Goal: Contribute content: Add original content to the website for others to see

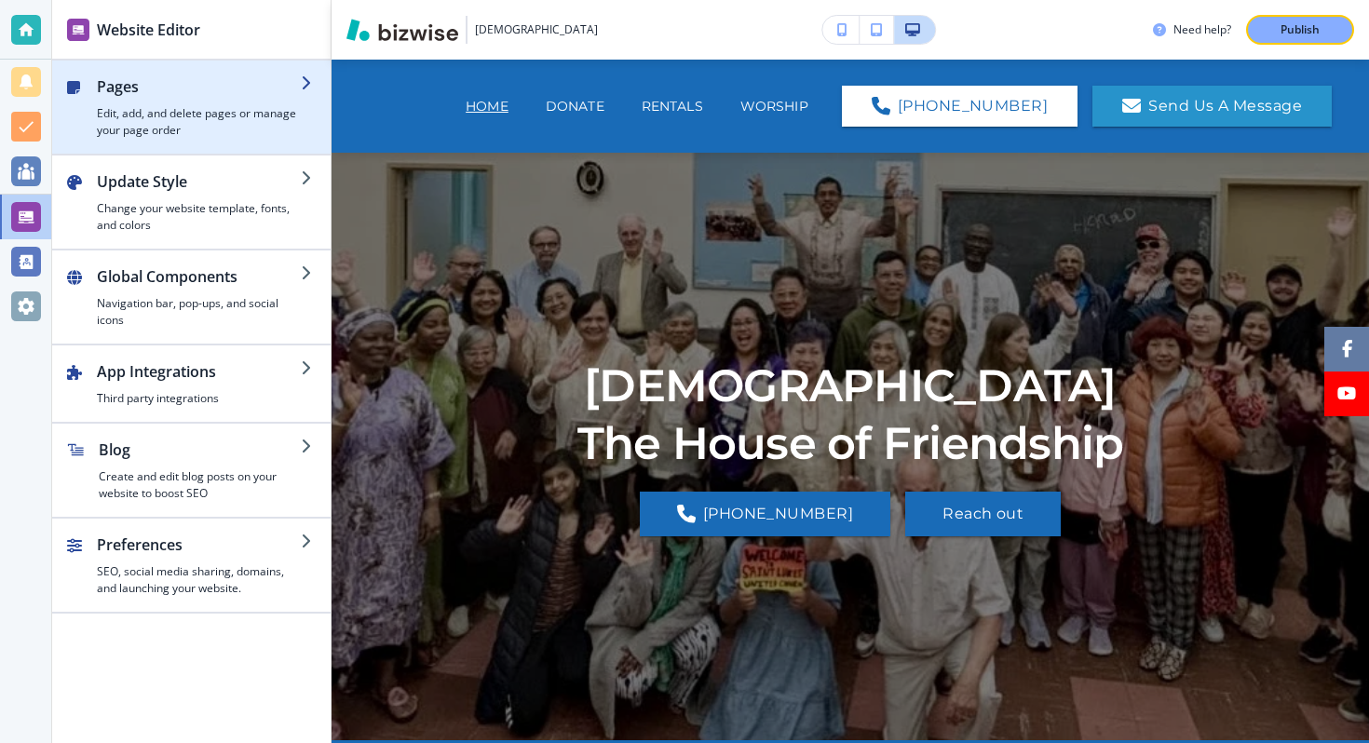
click at [231, 125] on h4 "Edit, add, and delete pages or manage your page order" at bounding box center [199, 122] width 204 height 34
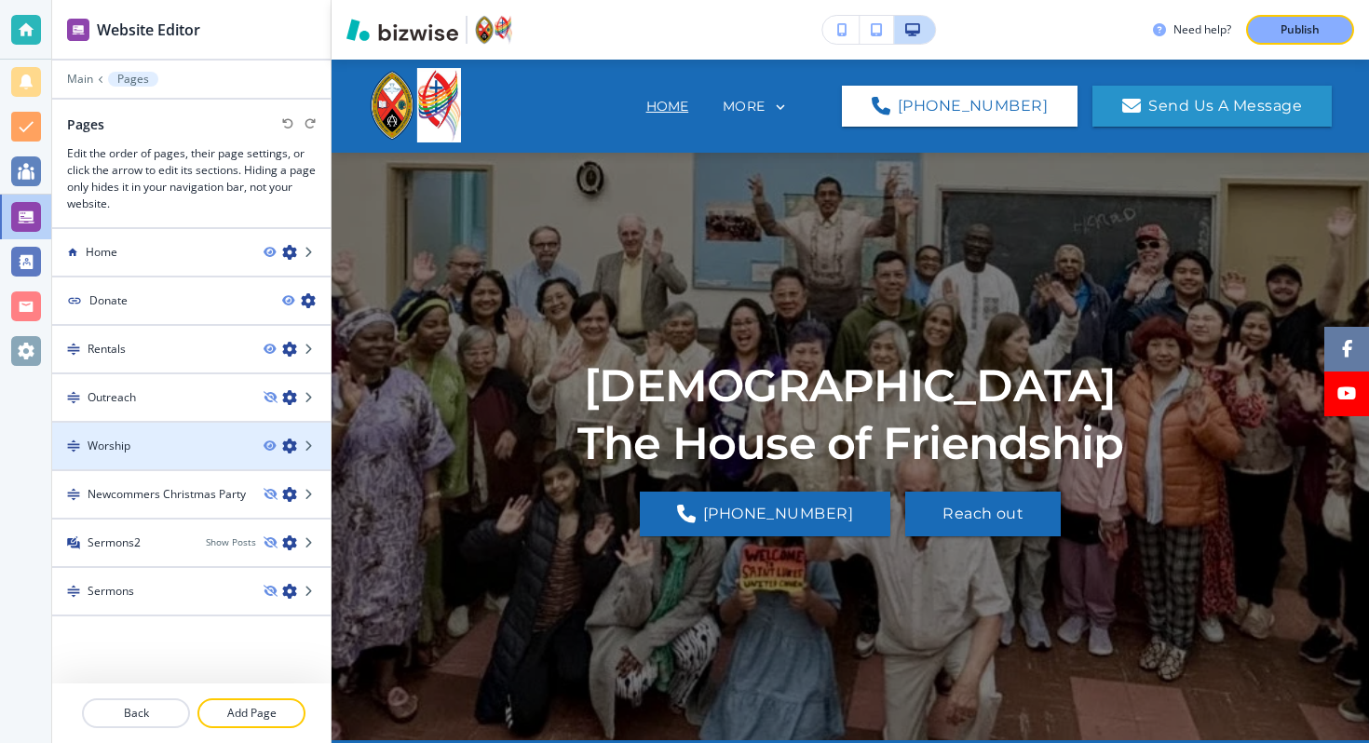
click at [161, 430] on div at bounding box center [191, 430] width 278 height 15
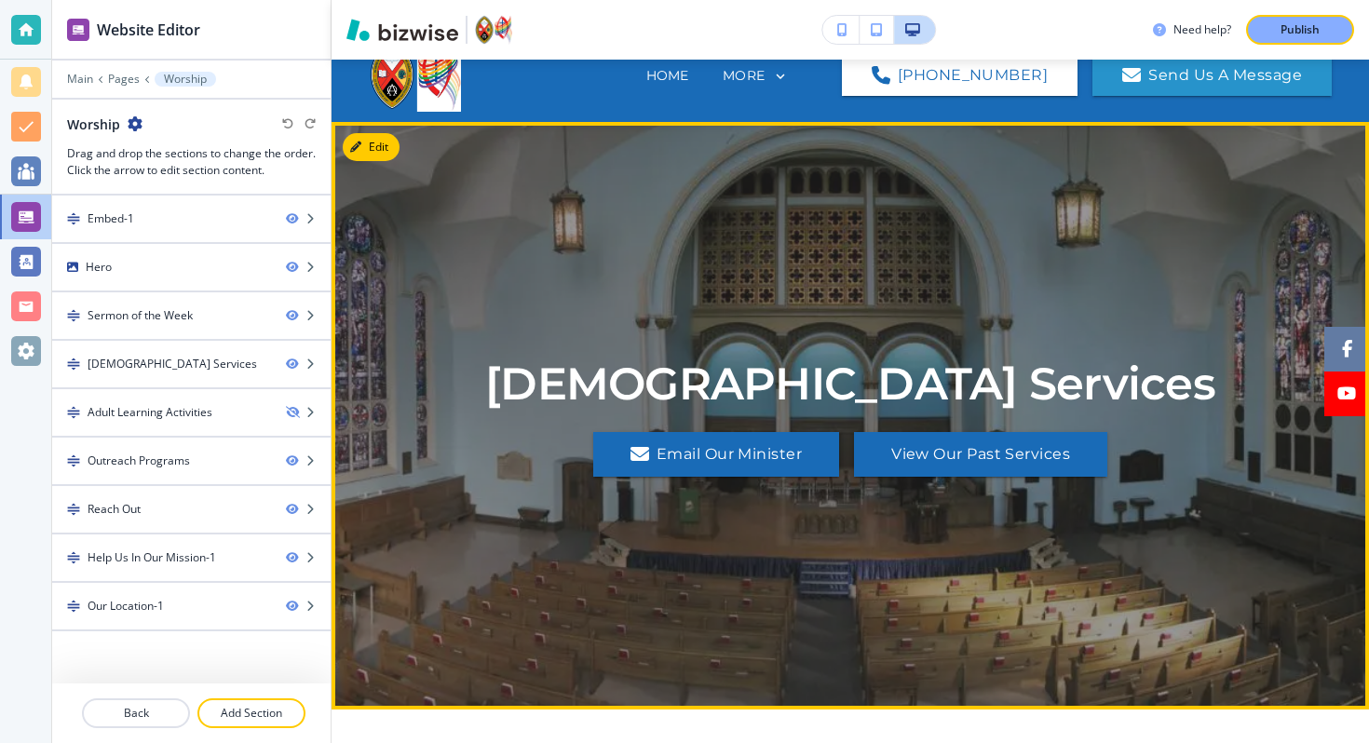
scroll to position [37, 0]
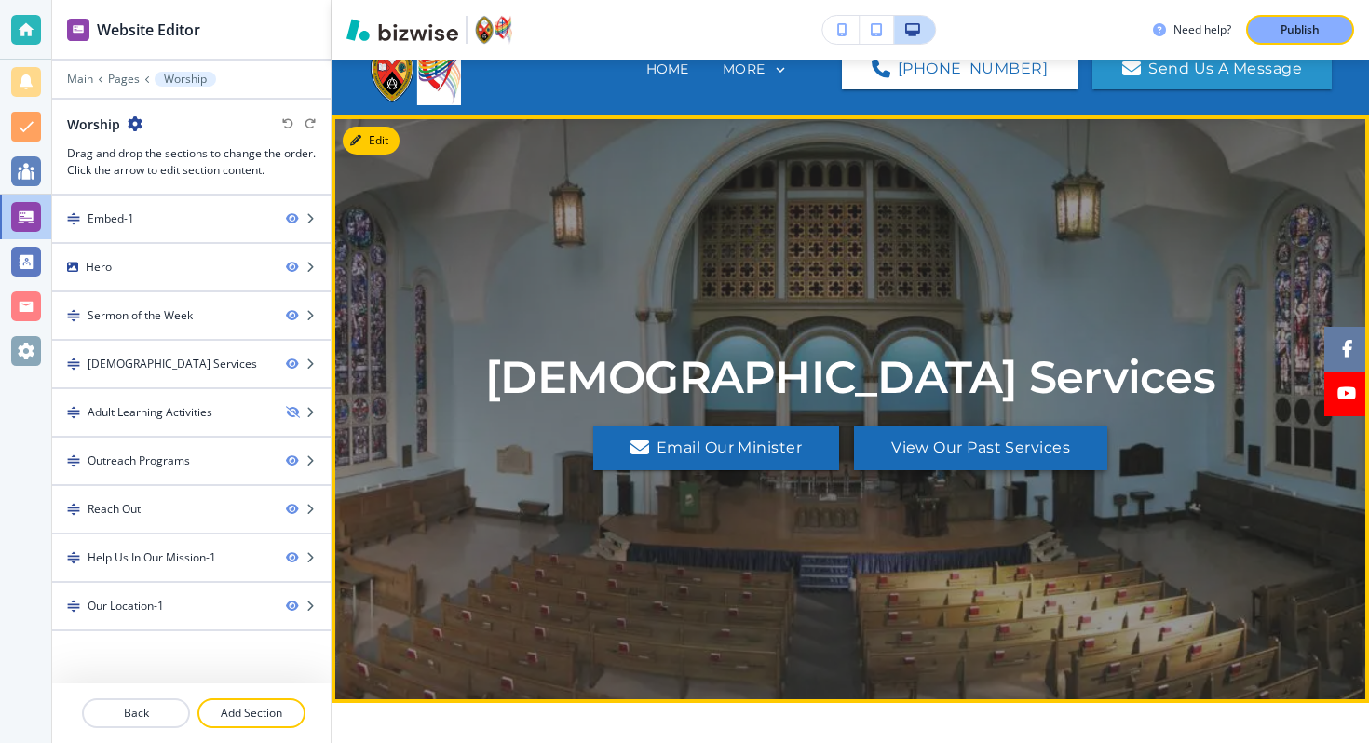
click at [895, 442] on button "View Our Past Services" at bounding box center [980, 448] width 253 height 45
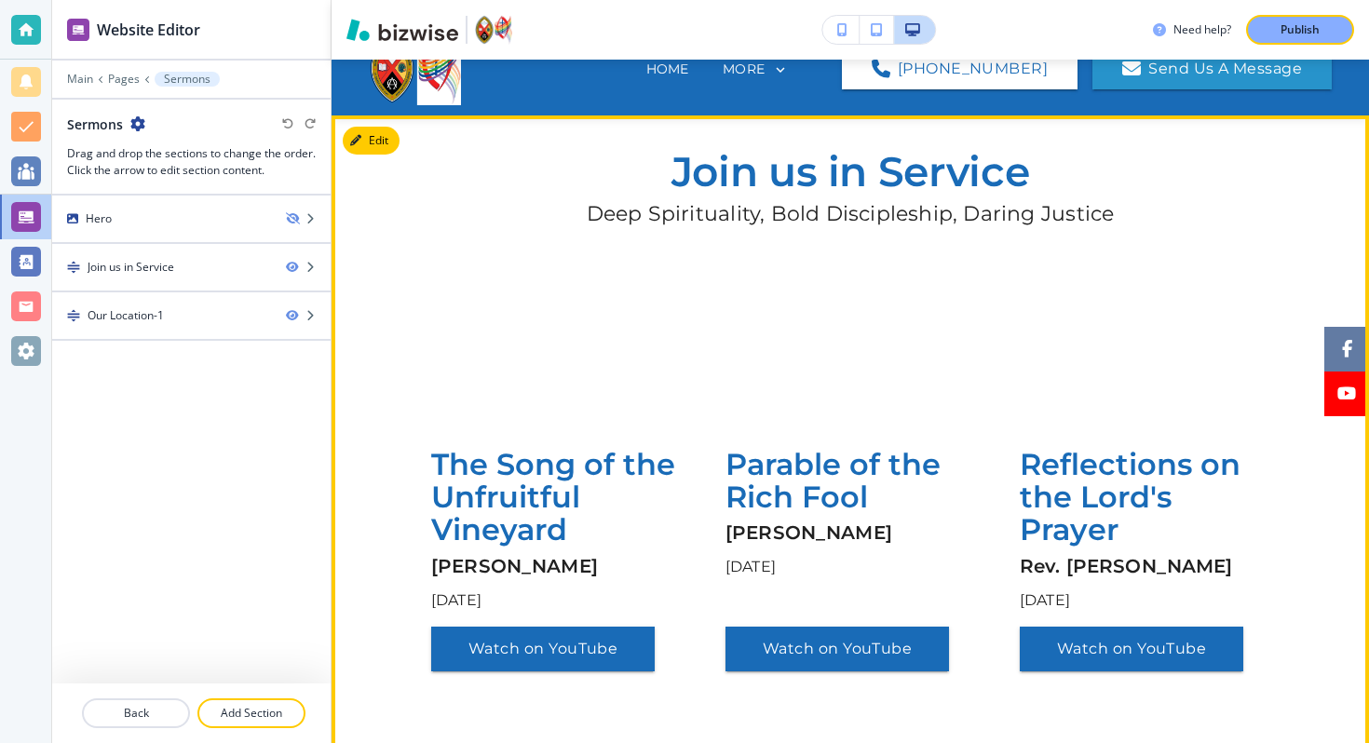
scroll to position [0, 0]
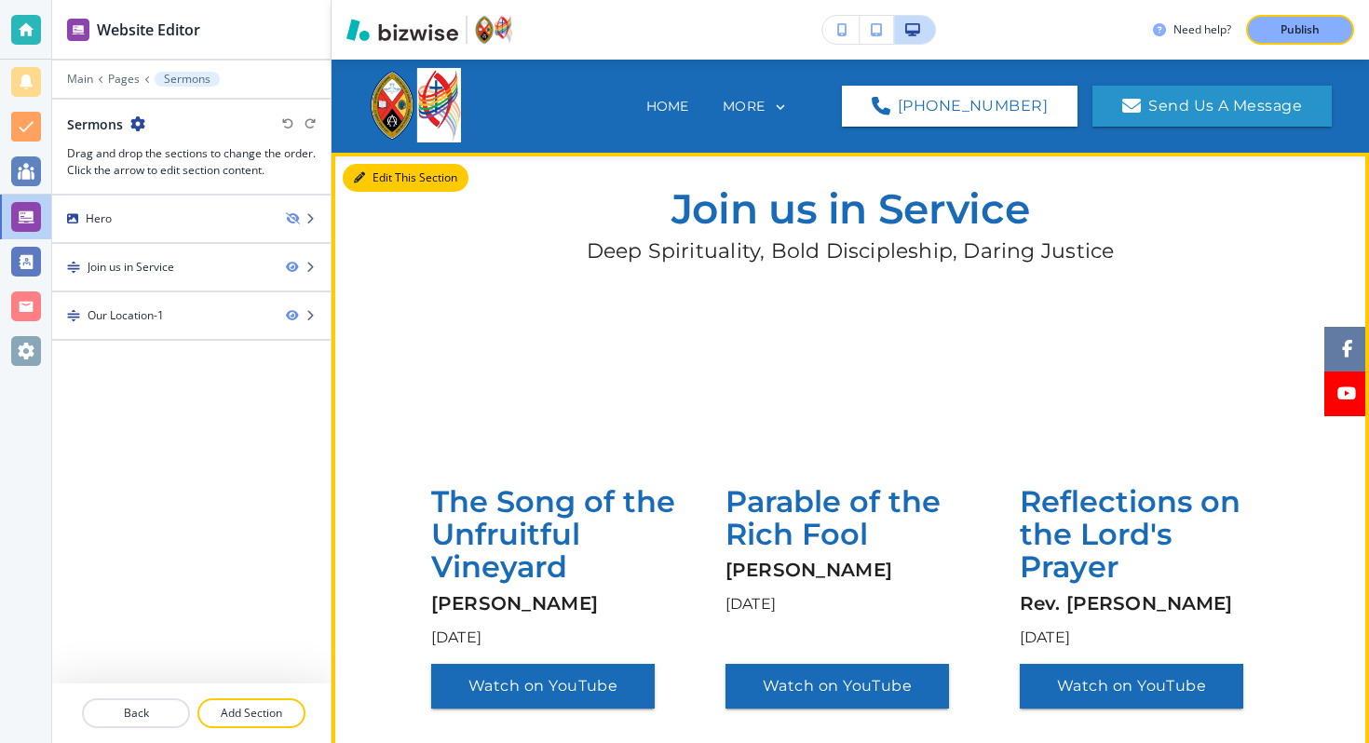
click at [376, 179] on button "Edit This Section" at bounding box center [406, 178] width 126 height 28
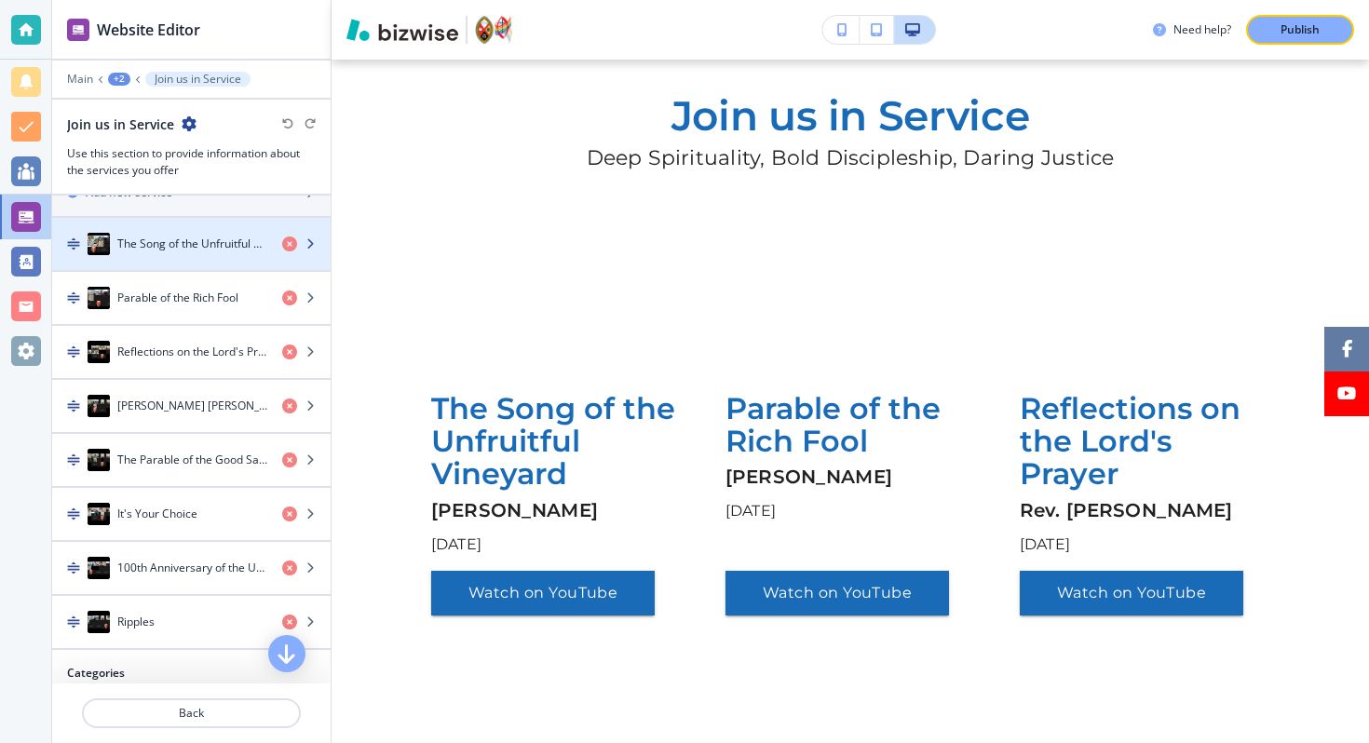
scroll to position [580, 0]
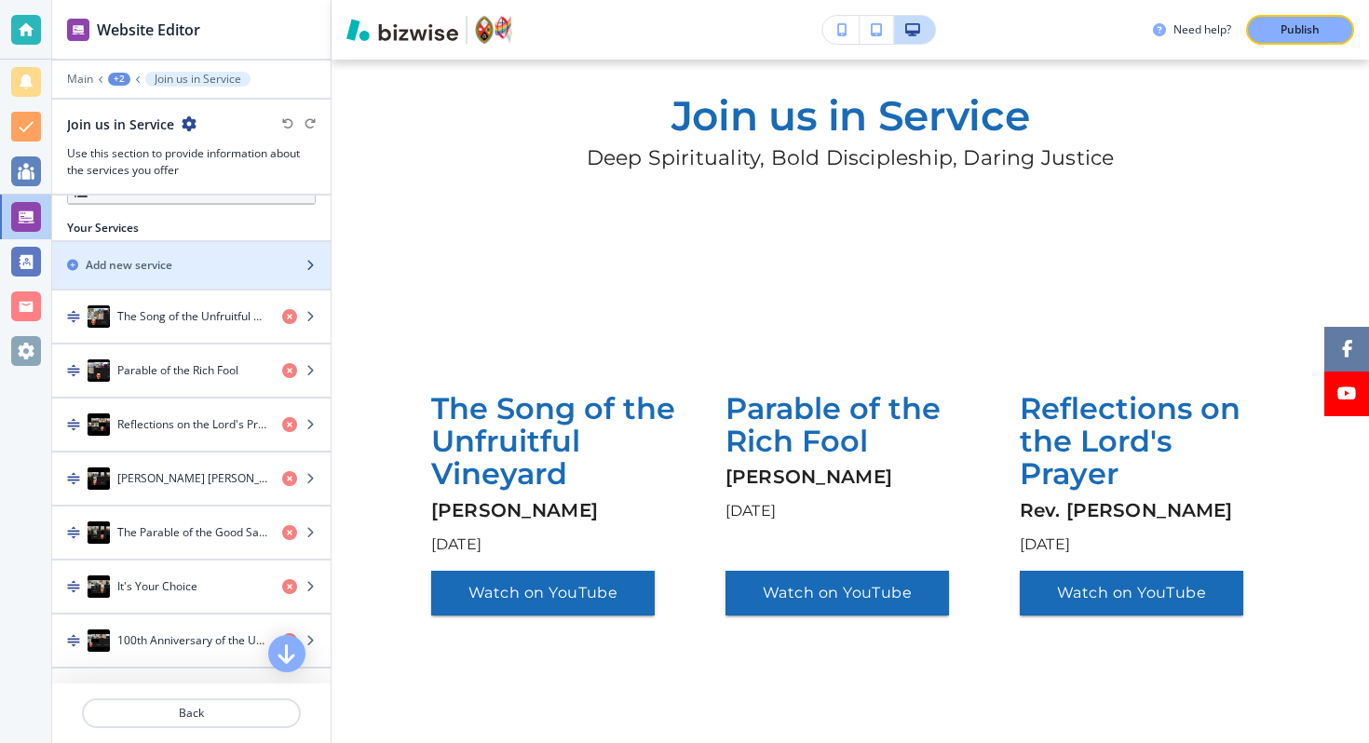
click at [173, 261] on div "Add new service" at bounding box center [170, 265] width 237 height 17
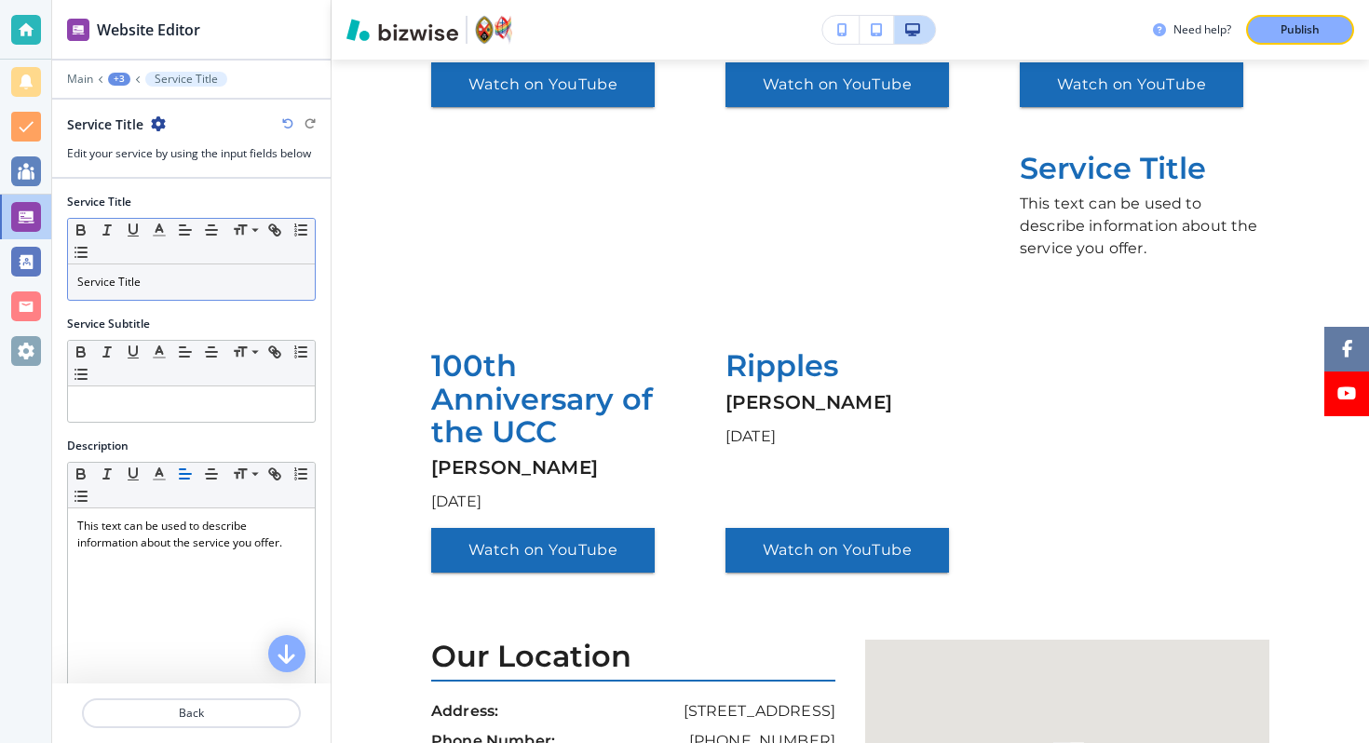
scroll to position [1158, 0]
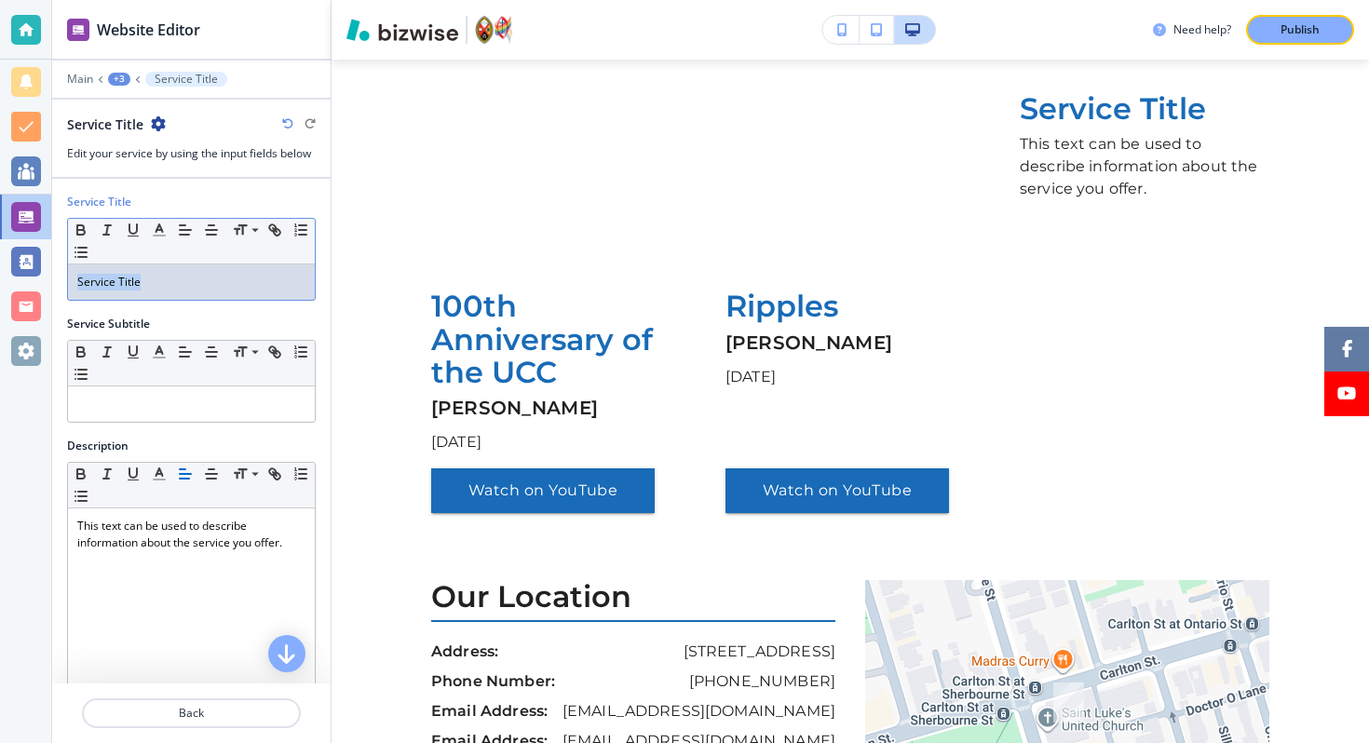
drag, startPoint x: 155, startPoint y: 283, endPoint x: 0, endPoint y: 278, distance: 155.6
click at [0, 278] on div "Website Editor Main +3 Service Title Service Title Edit your service by using t…" at bounding box center [684, 371] width 1369 height 743
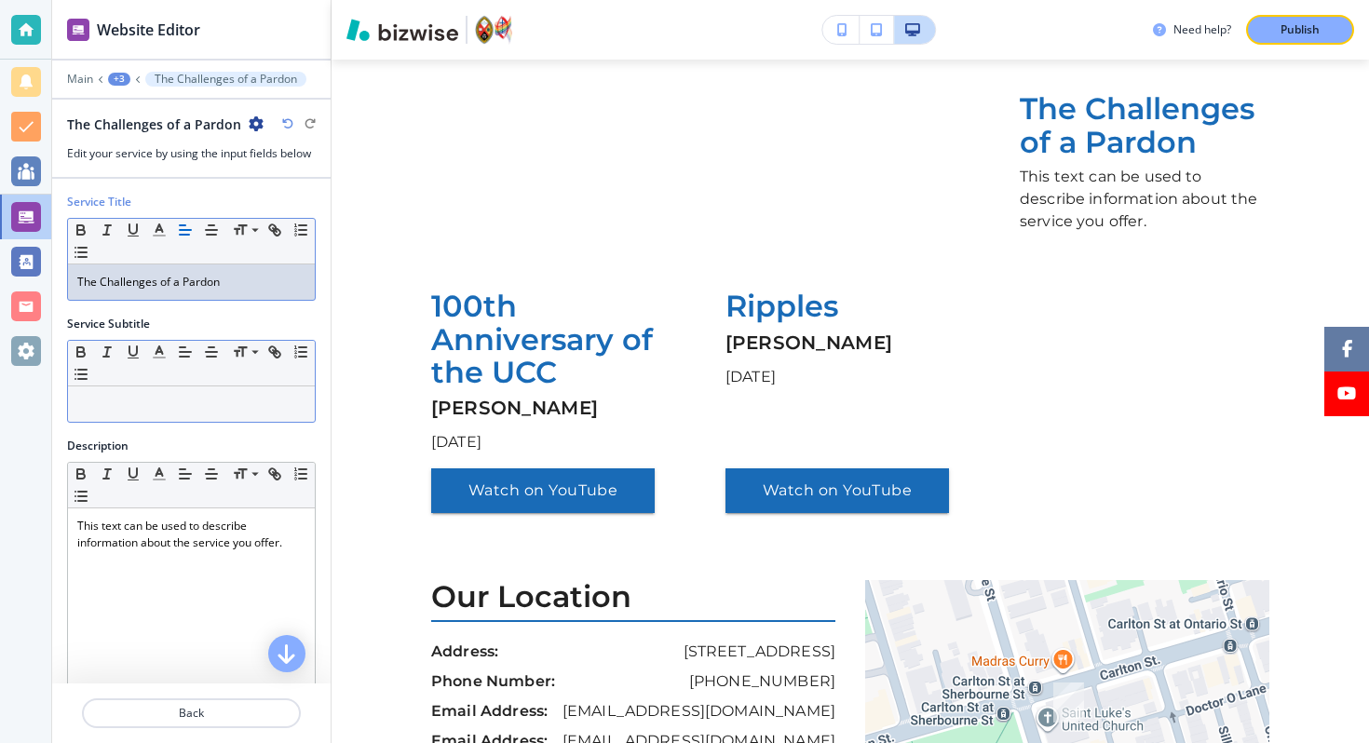
click at [219, 414] on div at bounding box center [191, 403] width 247 height 35
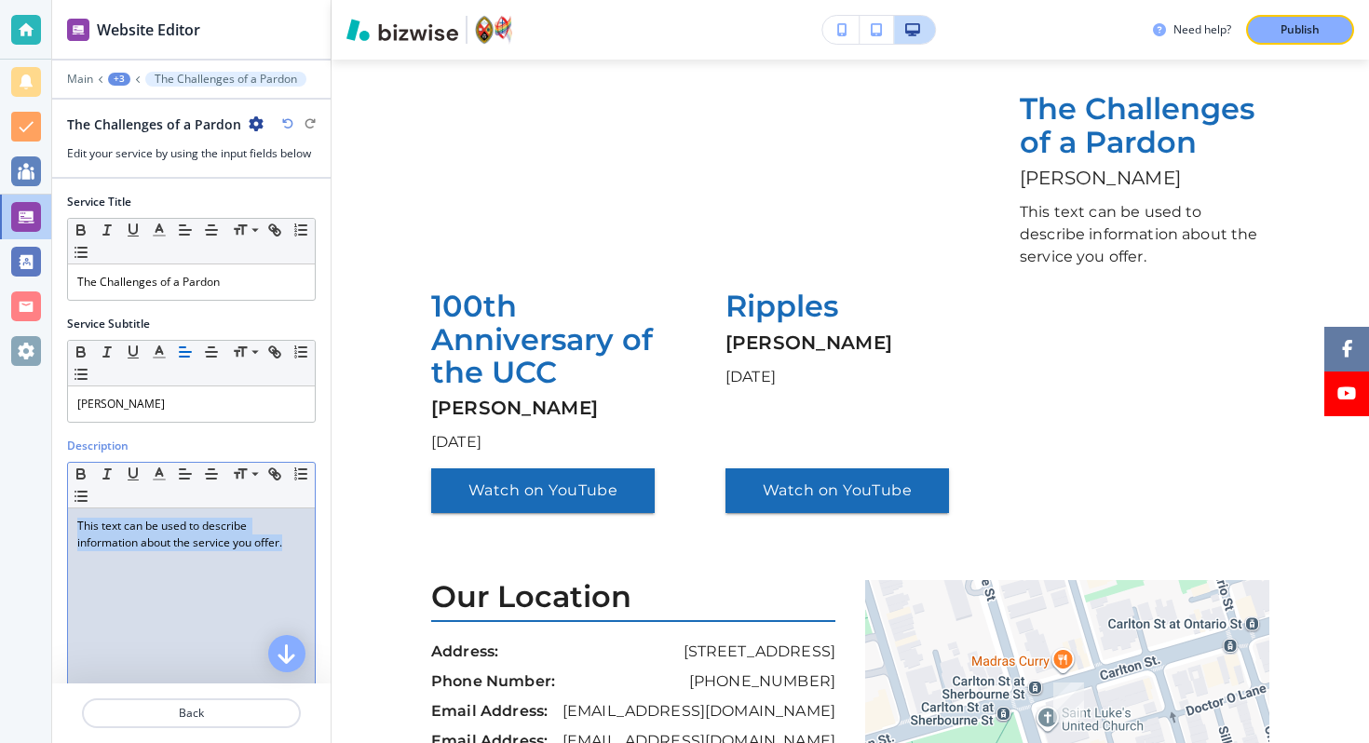
drag, startPoint x: 289, startPoint y: 553, endPoint x: 0, endPoint y: 440, distance: 309.8
click at [0, 442] on div "Website Editor Main +3 The Challenges of a Pardon The Challenges of a Pardon Ed…" at bounding box center [684, 371] width 1369 height 743
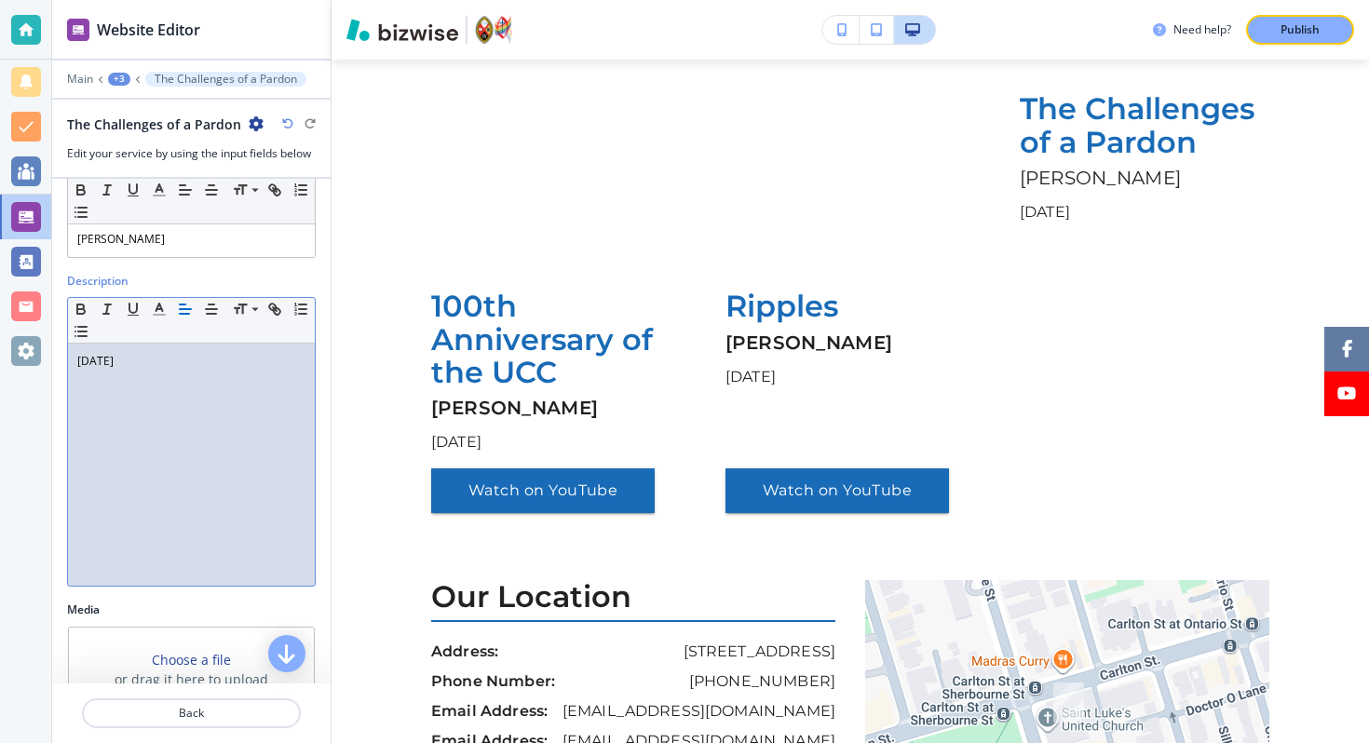
scroll to position [311, 0]
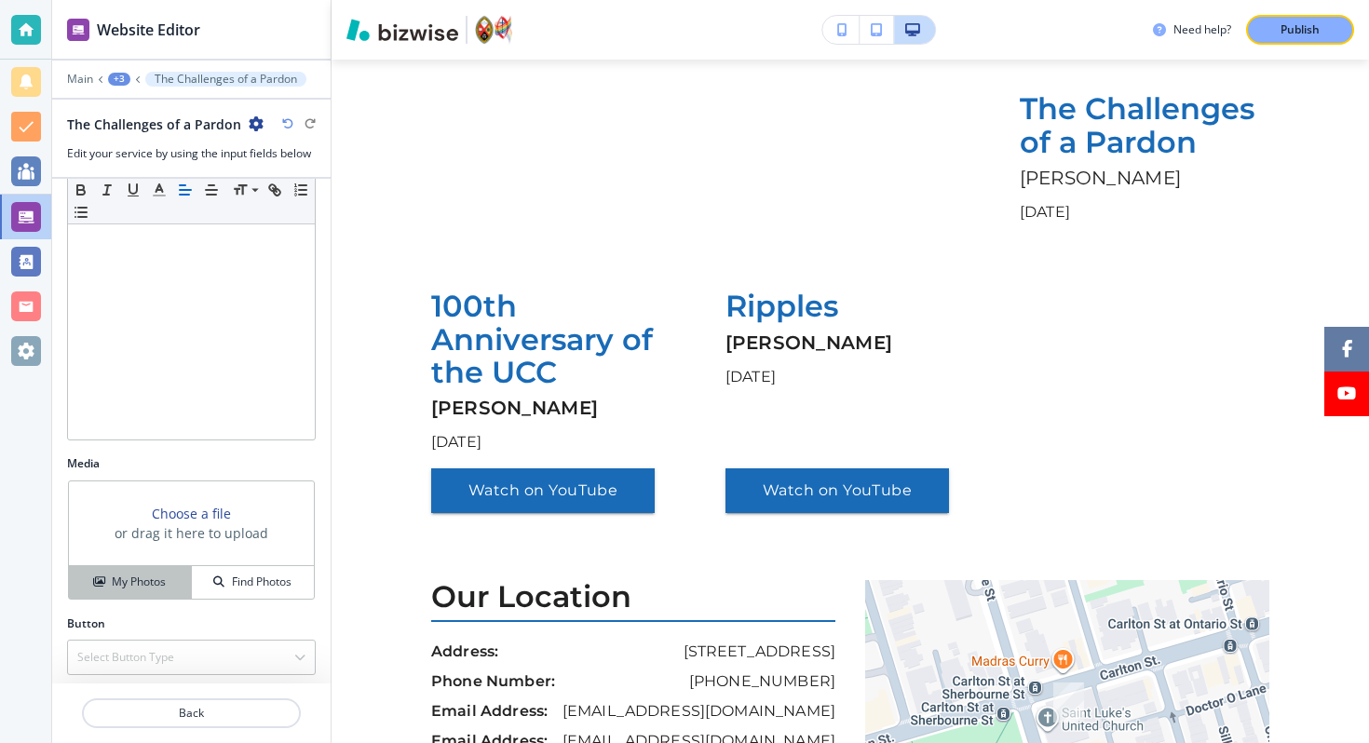
click at [151, 597] on button "My Photos" at bounding box center [130, 582] width 123 height 33
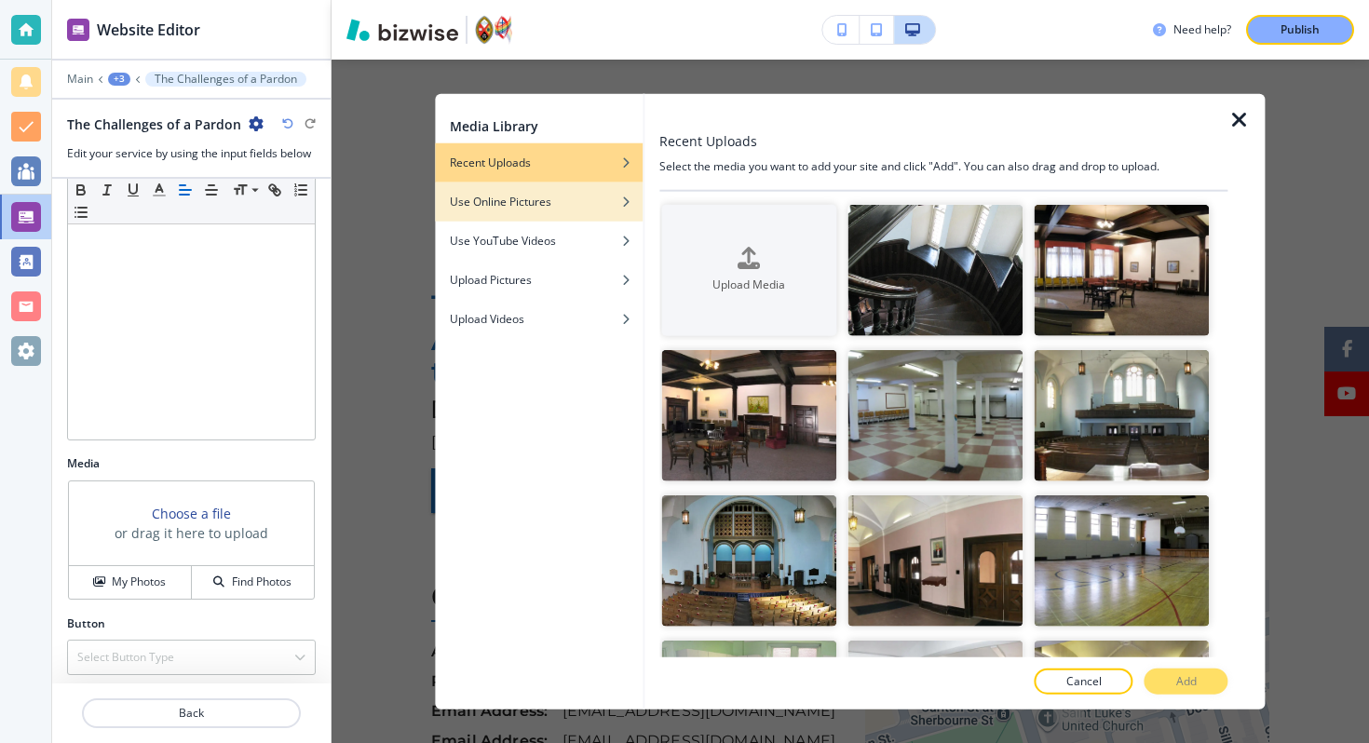
click at [520, 207] on h4 "Use Online Pictures" at bounding box center [500, 202] width 101 height 17
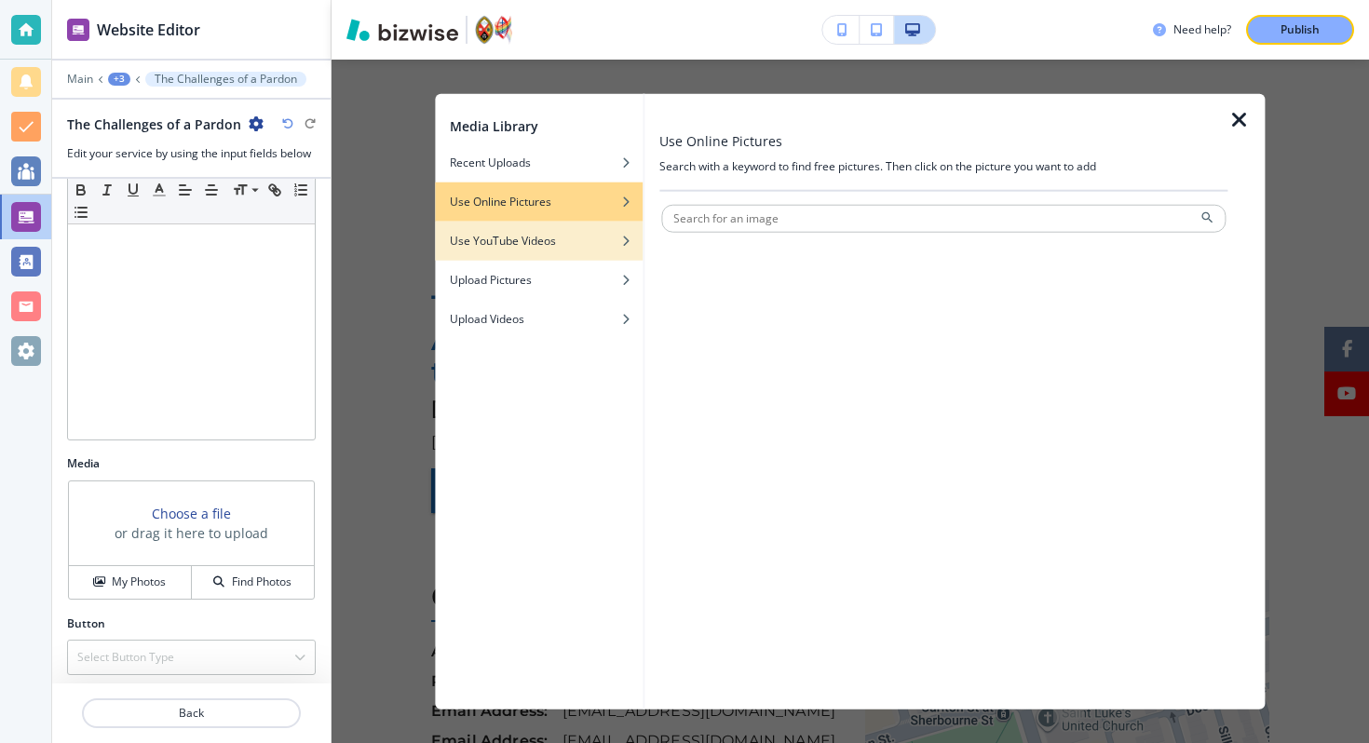
click at [520, 245] on h4 "Use YouTube Videos" at bounding box center [503, 241] width 106 height 17
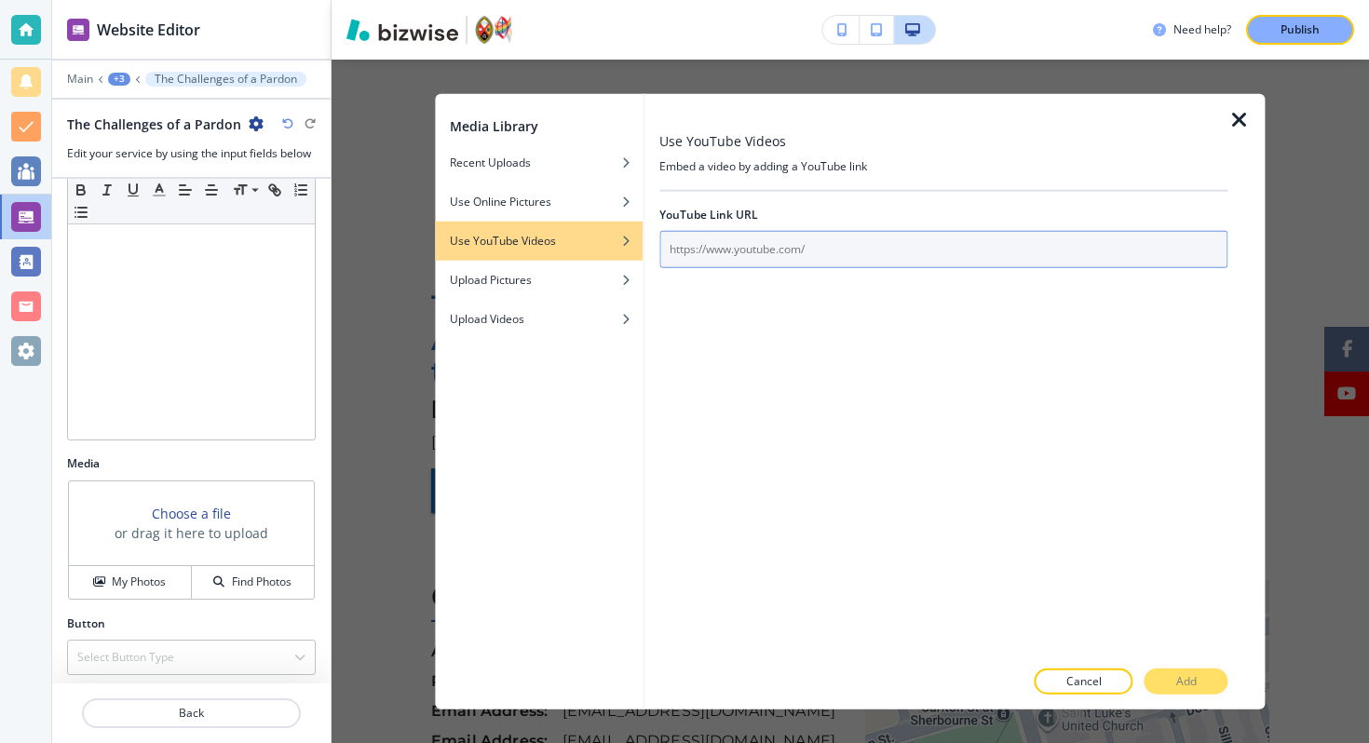
click at [758, 252] on input "text" at bounding box center [943, 249] width 568 height 37
paste input "https://www.youtube.com/watch?v=LKQ5YU1InqM"
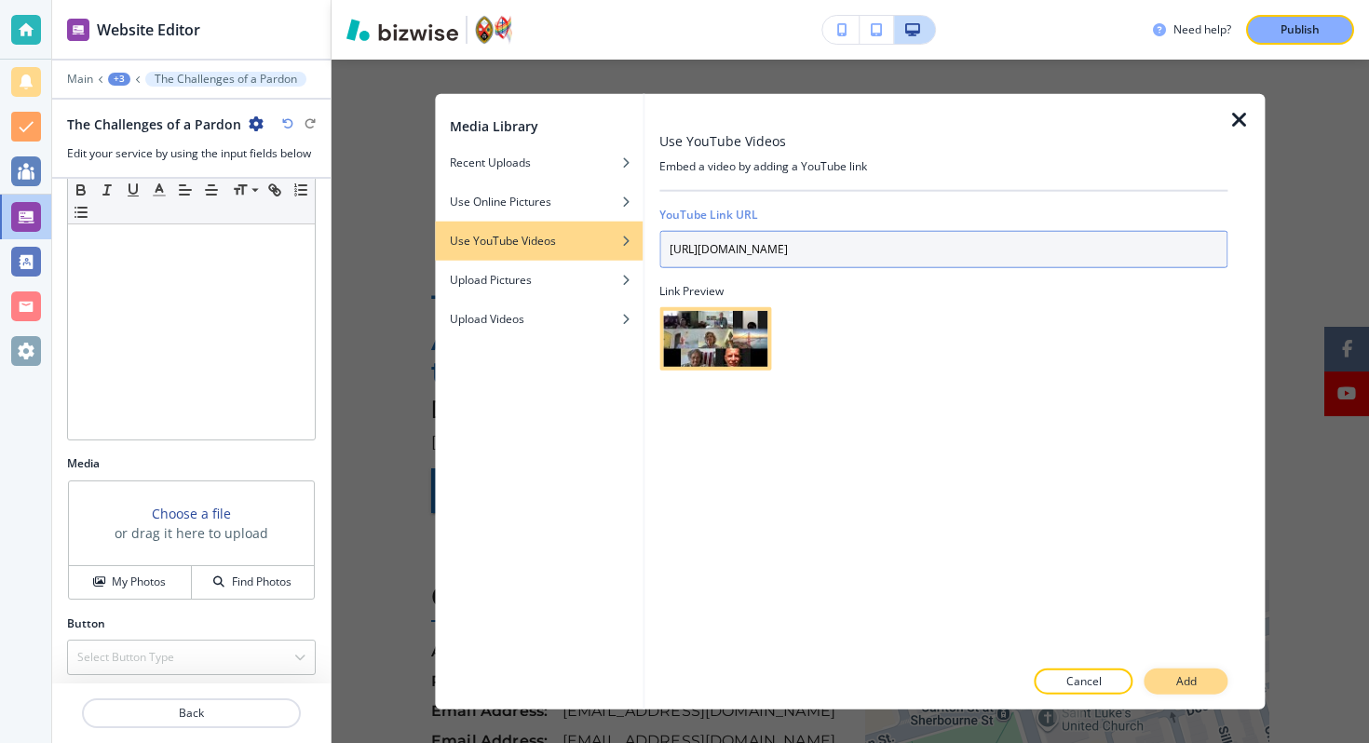
type input "https://www.youtube.com/watch?v=LKQ5YU1InqM"
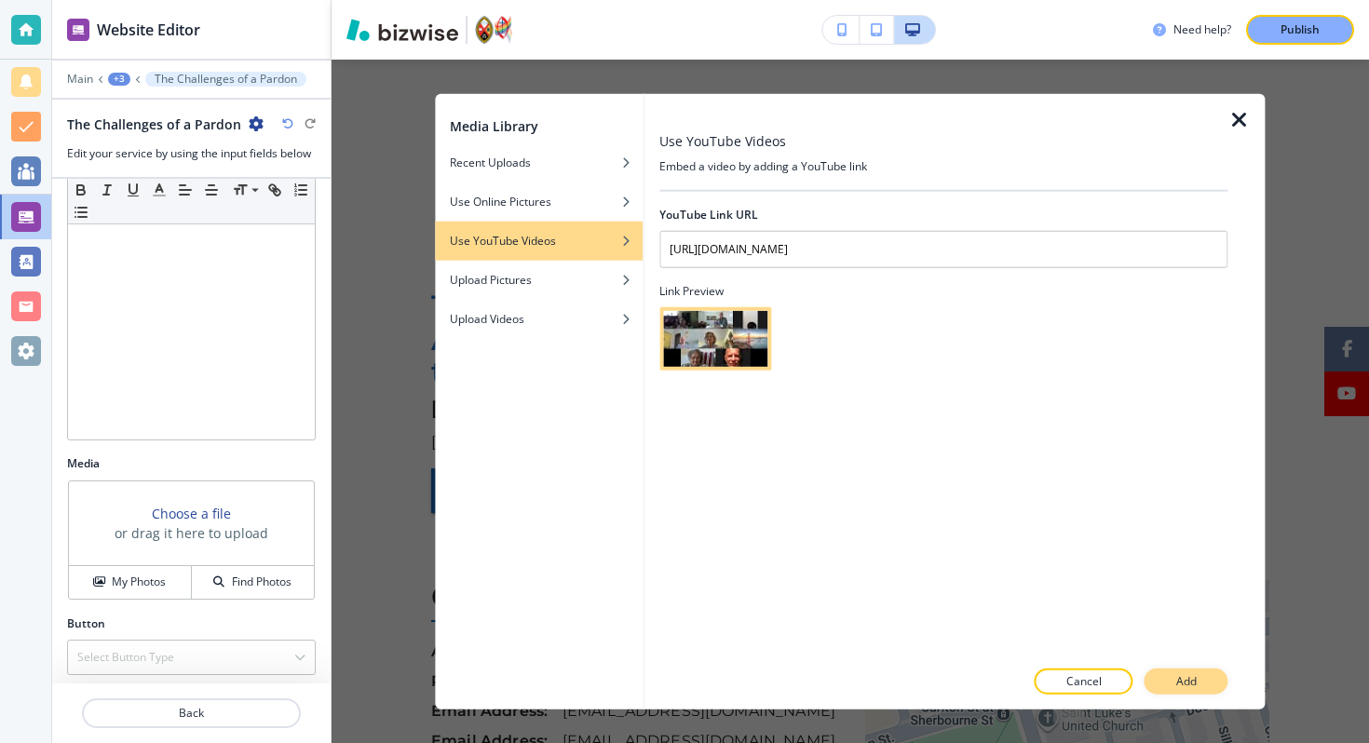
click at [1160, 676] on button "Add" at bounding box center [1186, 681] width 84 height 26
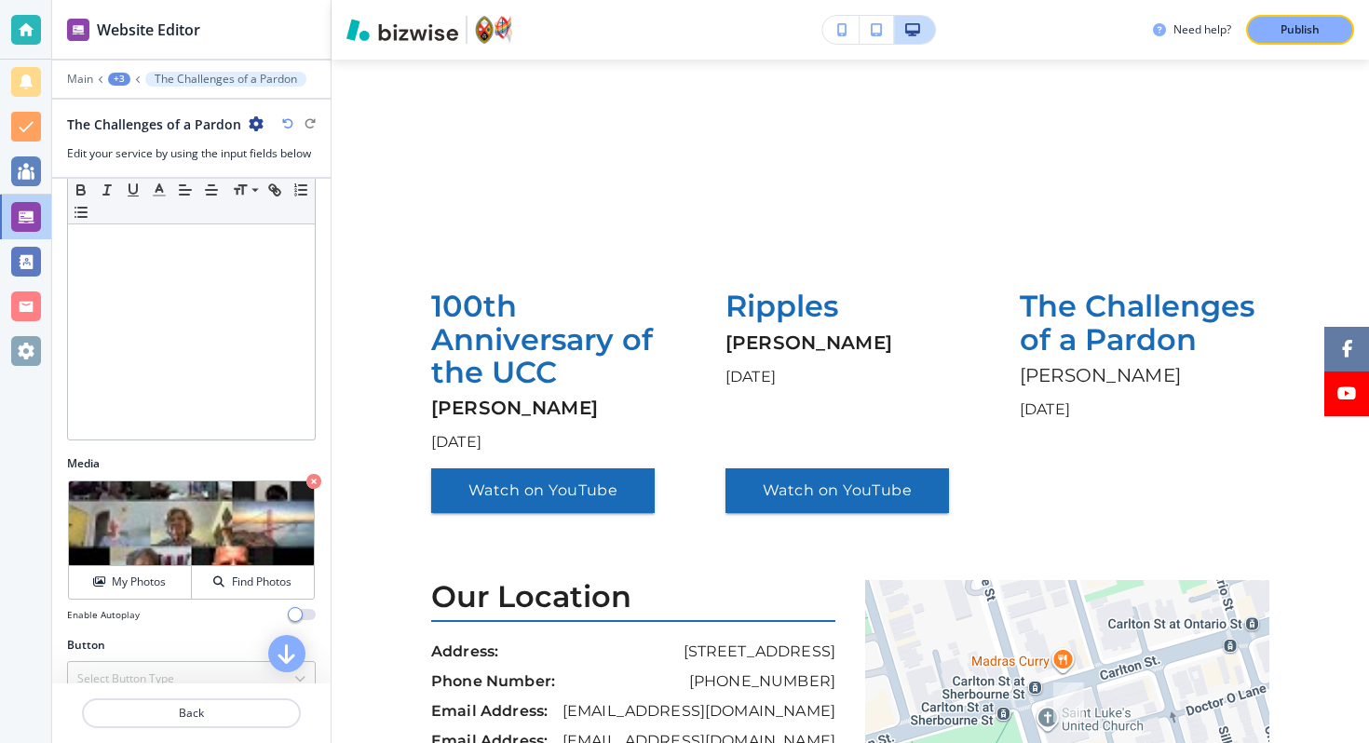
scroll to position [339, 0]
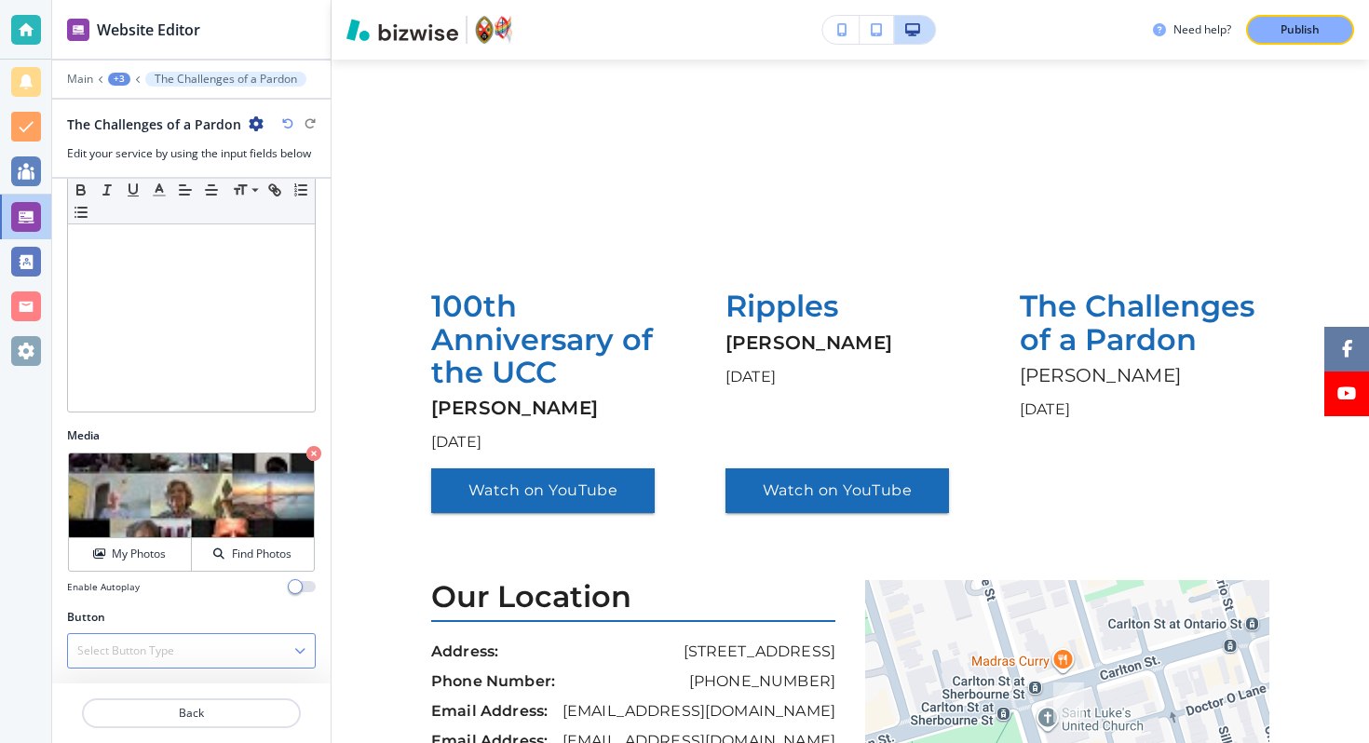
click at [164, 644] on h4 "Select Button Type" at bounding box center [125, 650] width 97 height 17
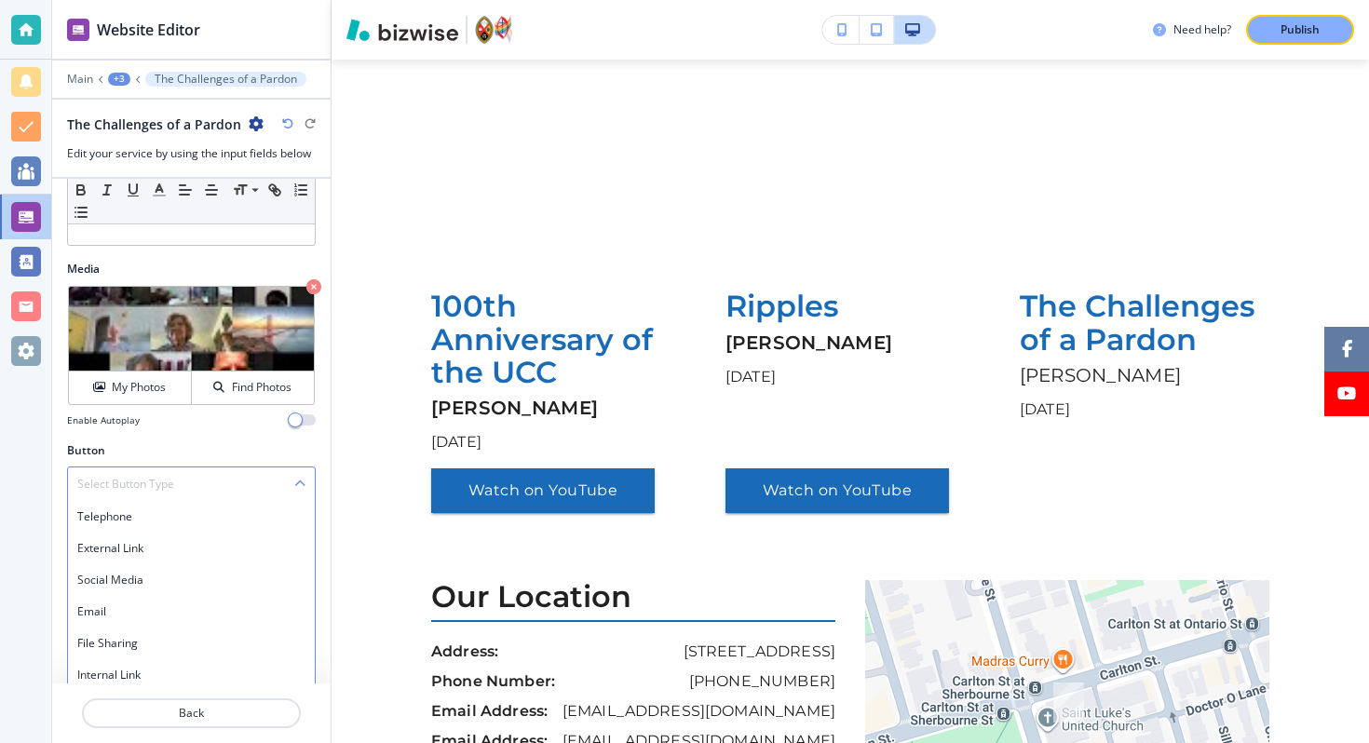
scroll to position [512, 0]
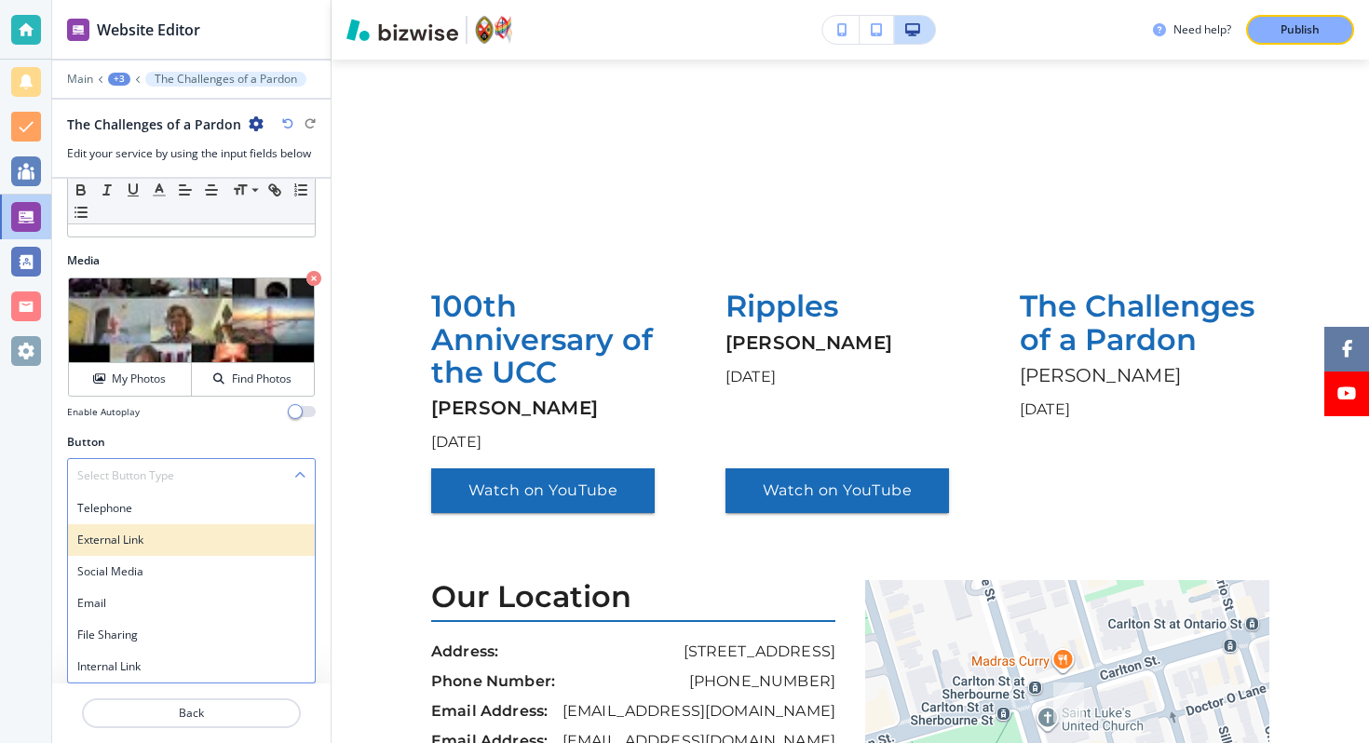
click at [163, 532] on h4 "External Link" at bounding box center [191, 540] width 228 height 17
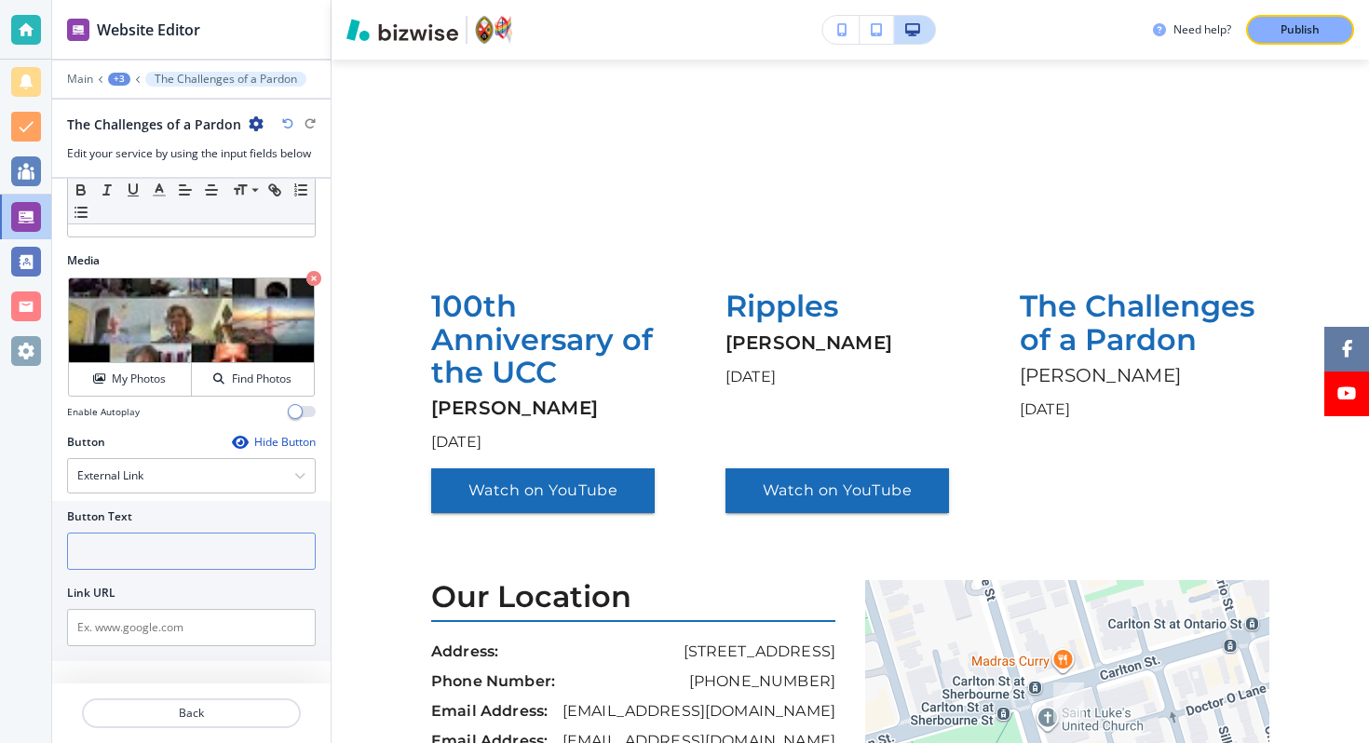
click at [138, 552] on input "text" at bounding box center [191, 551] width 249 height 37
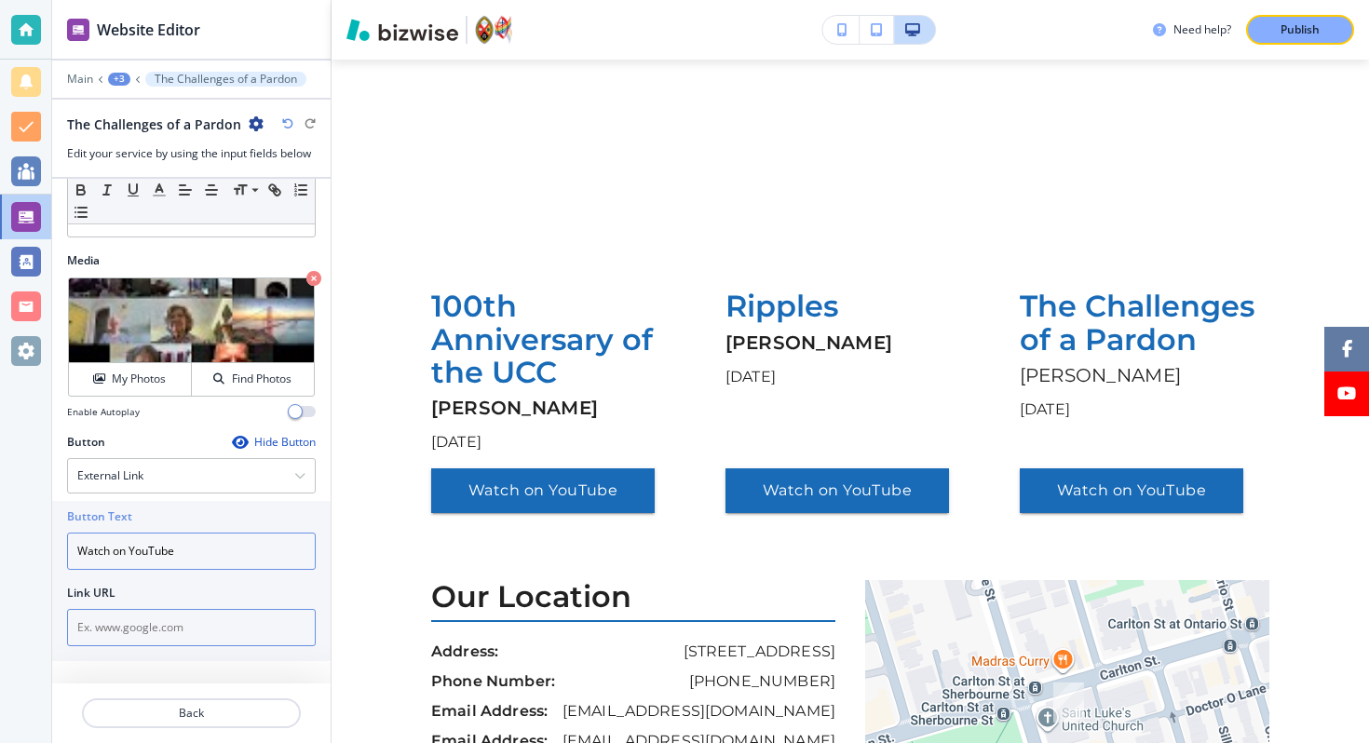
type input "Watch on YouTube"
click at [115, 626] on input "text" at bounding box center [191, 627] width 249 height 37
paste input "https://www.youtube.com/watch?v=LKQ5YU1InqM"
type input "https://www.youtube.com/watch?v=LKQ5YU1InqM"
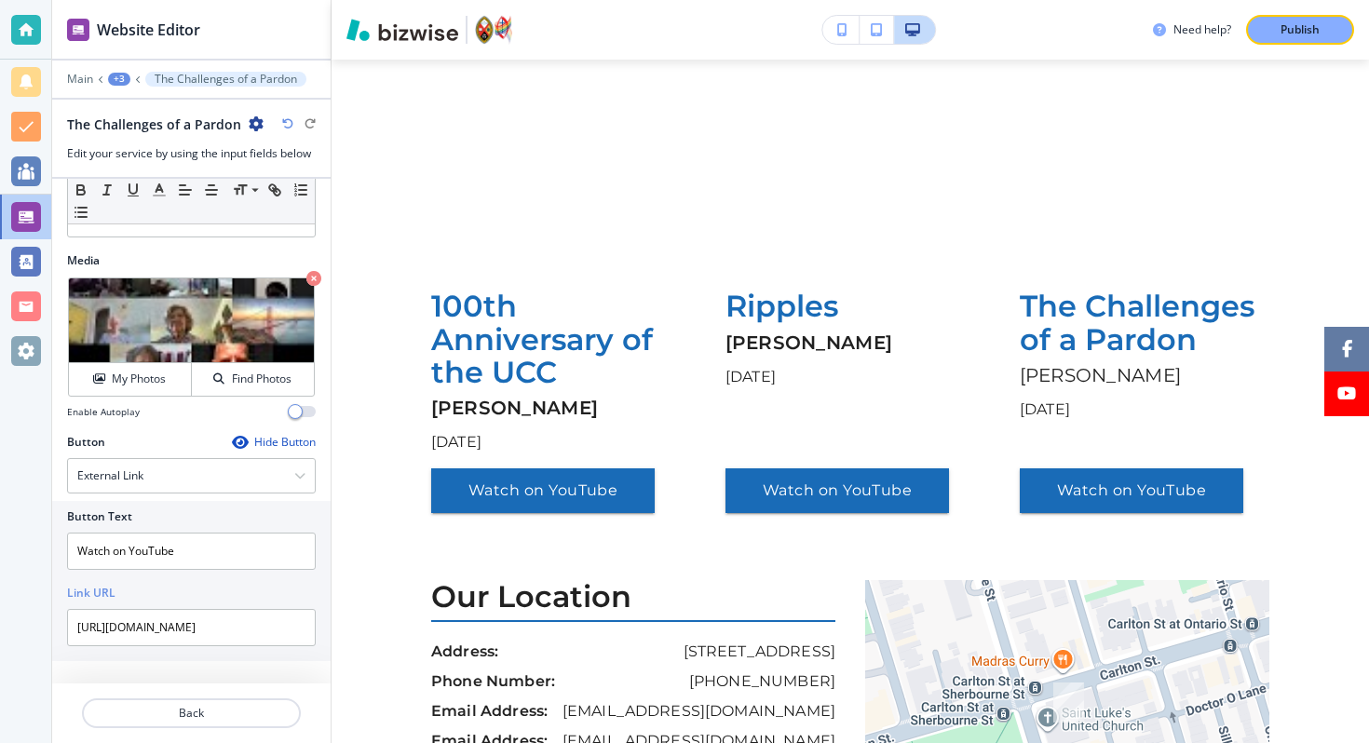
click at [125, 81] on div "+3" at bounding box center [119, 79] width 22 height 13
click at [147, 161] on button "Join us in Service" at bounding box center [167, 175] width 119 height 34
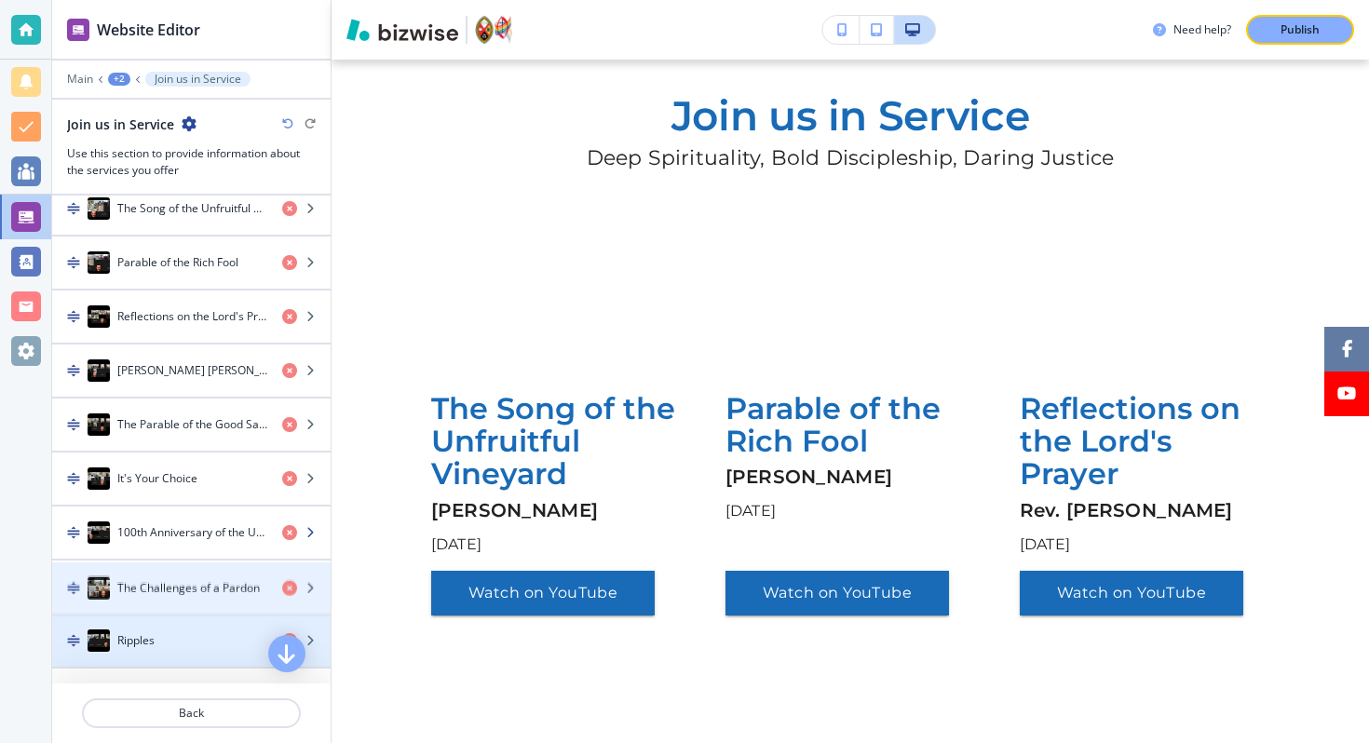
scroll to position [697, 0]
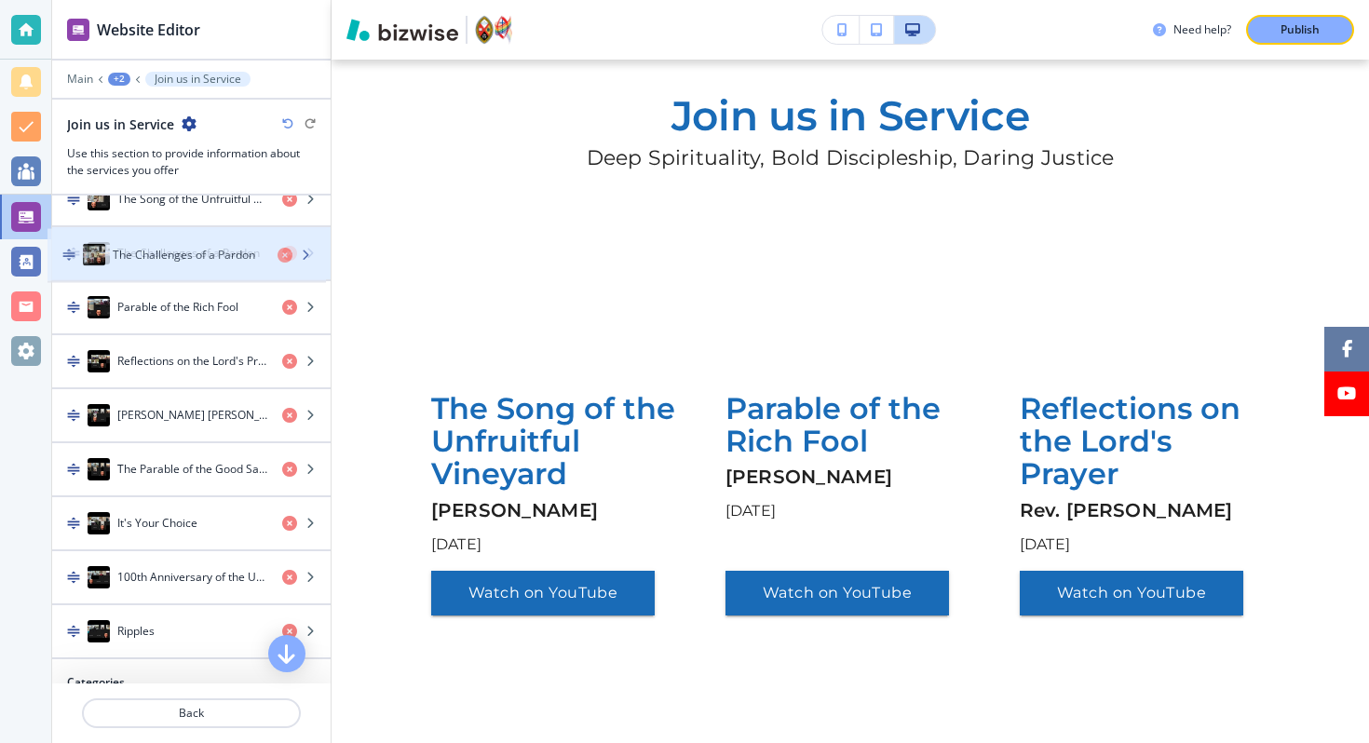
drag, startPoint x: 147, startPoint y: 643, endPoint x: 142, endPoint y: 247, distance: 396.7
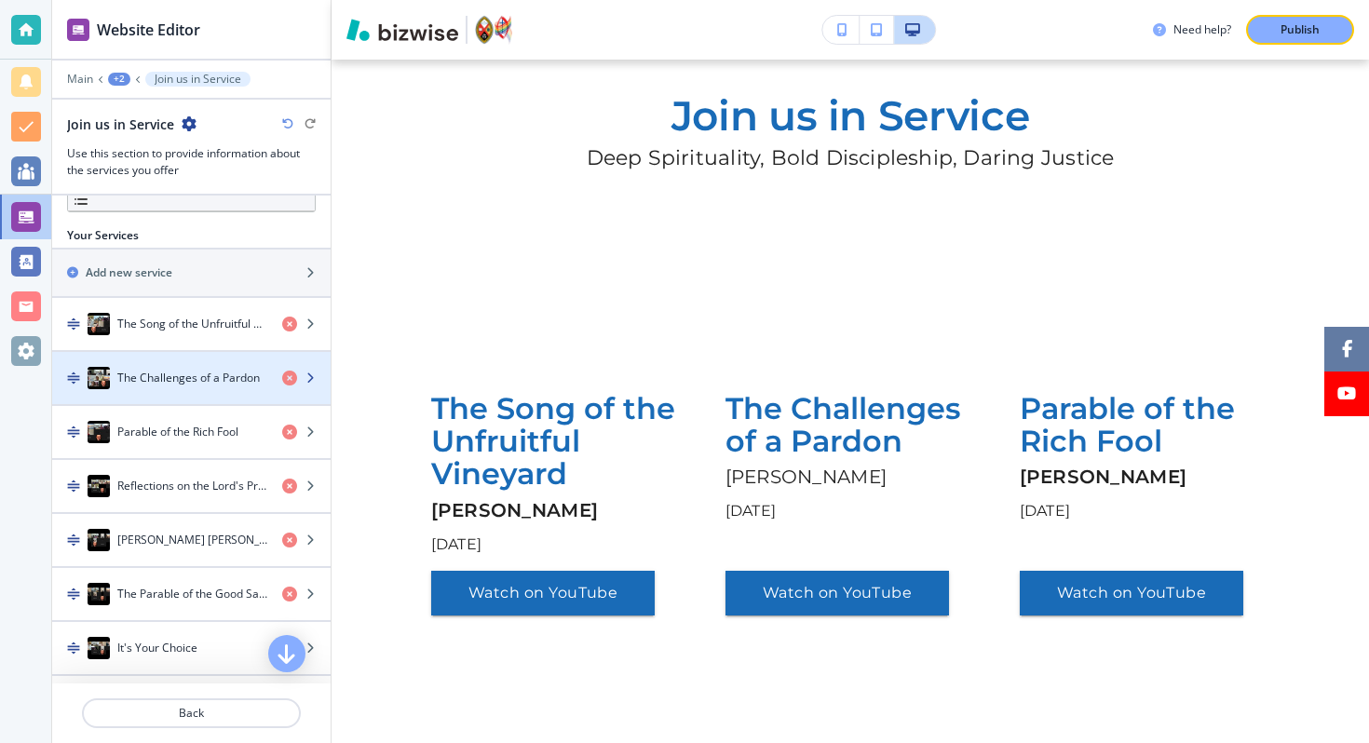
scroll to position [551, 0]
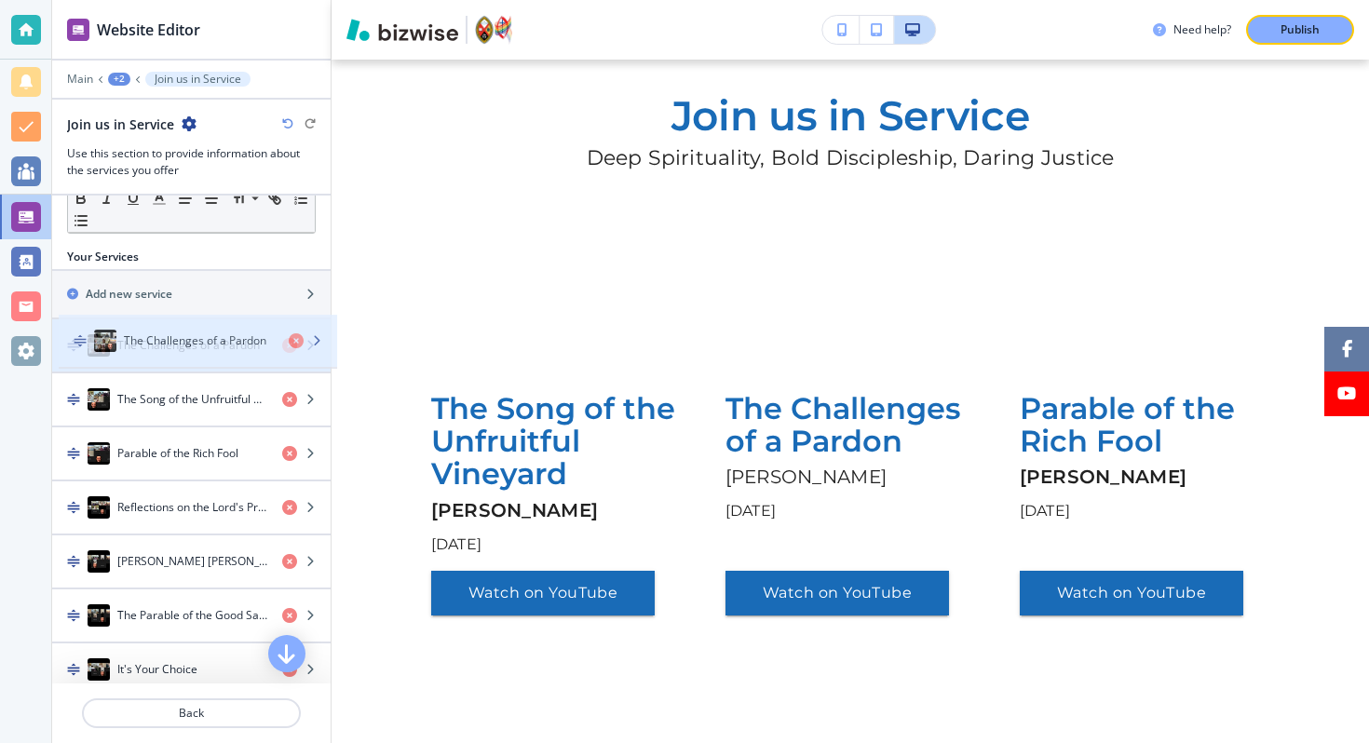
drag, startPoint x: 163, startPoint y: 401, endPoint x: 169, endPoint y: 343, distance: 59.0
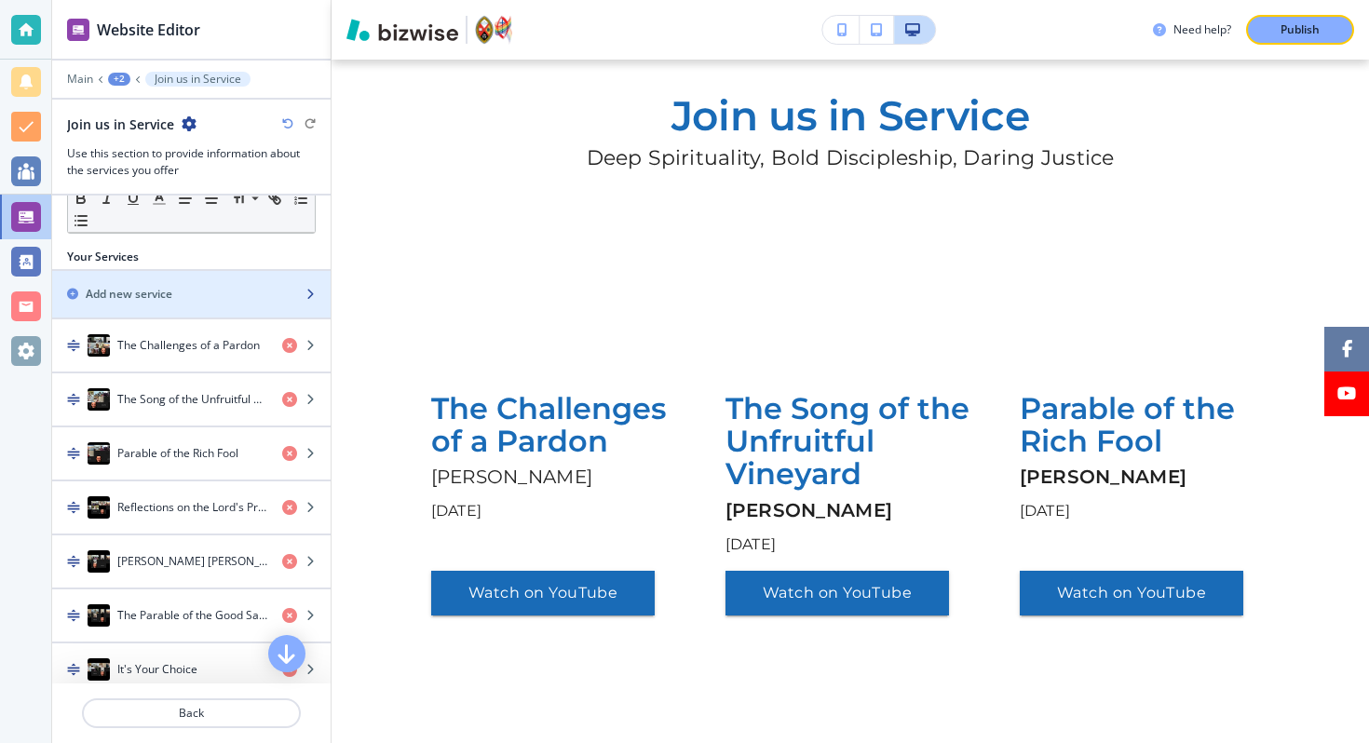
click at [202, 305] on div "button" at bounding box center [191, 310] width 278 height 15
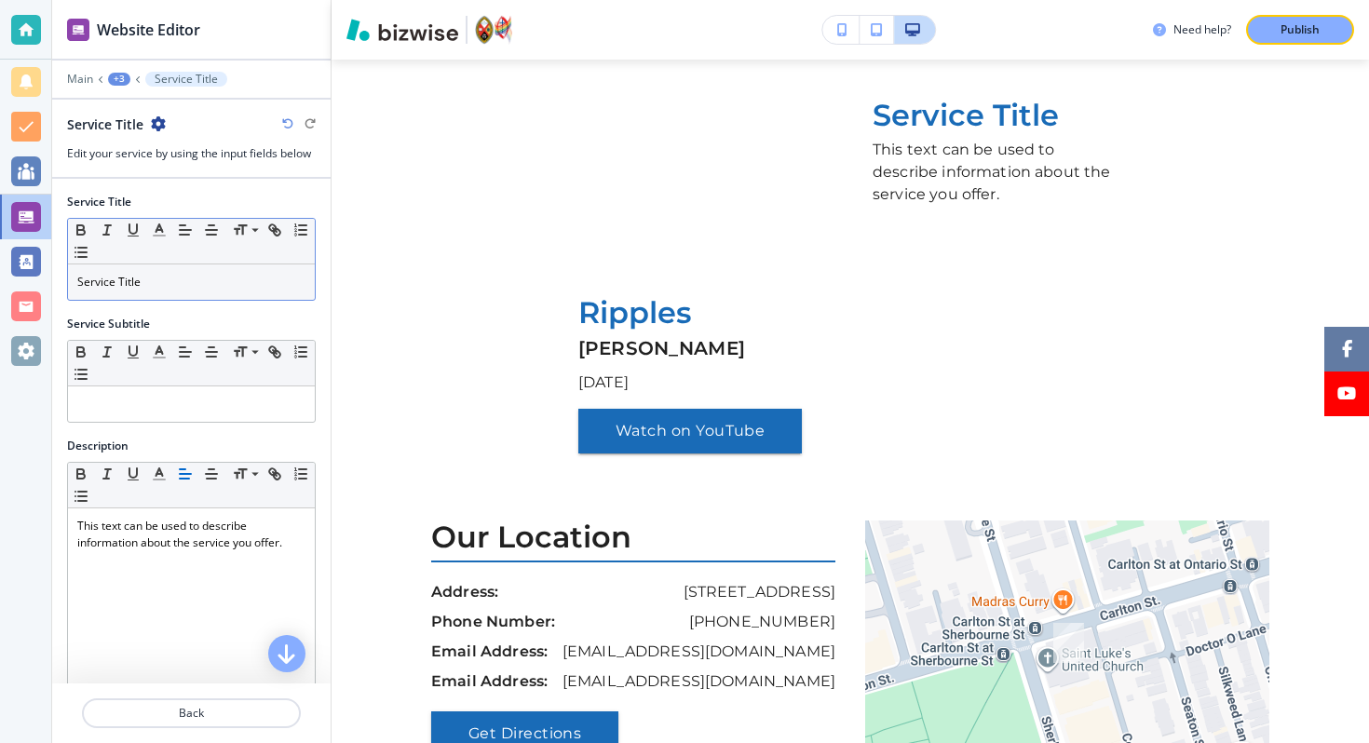
scroll to position [1624, 0]
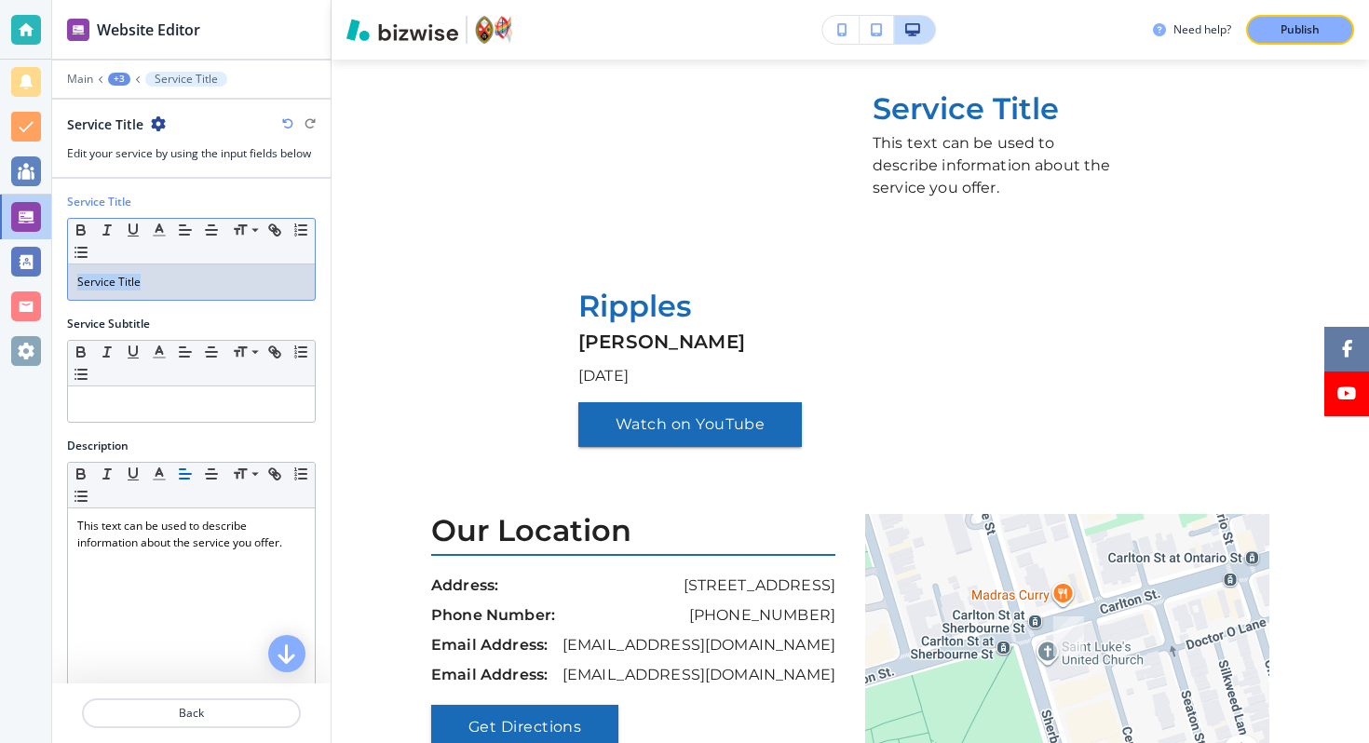
drag, startPoint x: 170, startPoint y: 287, endPoint x: 0, endPoint y: 272, distance: 171.0
click at [0, 275] on div "Website Editor Main +3 Service Title Service Title Edit your service by using t…" at bounding box center [684, 371] width 1369 height 743
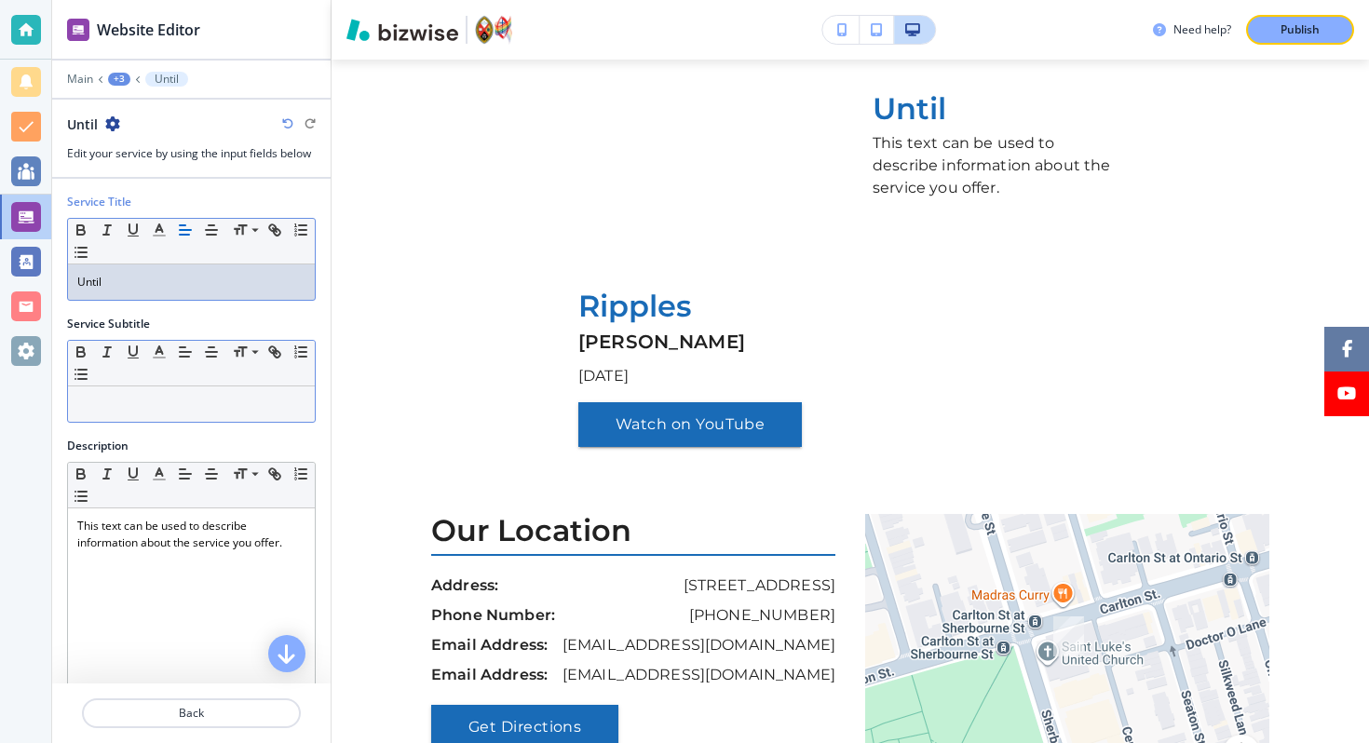
click at [209, 399] on p at bounding box center [191, 404] width 228 height 17
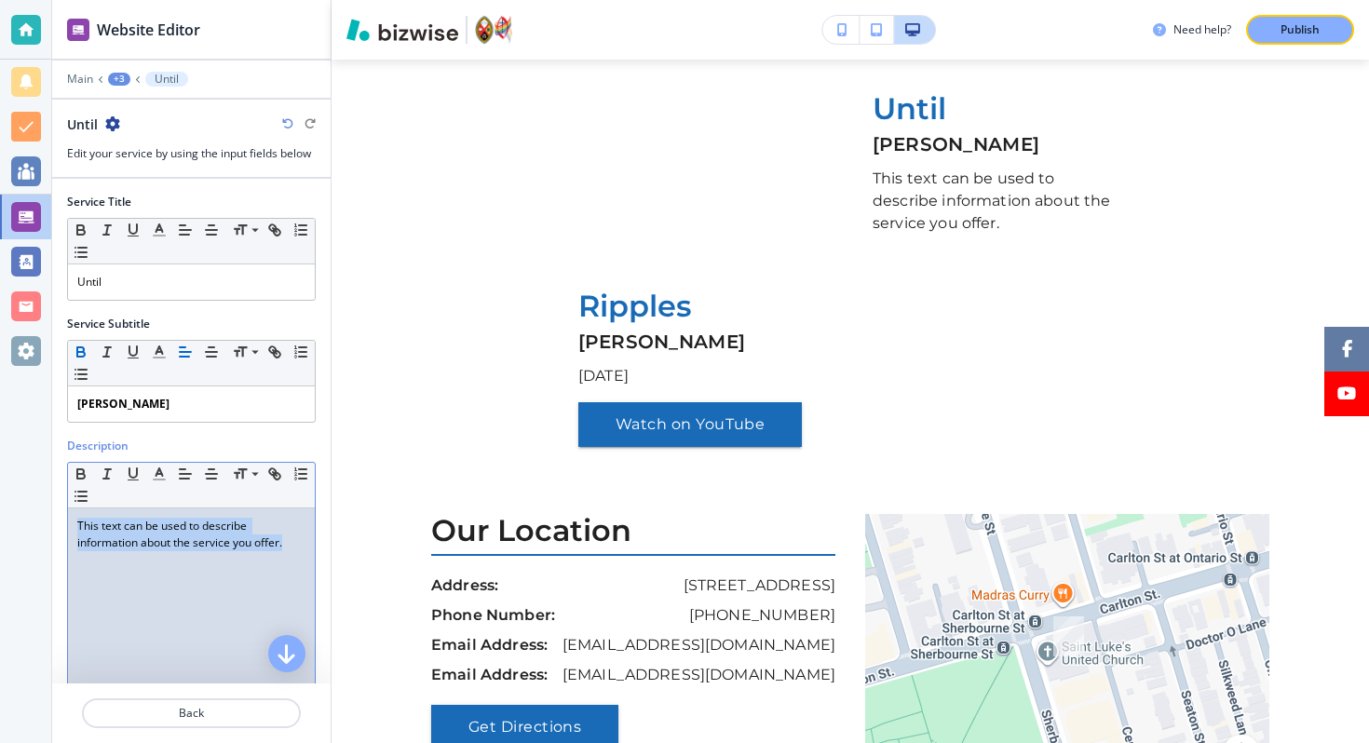
drag, startPoint x: 295, startPoint y: 546, endPoint x: 54, endPoint y: 483, distance: 249.1
click at [57, 487] on div "Description Small Normal Large Huge This text can be used to describe informati…" at bounding box center [191, 602] width 278 height 329
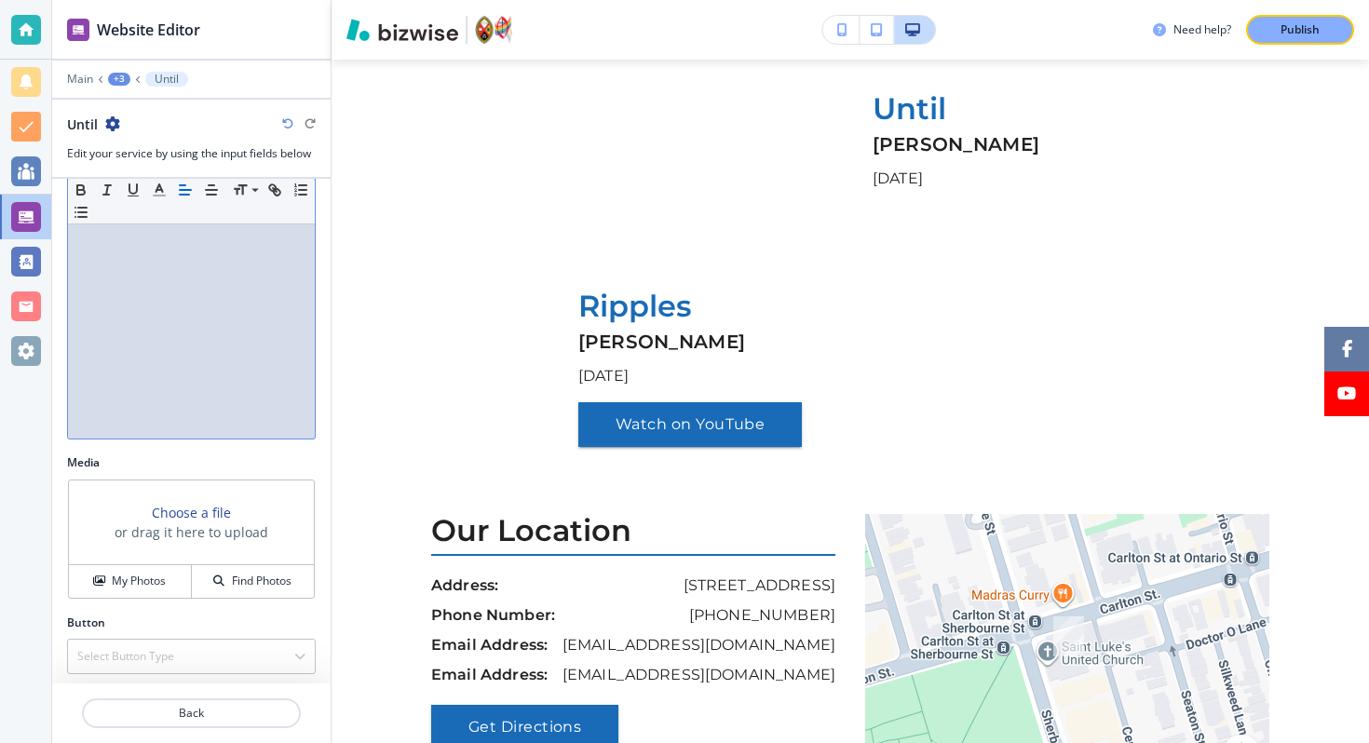
scroll to position [317, 0]
click at [144, 572] on h4 "My Photos" at bounding box center [139, 575] width 54 height 17
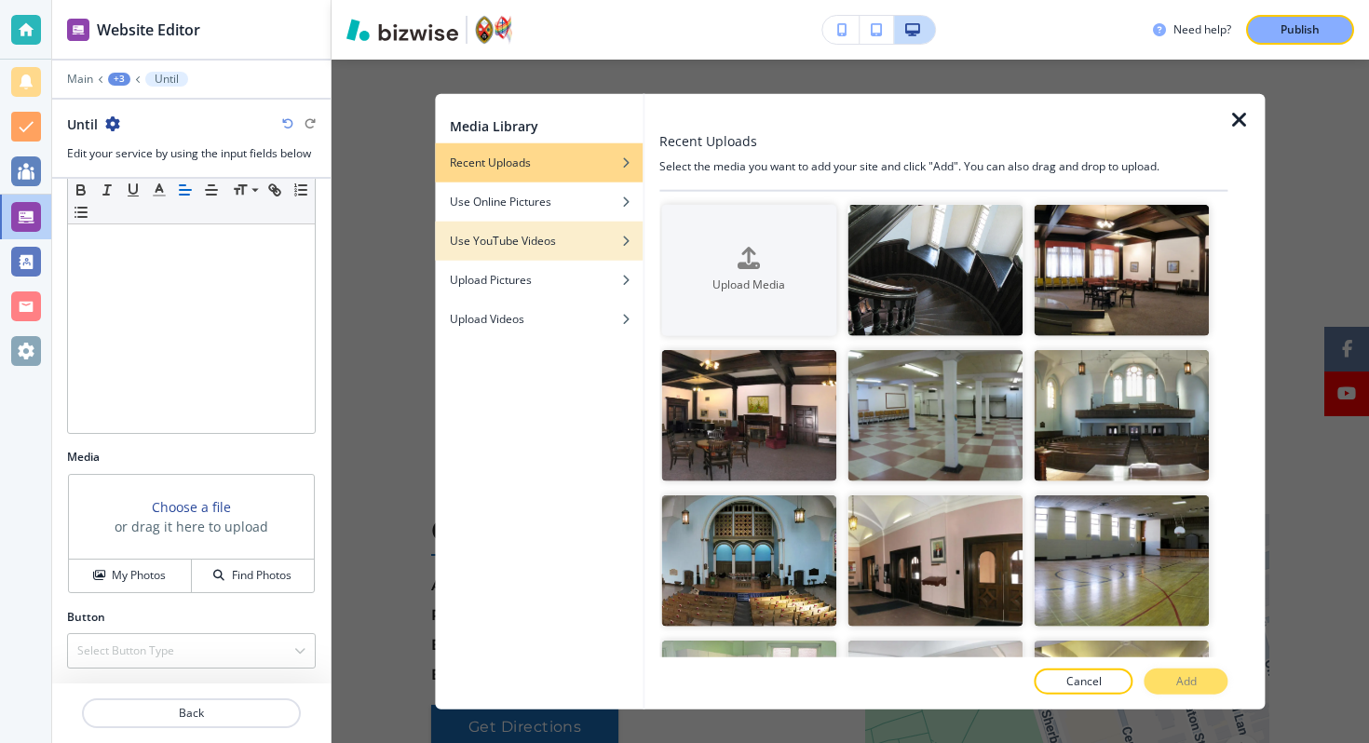
click at [524, 246] on h4 "Use YouTube Videos" at bounding box center [503, 241] width 106 height 17
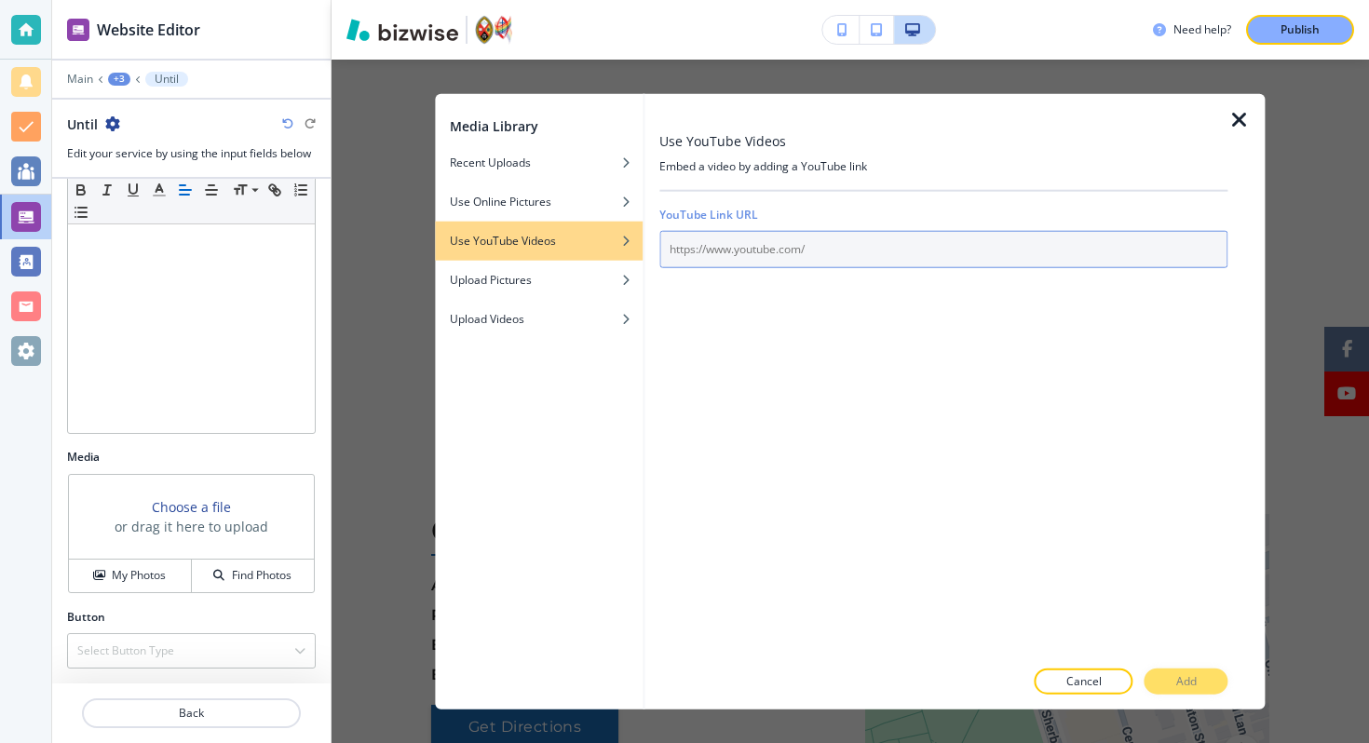
click at [738, 247] on input "text" at bounding box center [943, 249] width 568 height 37
paste input "https://www.youtube.com/watch?v=GoVlXU5Z7uE"
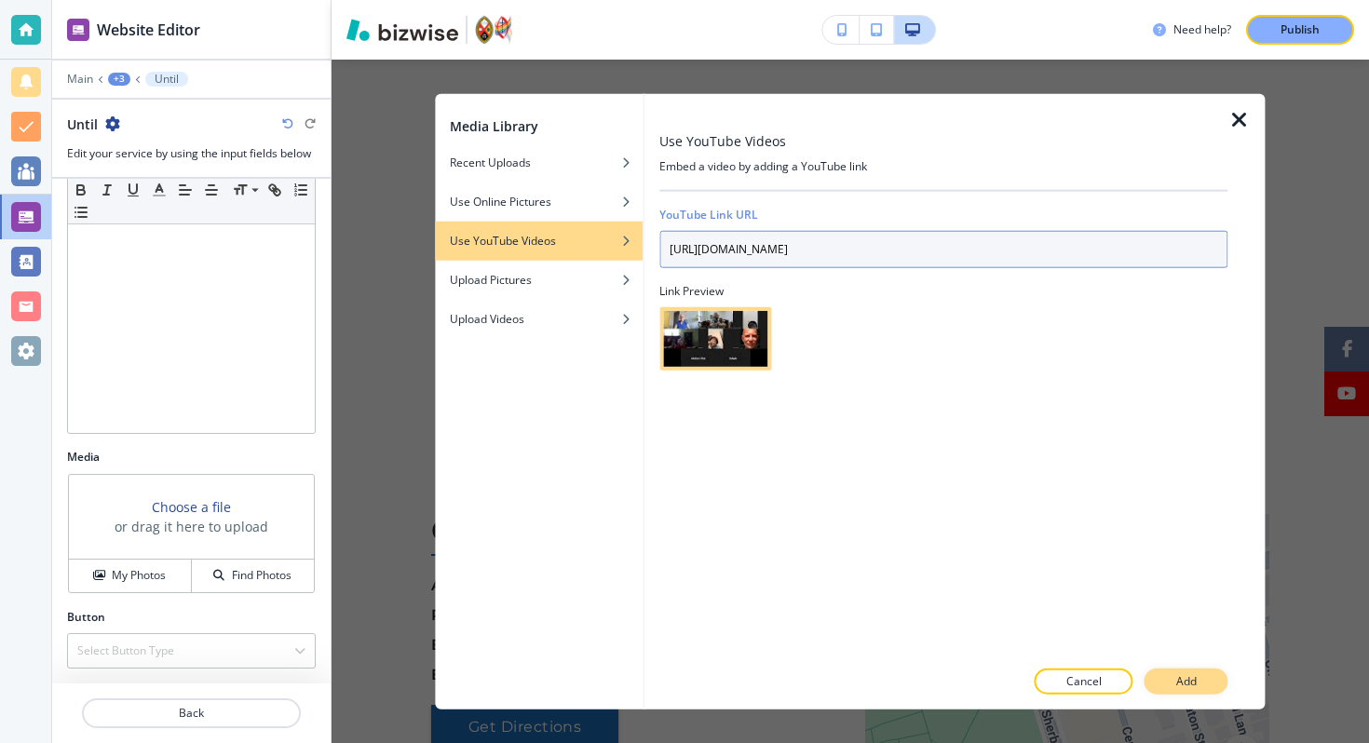
type input "https://www.youtube.com/watch?v=GoVlXU5Z7uE"
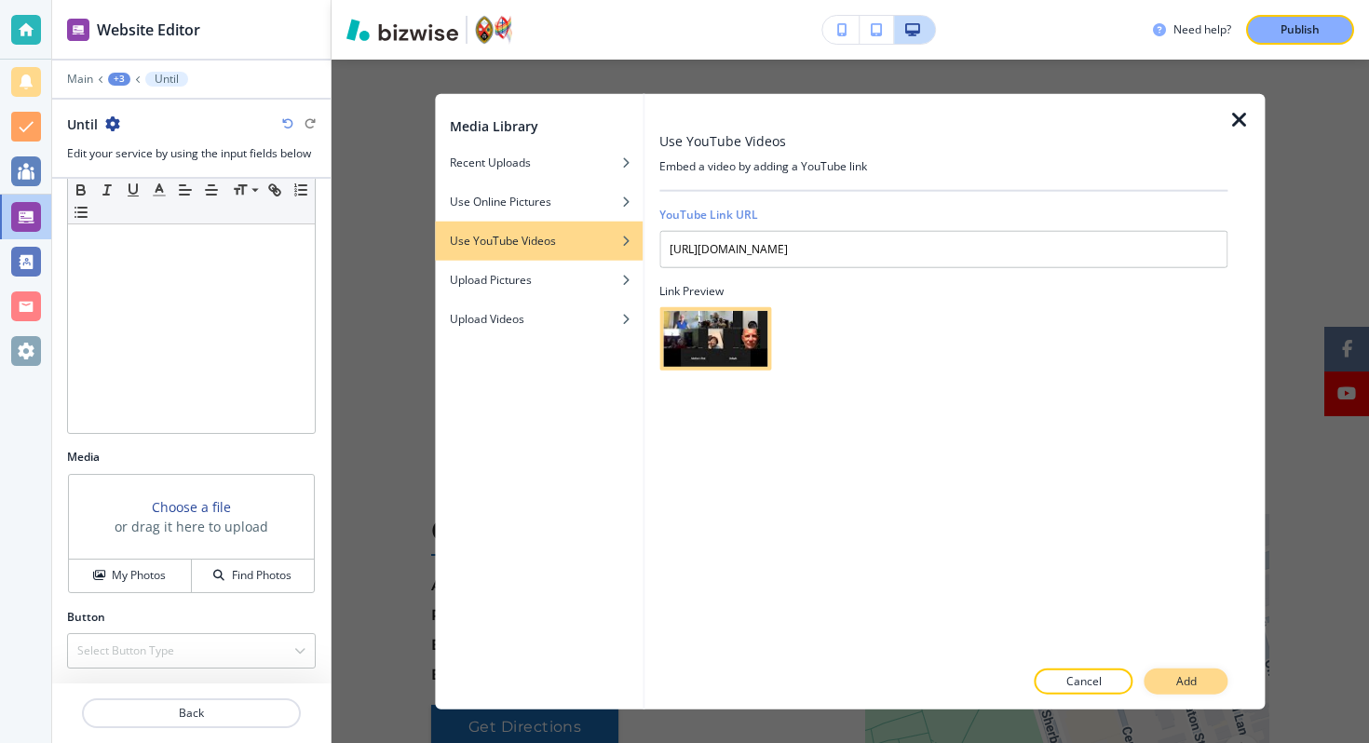
click at [1184, 684] on p "Add" at bounding box center [1186, 680] width 20 height 17
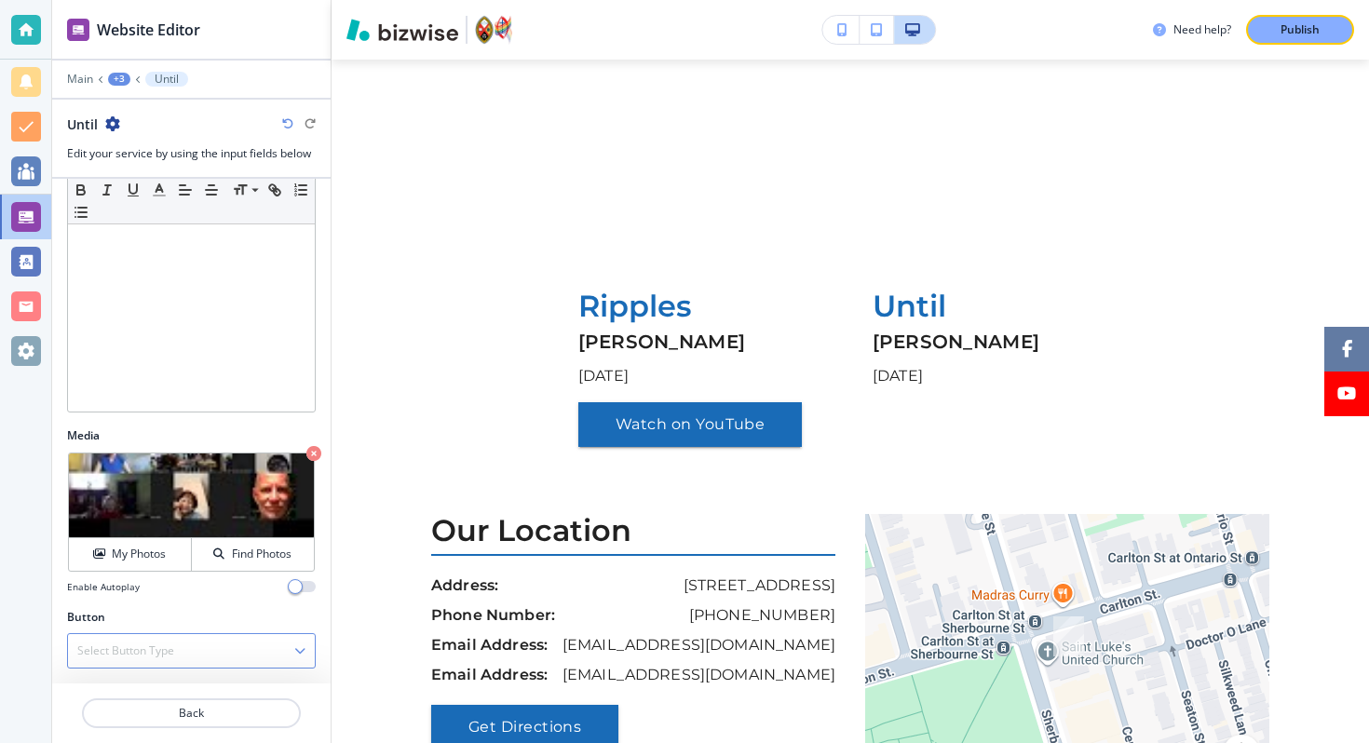
click at [130, 652] on h4 "Select Button Type" at bounding box center [125, 650] width 97 height 17
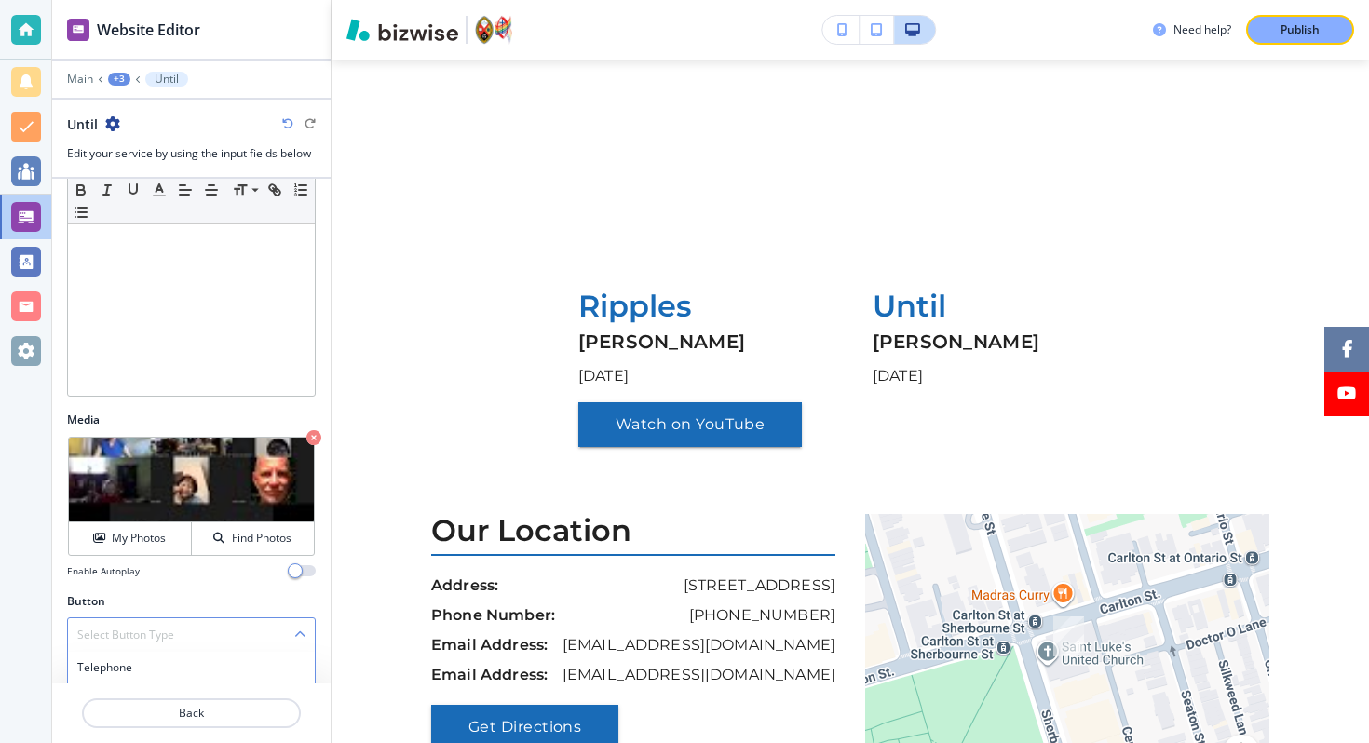
scroll to position [514, 0]
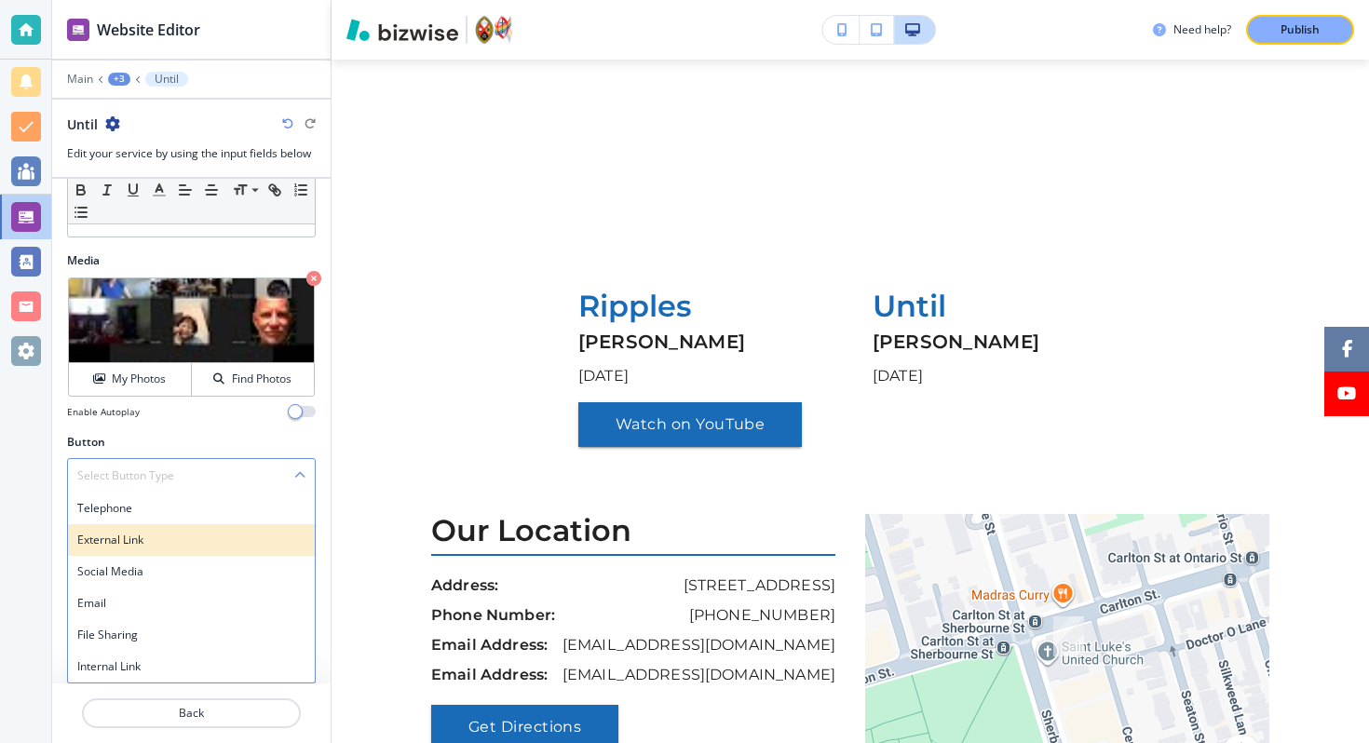
click at [168, 534] on h4 "External Link" at bounding box center [191, 540] width 228 height 17
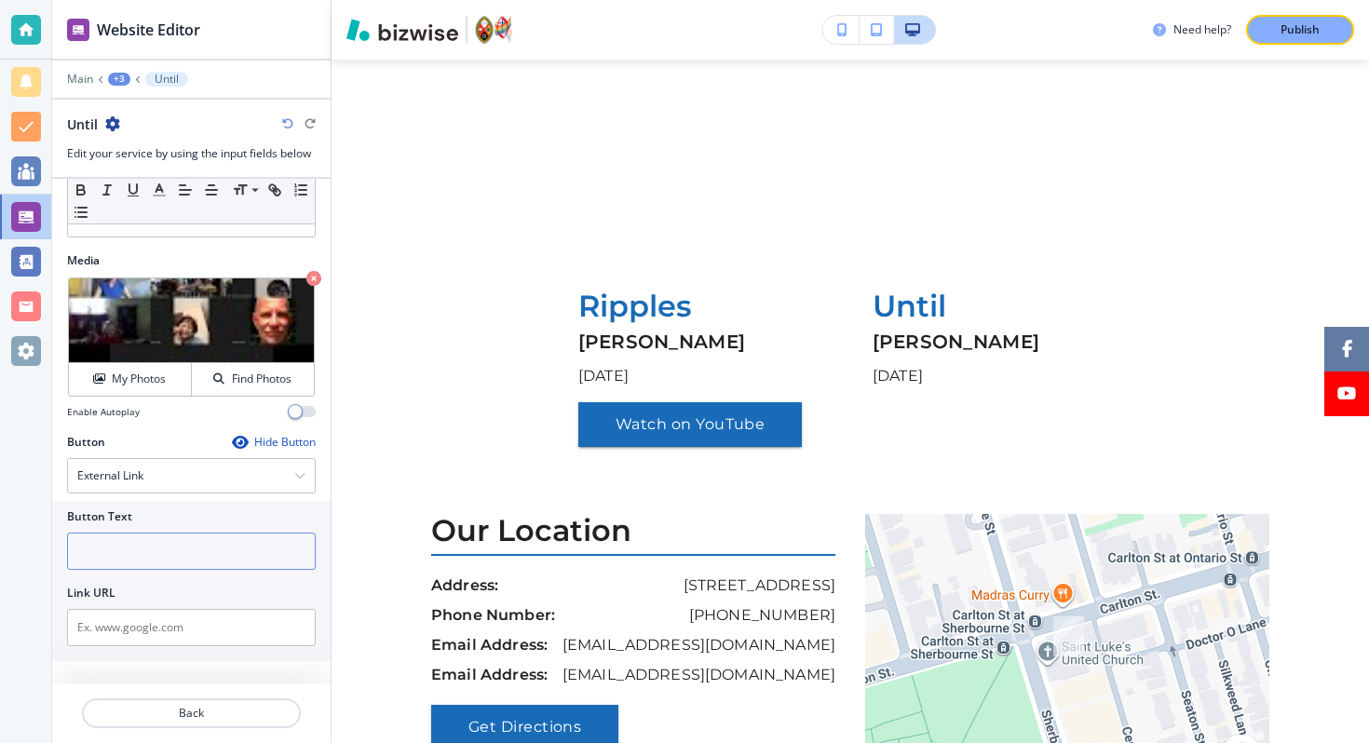
click at [158, 557] on input "text" at bounding box center [191, 551] width 249 height 37
paste input "https://www.youtube.com/watch?v=GoVlXU5Z7uE"
type input "https://www.youtube.com/watch?v=GoVlXU5Z7uE"
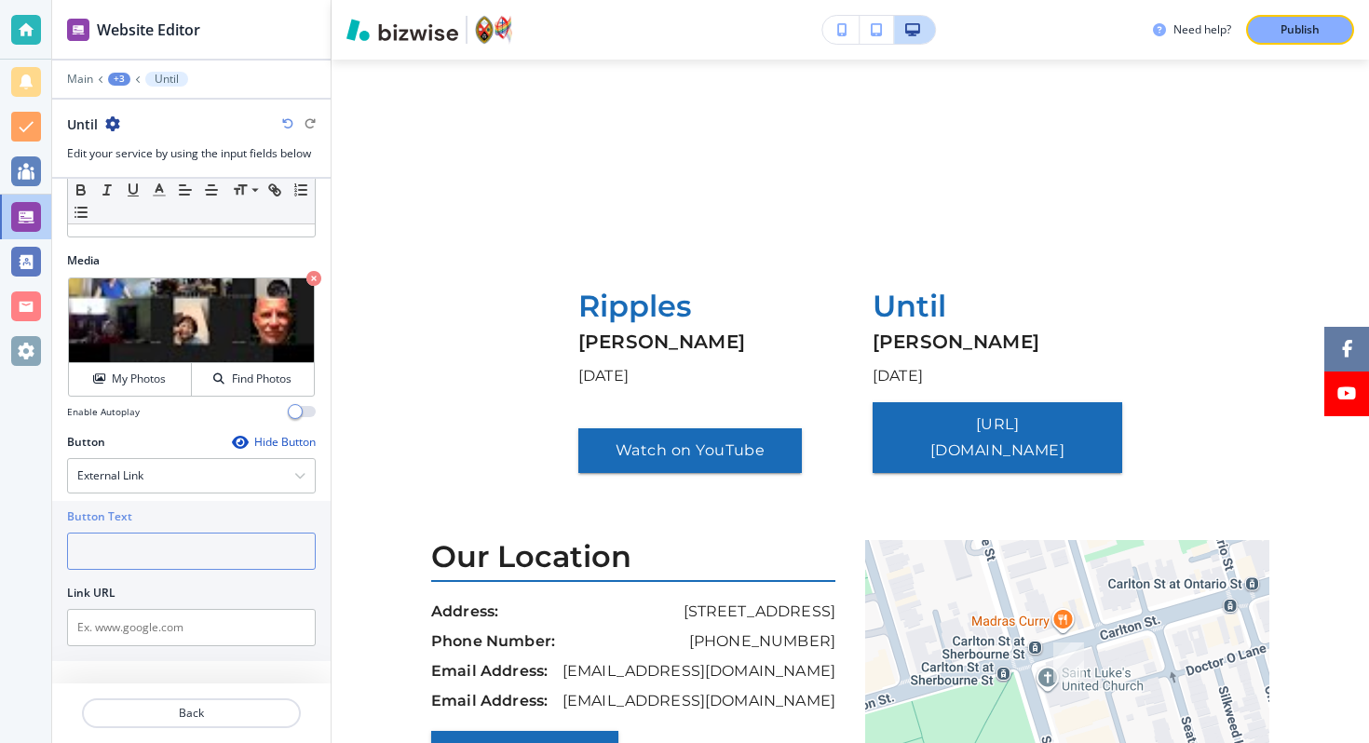
scroll to position [0, 0]
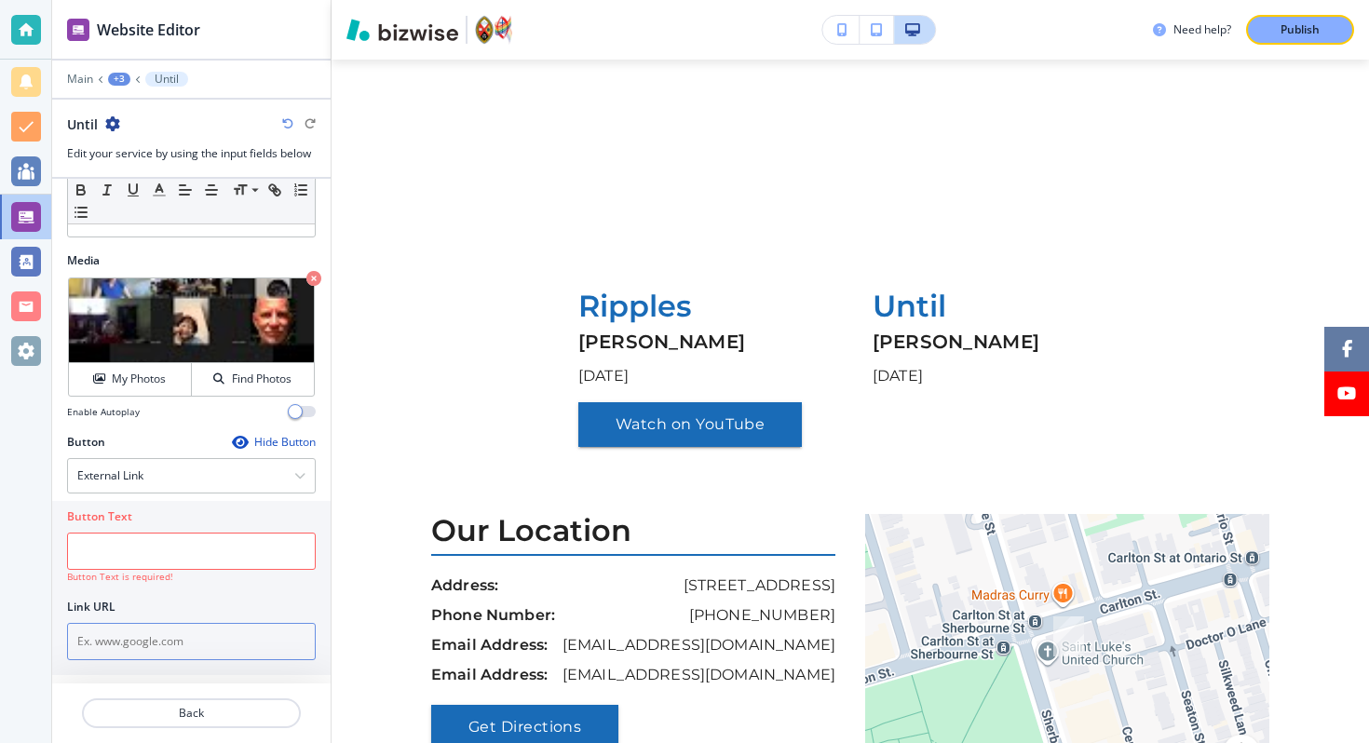
click at [160, 628] on input "text" at bounding box center [191, 641] width 249 height 37
paste input "https://www.youtube.com/watch?v=GoVlXU5Z7uE"
type input "https://www.youtube.com/watch?v=GoVlXU5Z7uE"
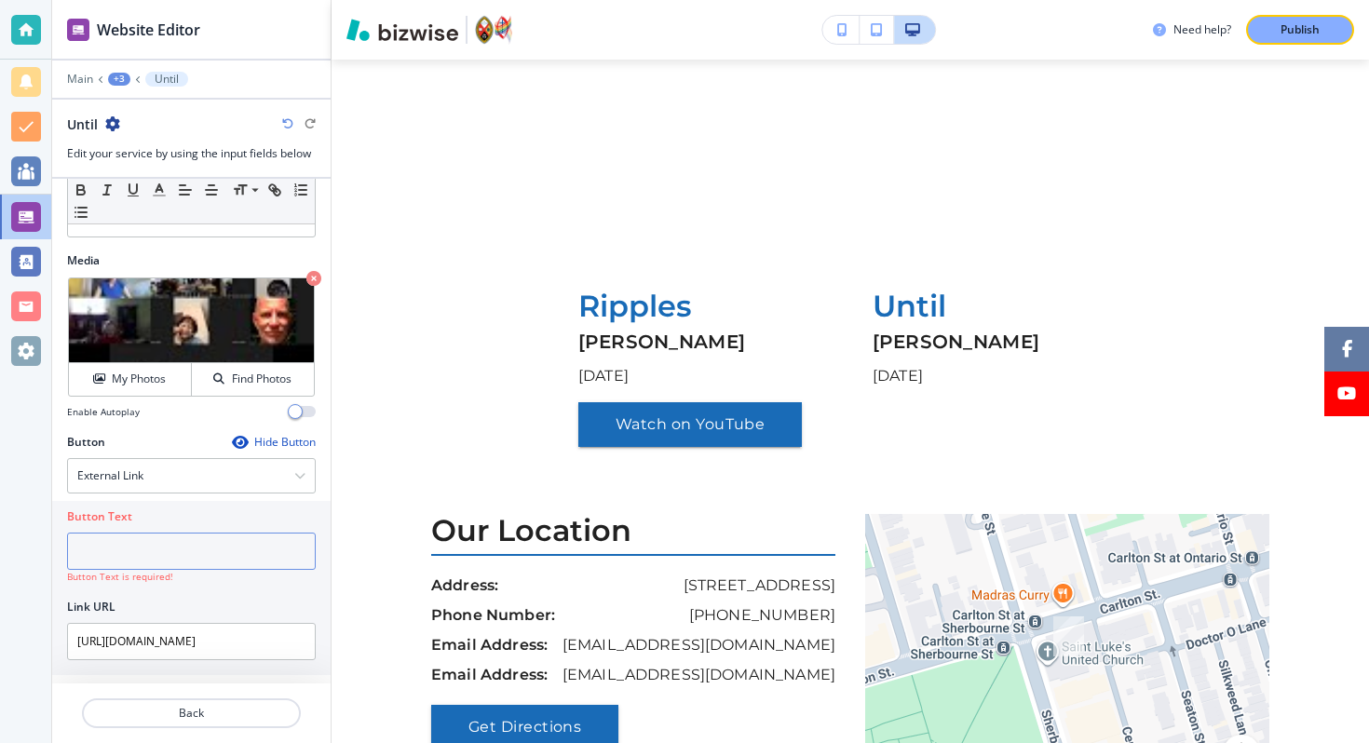
scroll to position [0, 0]
click at [142, 554] on input "text" at bounding box center [191, 551] width 249 height 37
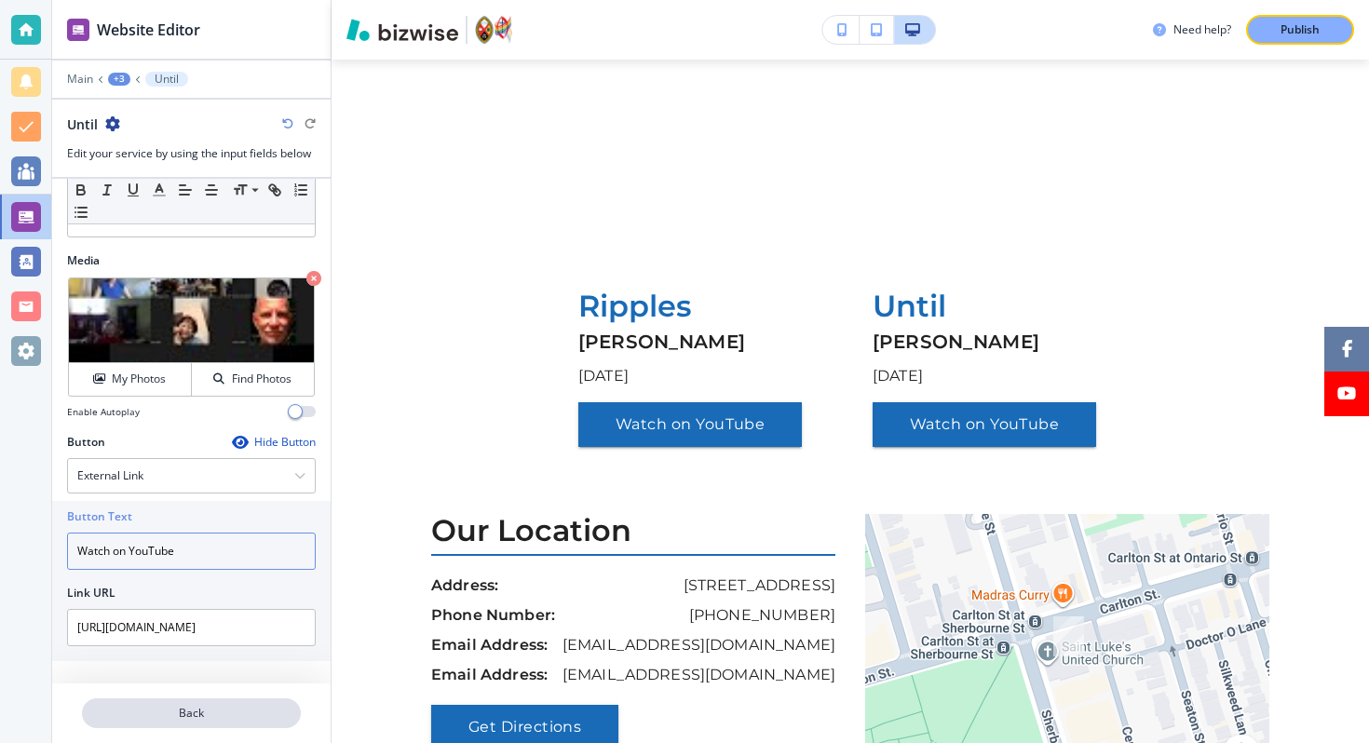
type input "Watch on YouTube"
click at [162, 715] on p "Back" at bounding box center [191, 713] width 215 height 17
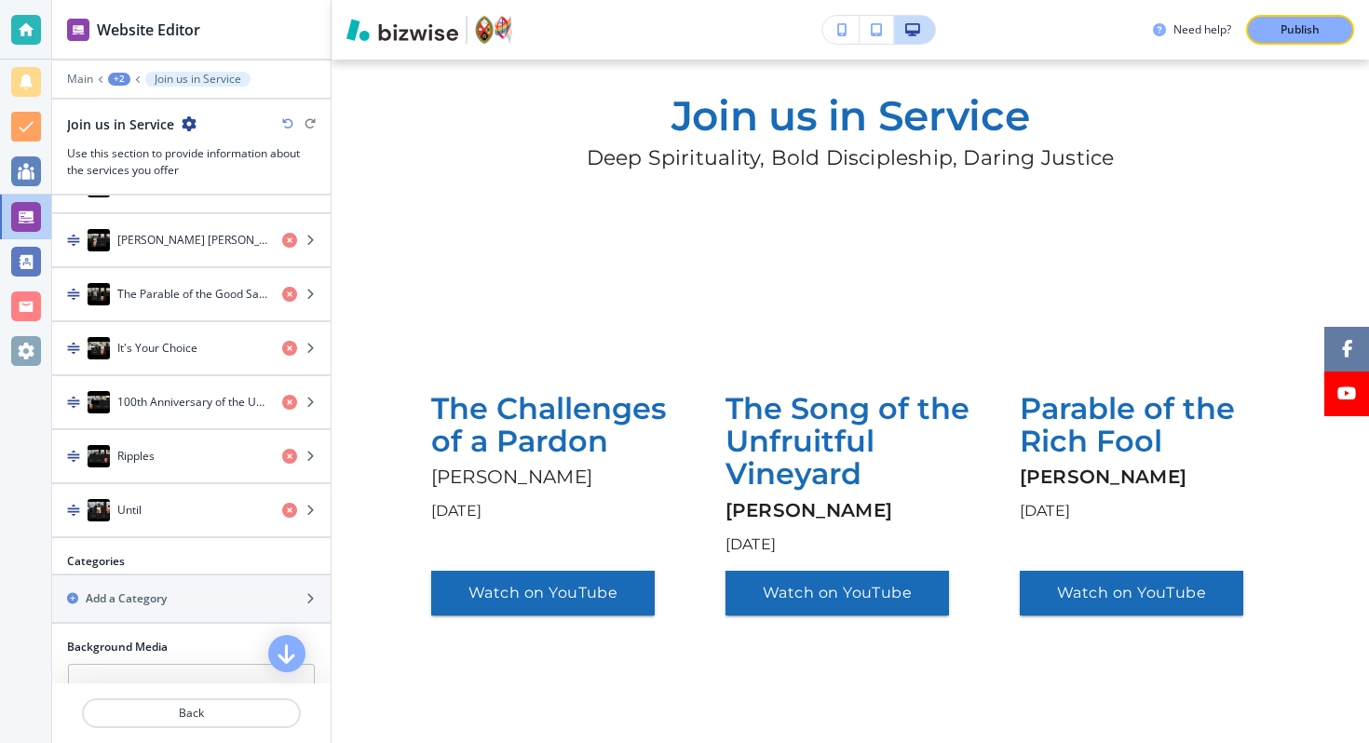
scroll to position [820, 0]
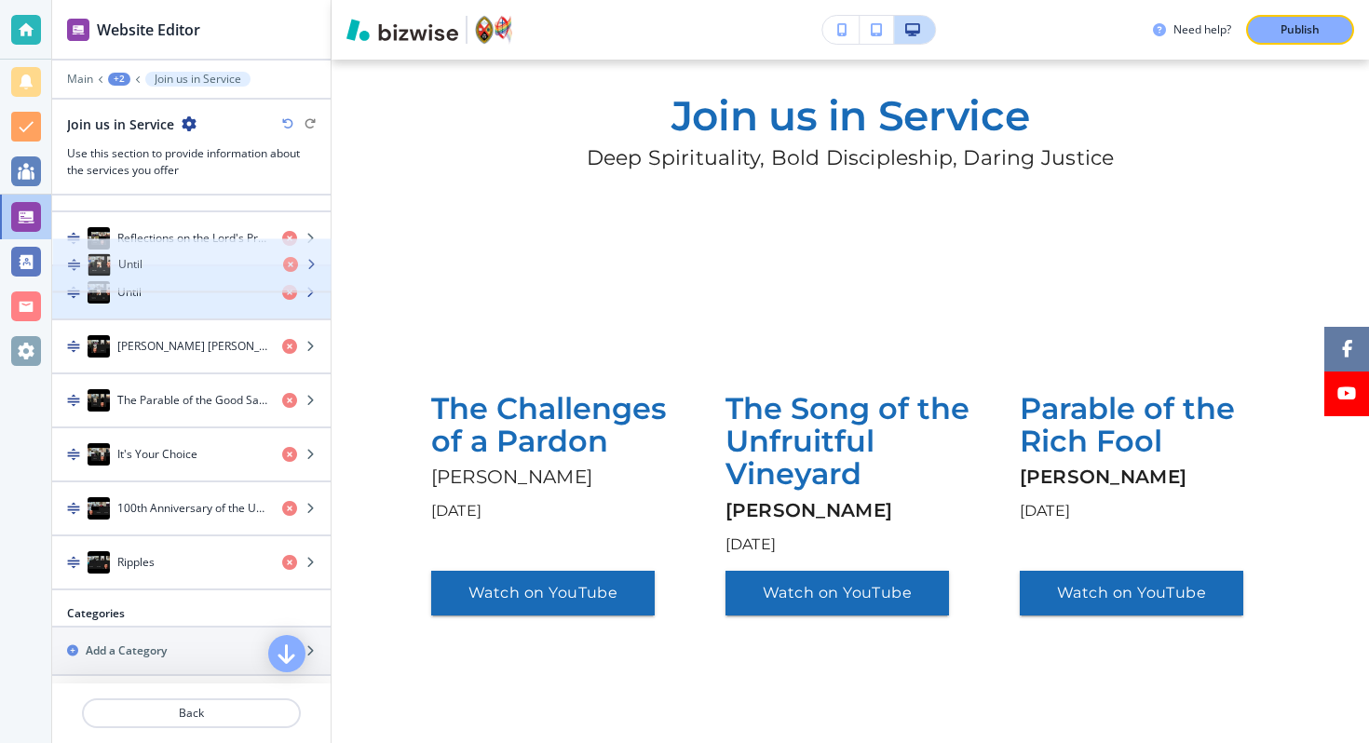
drag, startPoint x: 171, startPoint y: 568, endPoint x: 173, endPoint y: 254, distance: 313.8
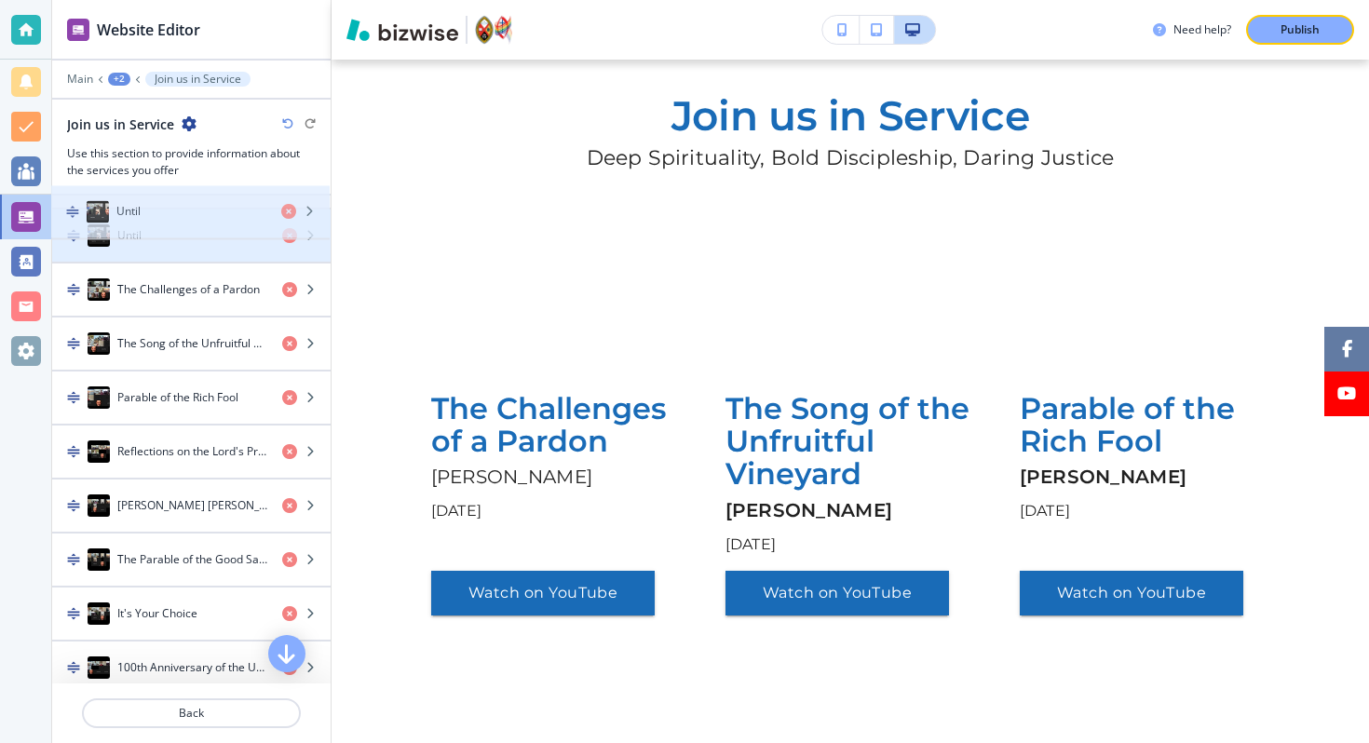
drag, startPoint x: 172, startPoint y: 375, endPoint x: 171, endPoint y: 218, distance: 157.4
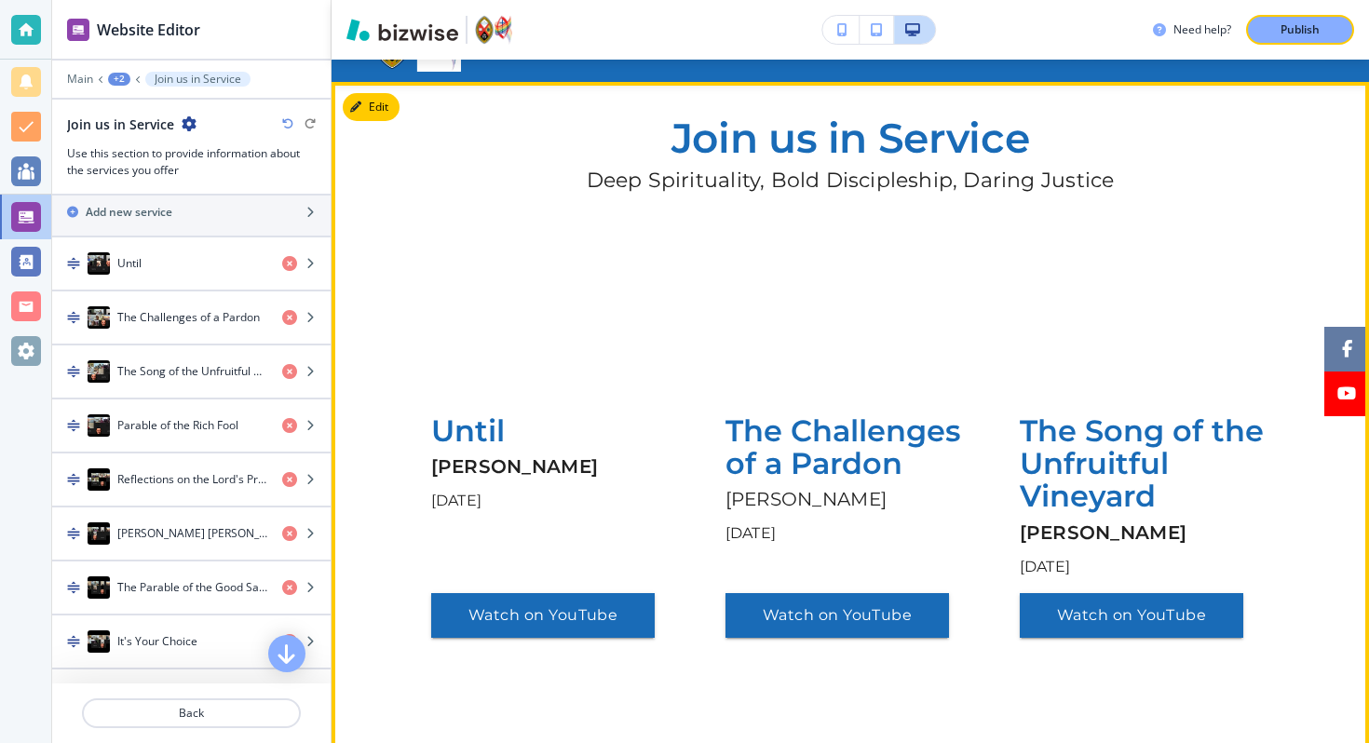
scroll to position [72, 0]
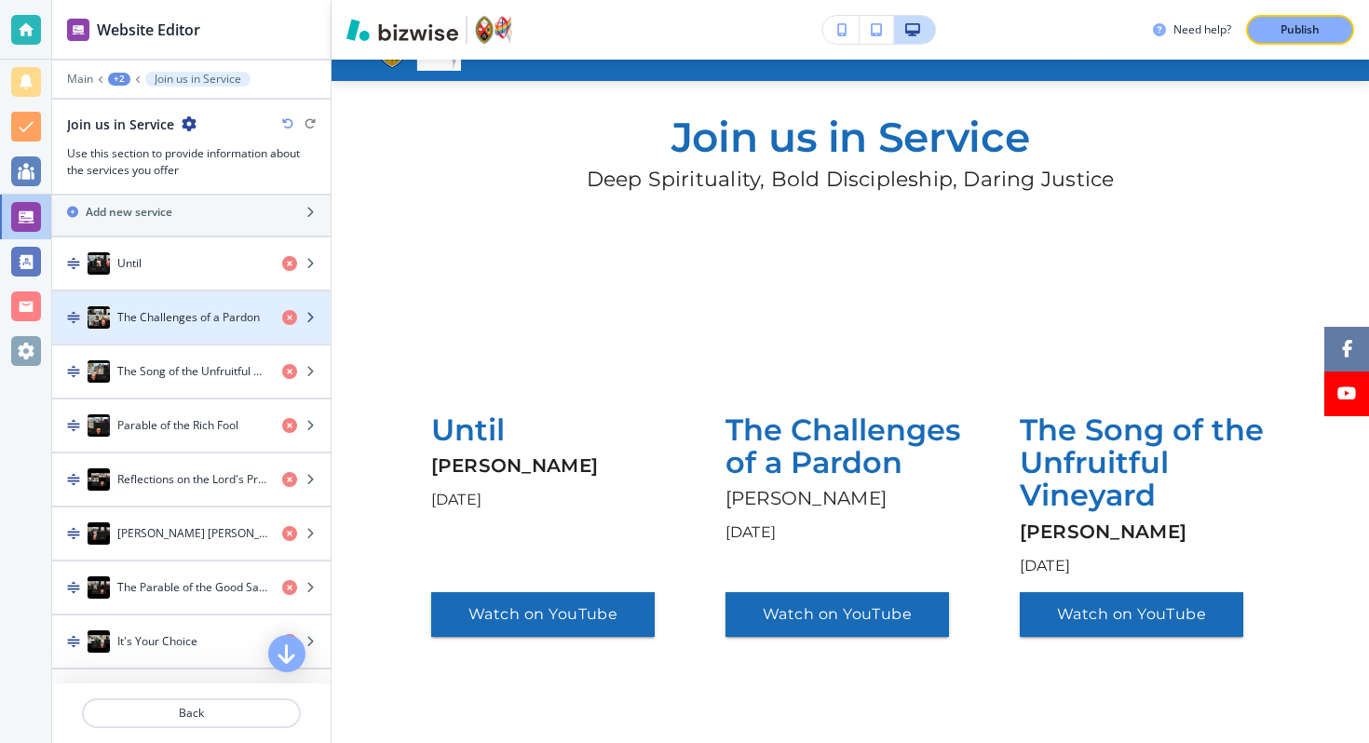
click at [177, 327] on div "The Challenges of a Pardon" at bounding box center [159, 317] width 215 height 22
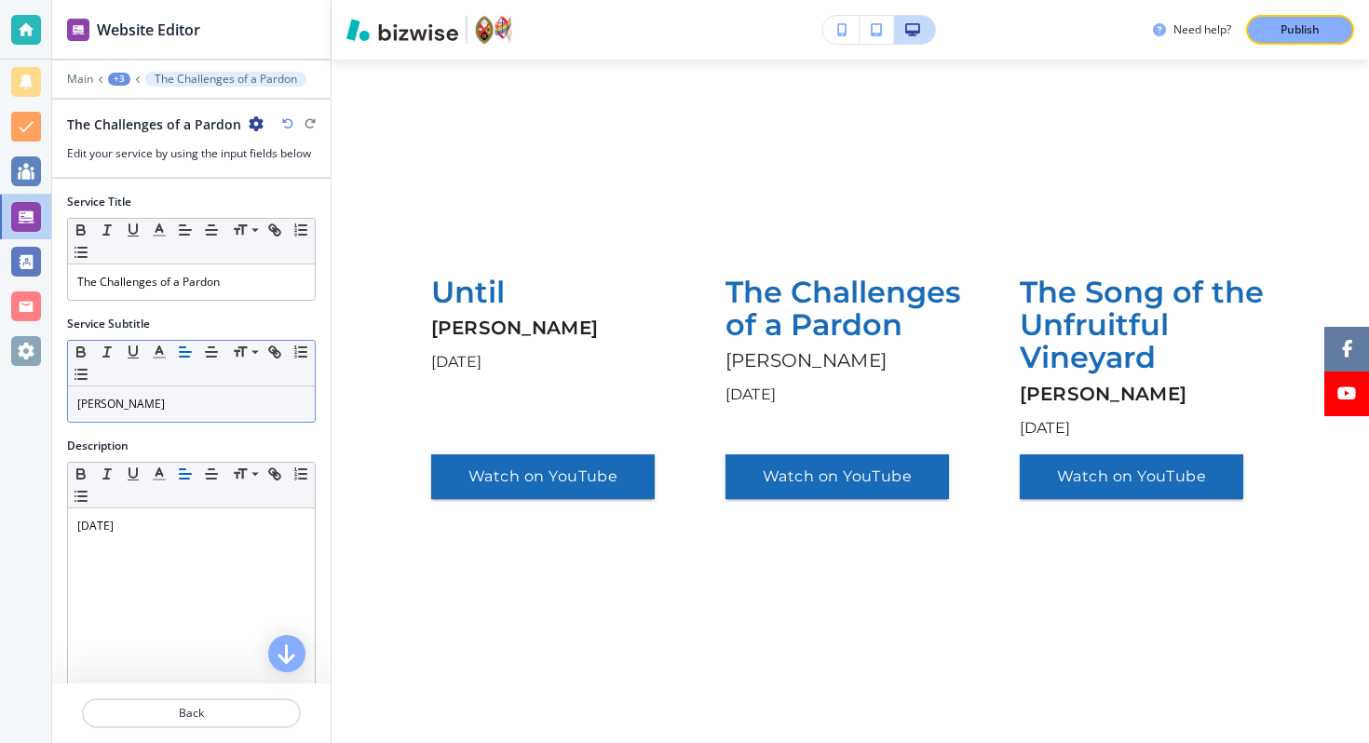
scroll to position [228, 0]
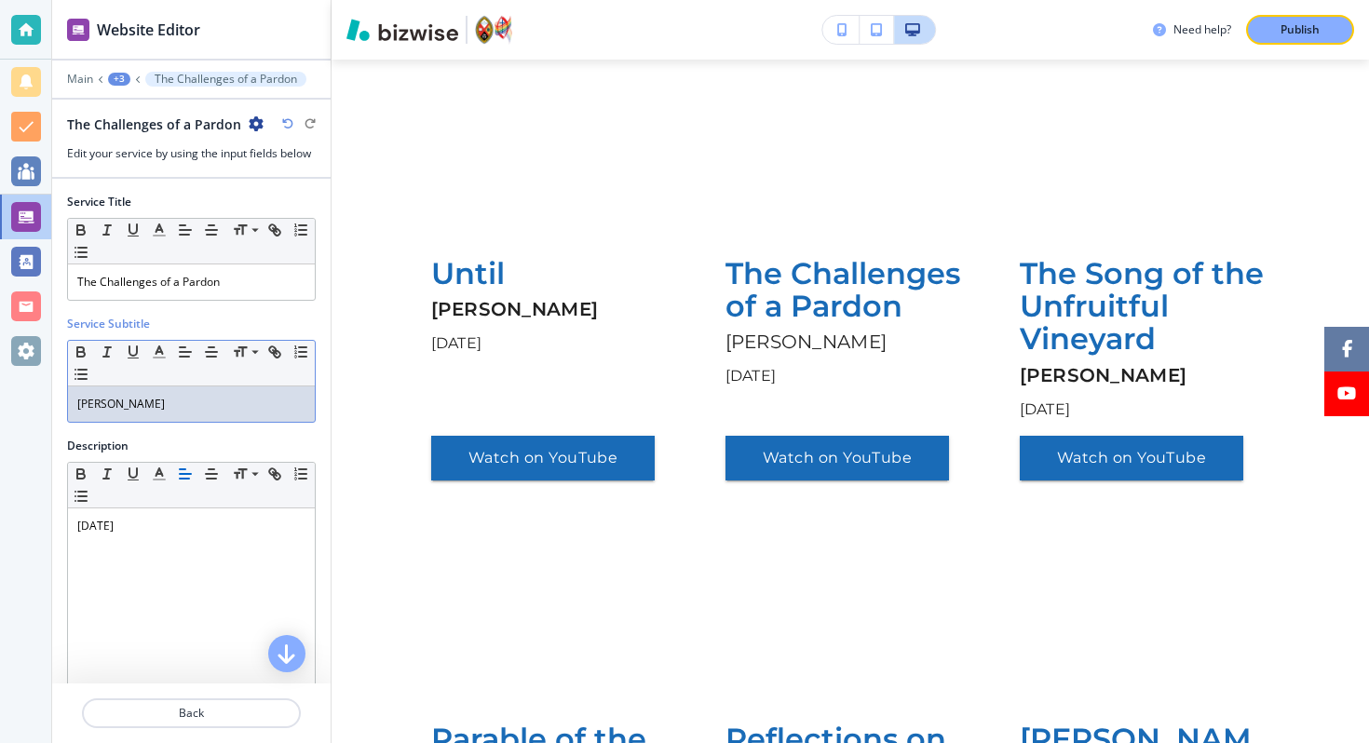
click at [166, 397] on p "Rev. Jim Harbell" at bounding box center [191, 404] width 228 height 17
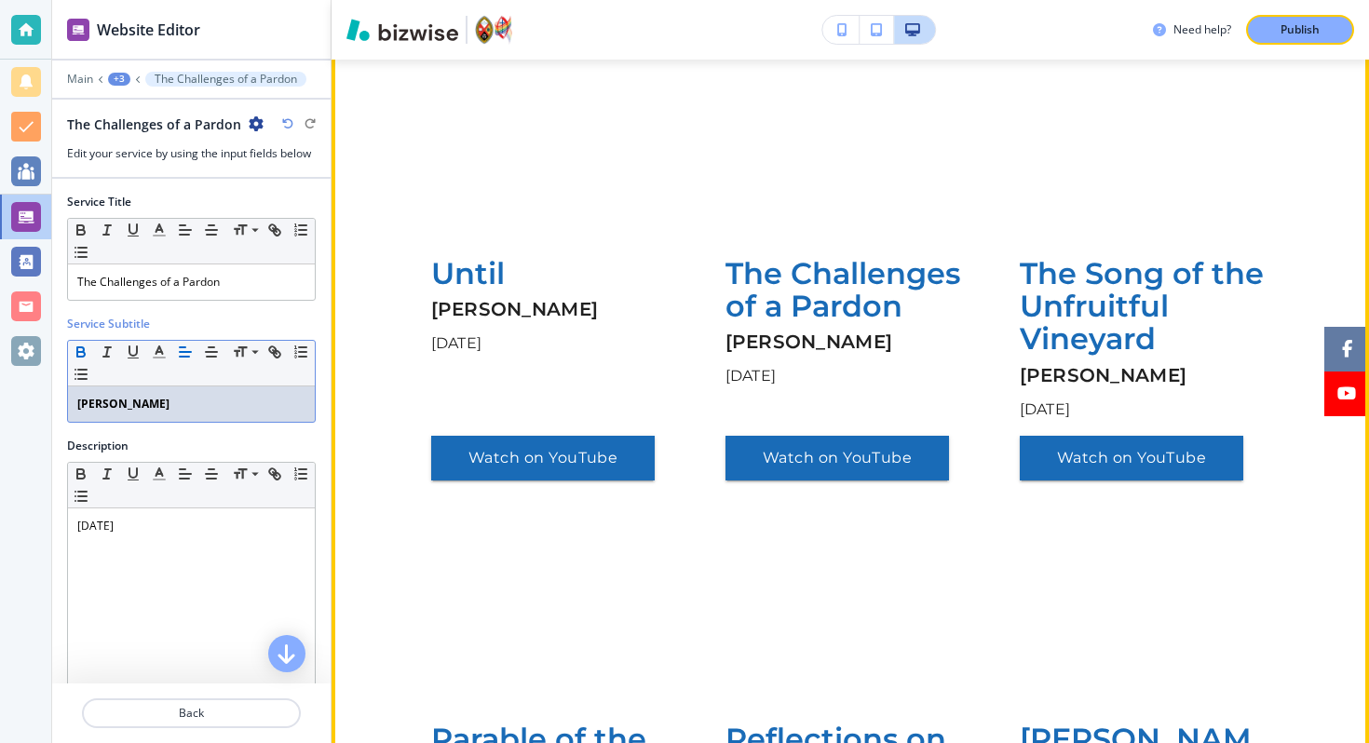
click at [677, 337] on p "September 14th 2025" at bounding box center [556, 343] width 250 height 22
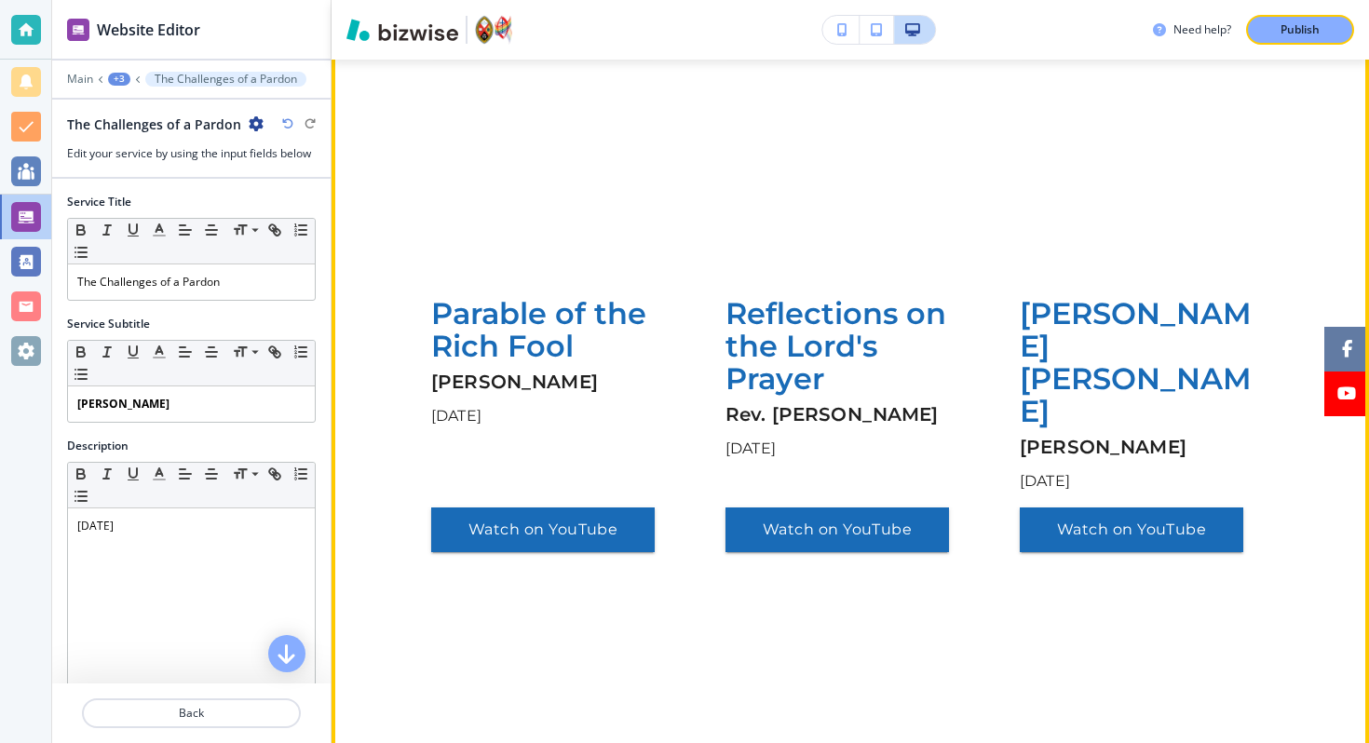
scroll to position [655, 0]
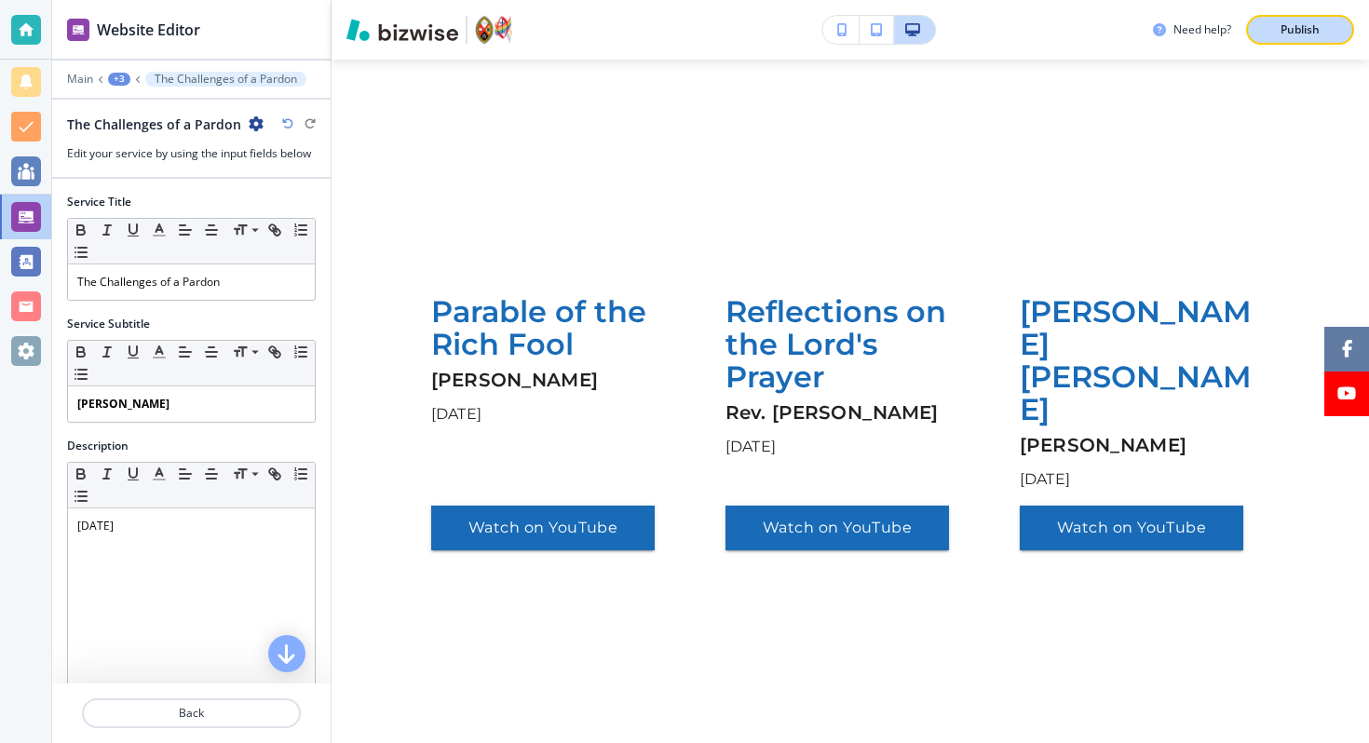
click at [1324, 32] on div "Publish" at bounding box center [1300, 29] width 60 height 17
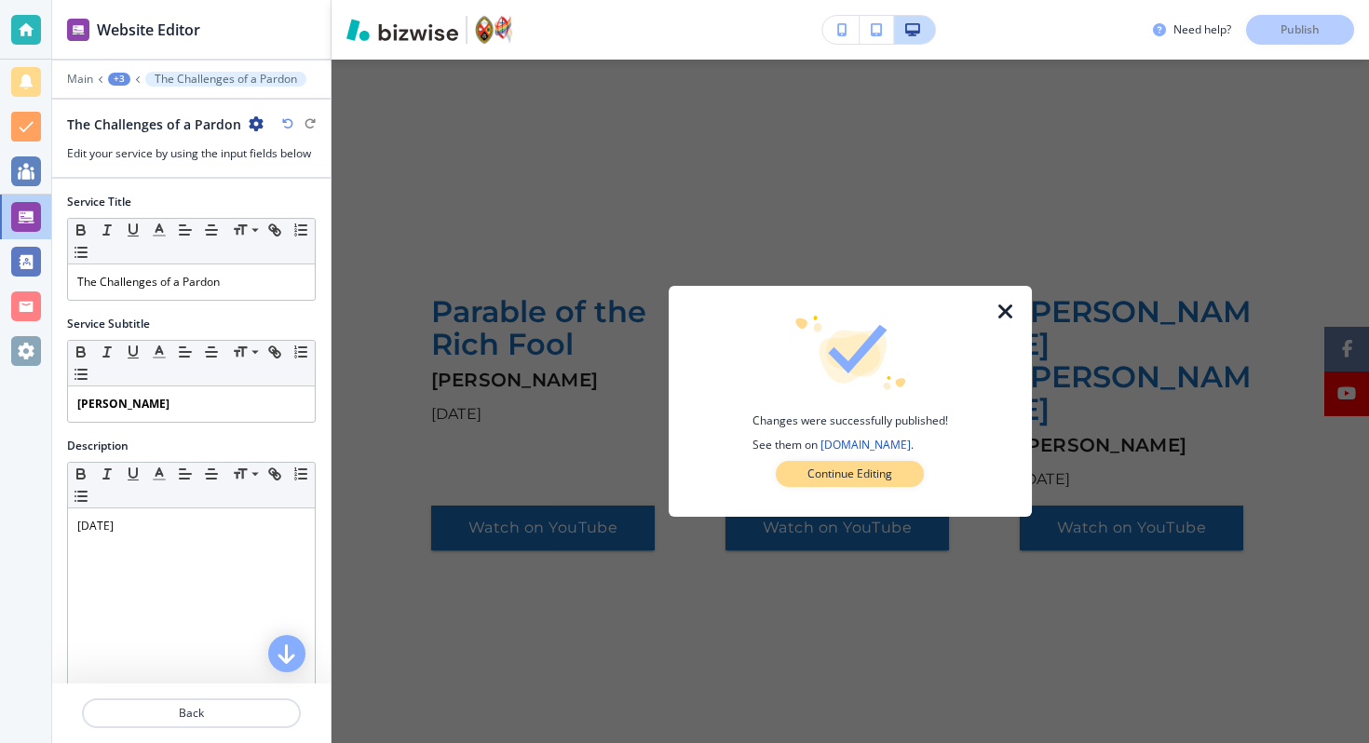
click at [855, 475] on p "Continue Editing" at bounding box center [849, 474] width 85 height 17
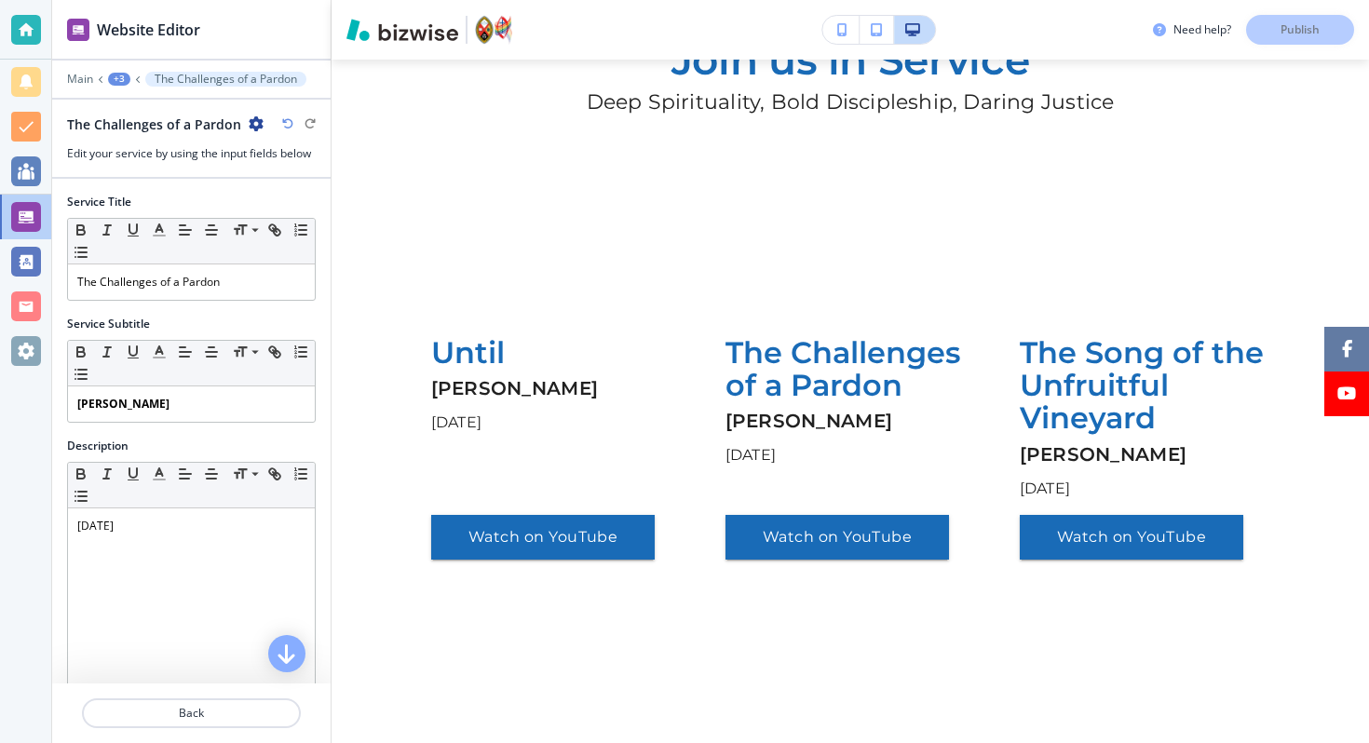
scroll to position [0, 0]
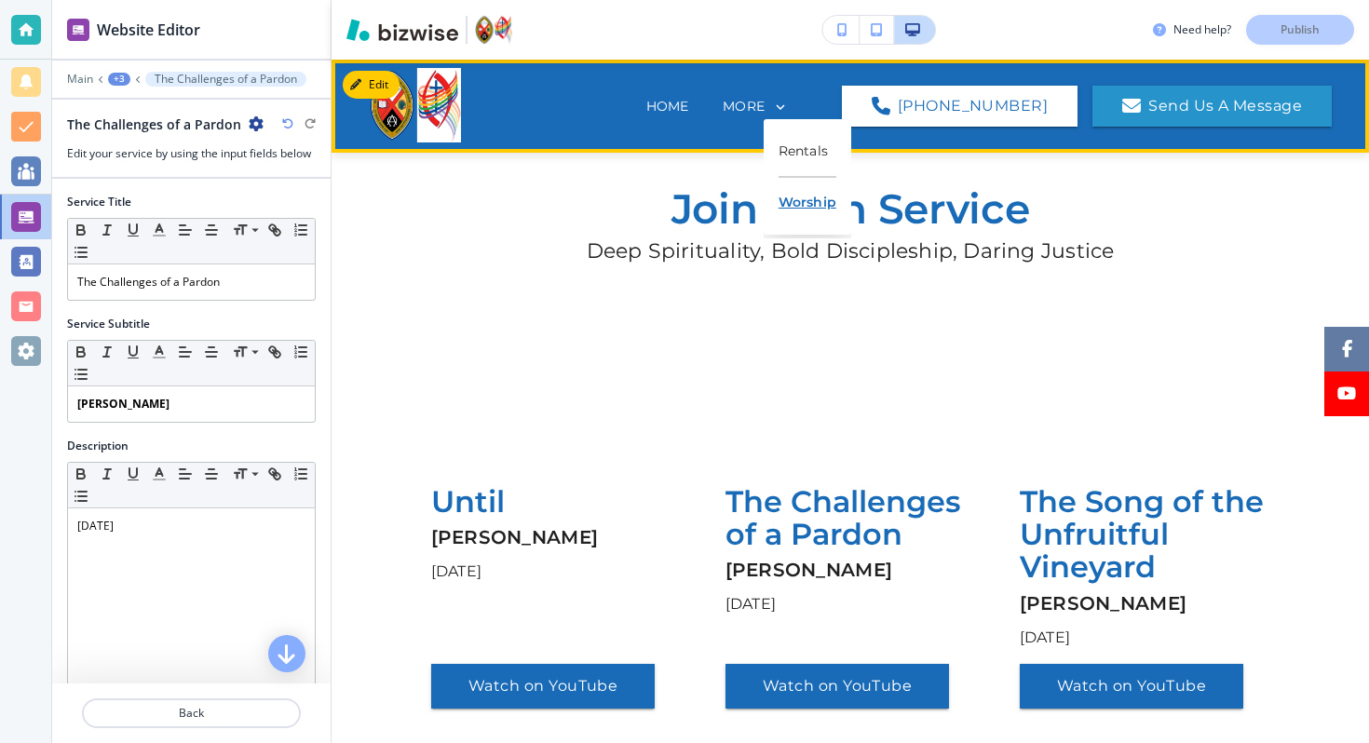
click at [813, 204] on p "Worship" at bounding box center [807, 202] width 58 height 49
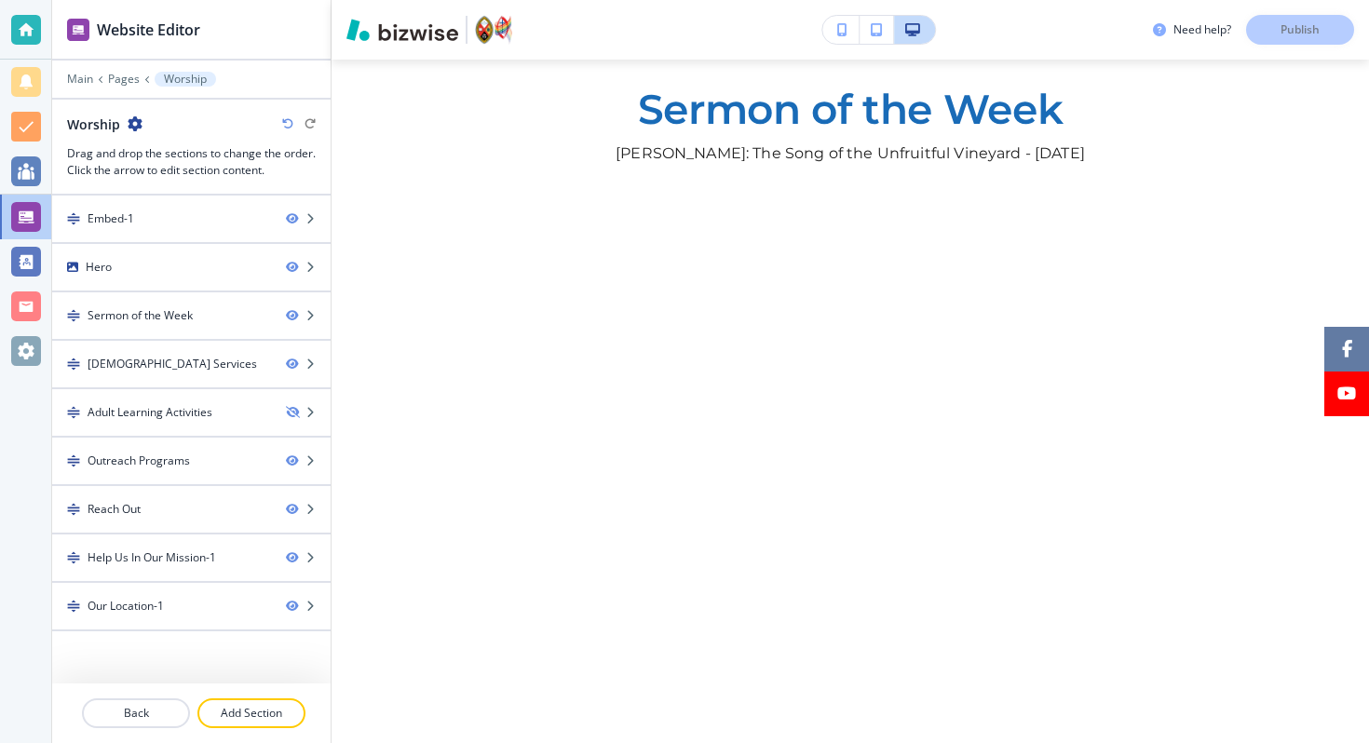
scroll to position [694, 0]
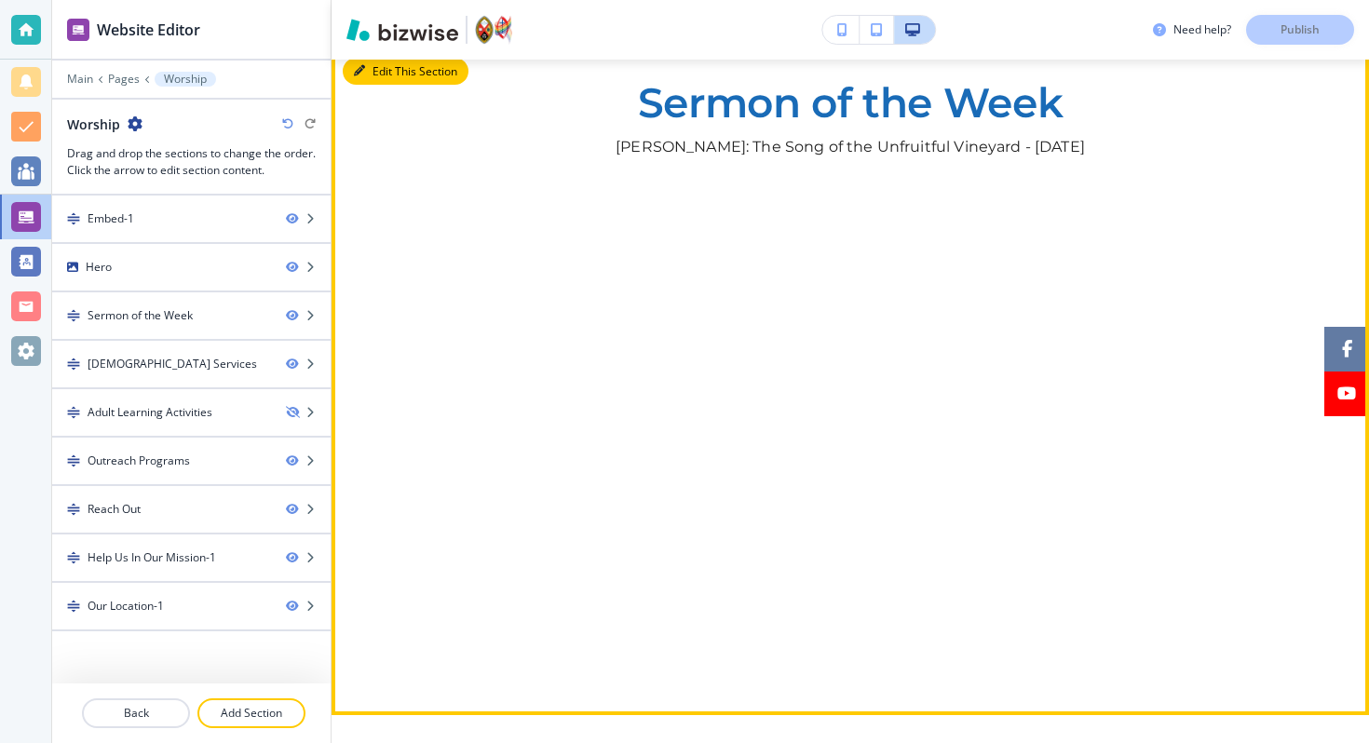
click at [385, 65] on button "Edit This Section" at bounding box center [406, 72] width 126 height 28
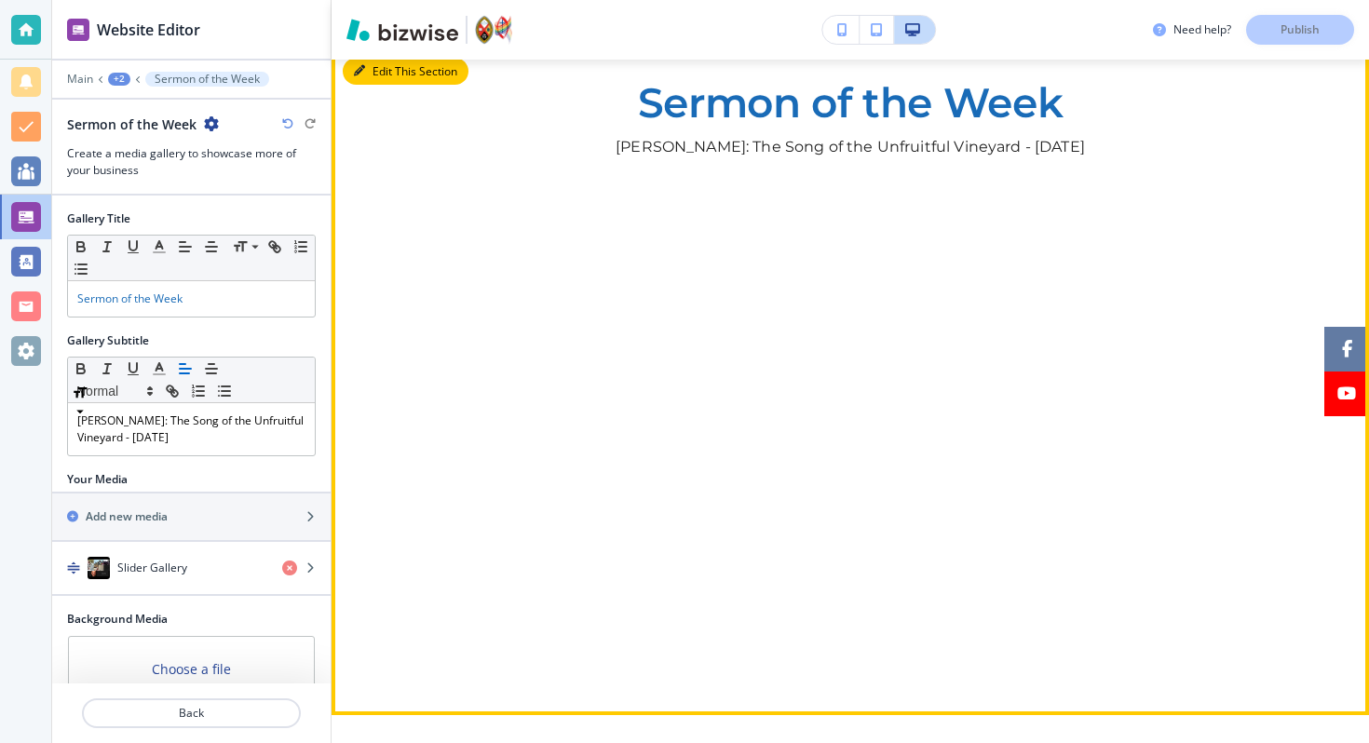
scroll to position [680, 0]
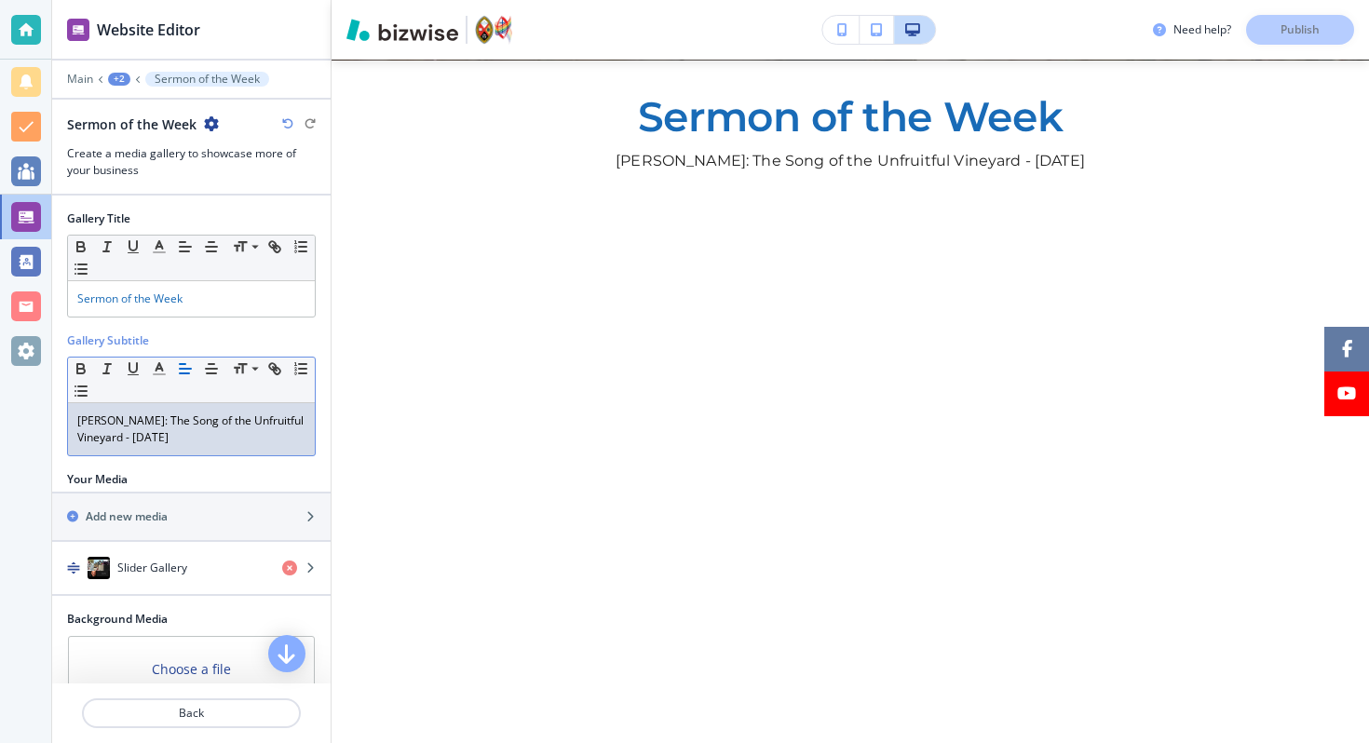
drag, startPoint x: 249, startPoint y: 429, endPoint x: 0, endPoint y: 242, distance: 311.2
click at [0, 242] on div "Website Editor Main +2 Sermon of the Week Sermon of the Week Create a media gal…" at bounding box center [684, 371] width 1369 height 743
click at [88, 427] on p "Juno Zavitz: The Song of the Unfruitful Vineyard - August 17th 2025" at bounding box center [191, 429] width 228 height 34
drag, startPoint x: 133, startPoint y: 426, endPoint x: 0, endPoint y: 410, distance: 134.1
click at [0, 410] on div "Website Editor Main +2 Sermon of the Week Sermon of the Week Create a media gal…" at bounding box center [684, 371] width 1369 height 743
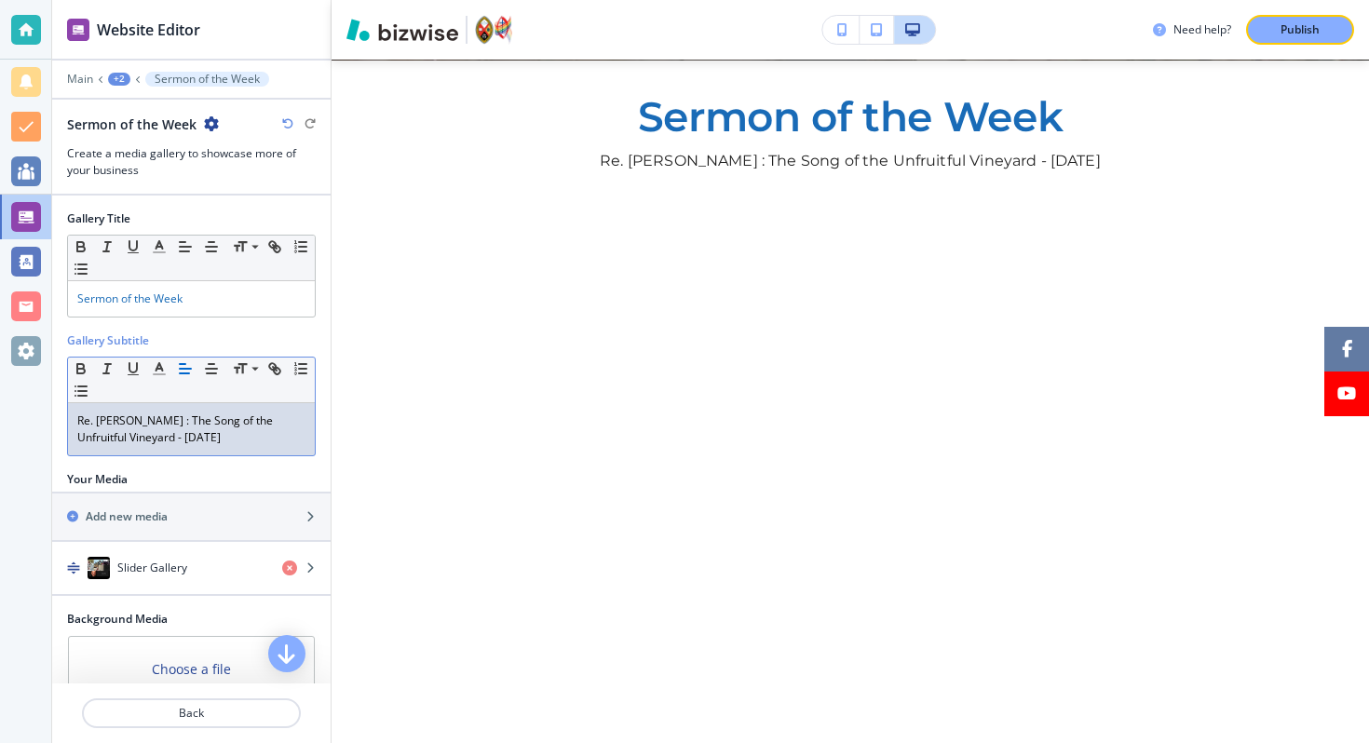
click at [169, 420] on p "Re. Jim Harbell : The Song of the Unfruitful Vineyard - August 17th 2025" at bounding box center [191, 429] width 228 height 34
drag, startPoint x: 163, startPoint y: 420, endPoint x: 122, endPoint y: 441, distance: 46.2
click at [122, 442] on p "Re. Jim Harbell : The Song of the Unfruitful Vineyard - August 17th 2025" at bounding box center [191, 429] width 228 height 34
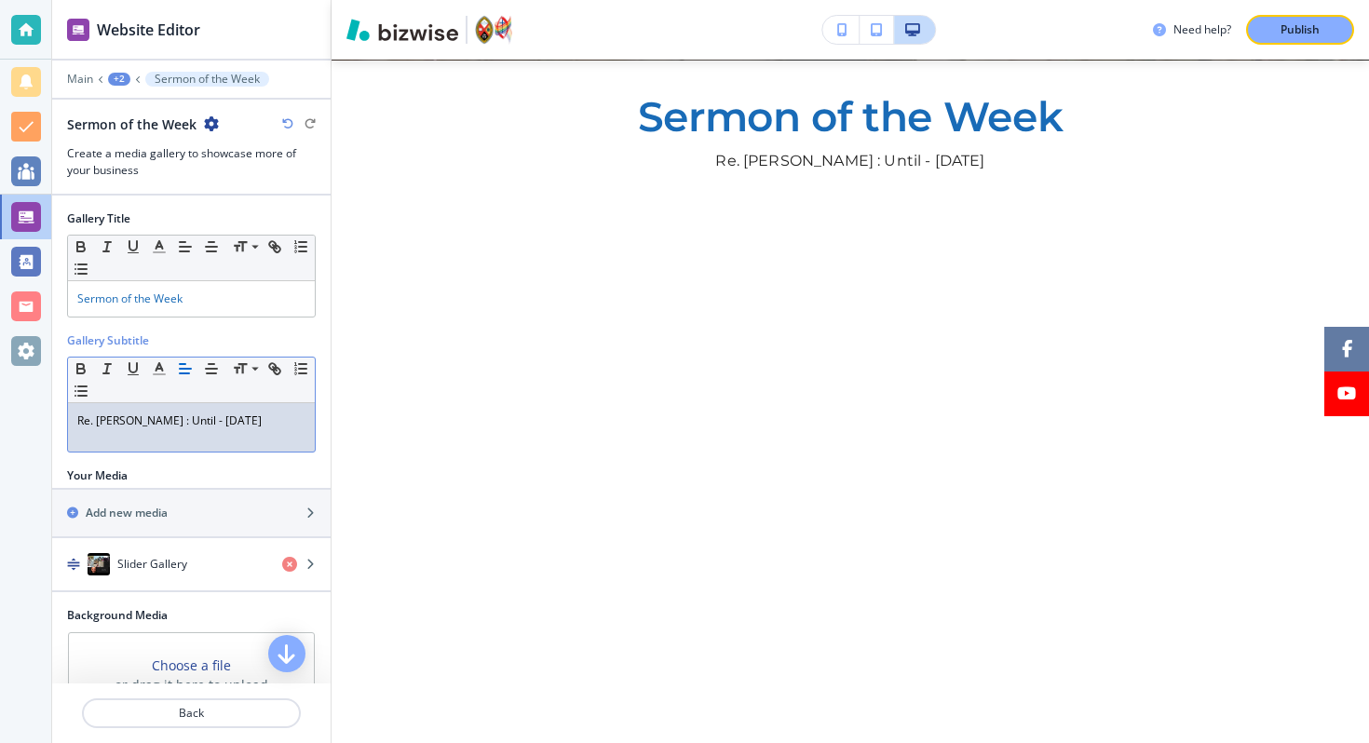
drag, startPoint x: 291, startPoint y: 422, endPoint x: 197, endPoint y: 422, distance: 94.0
click at [197, 422] on p "Re. Jim Harbell : Until - August 17th 2025" at bounding box center [191, 420] width 228 height 17
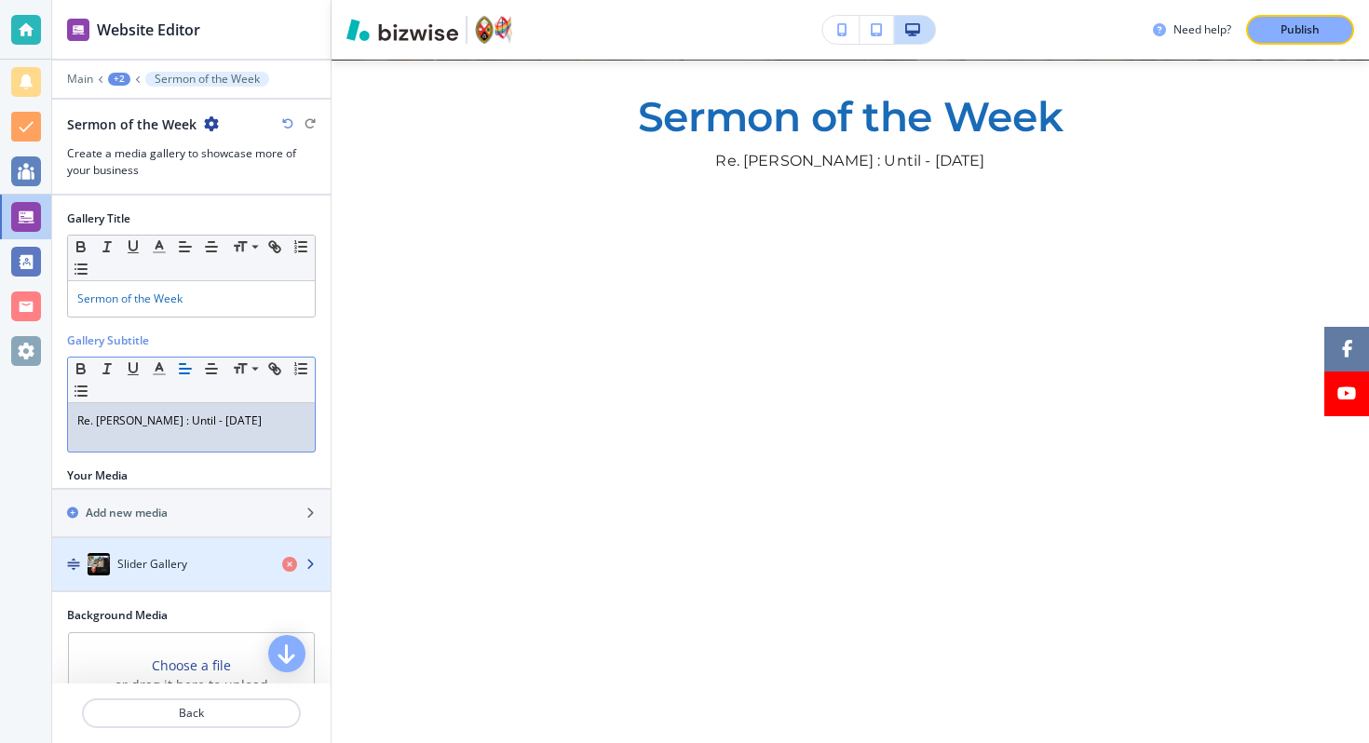
click at [182, 553] on div "button" at bounding box center [191, 545] width 278 height 15
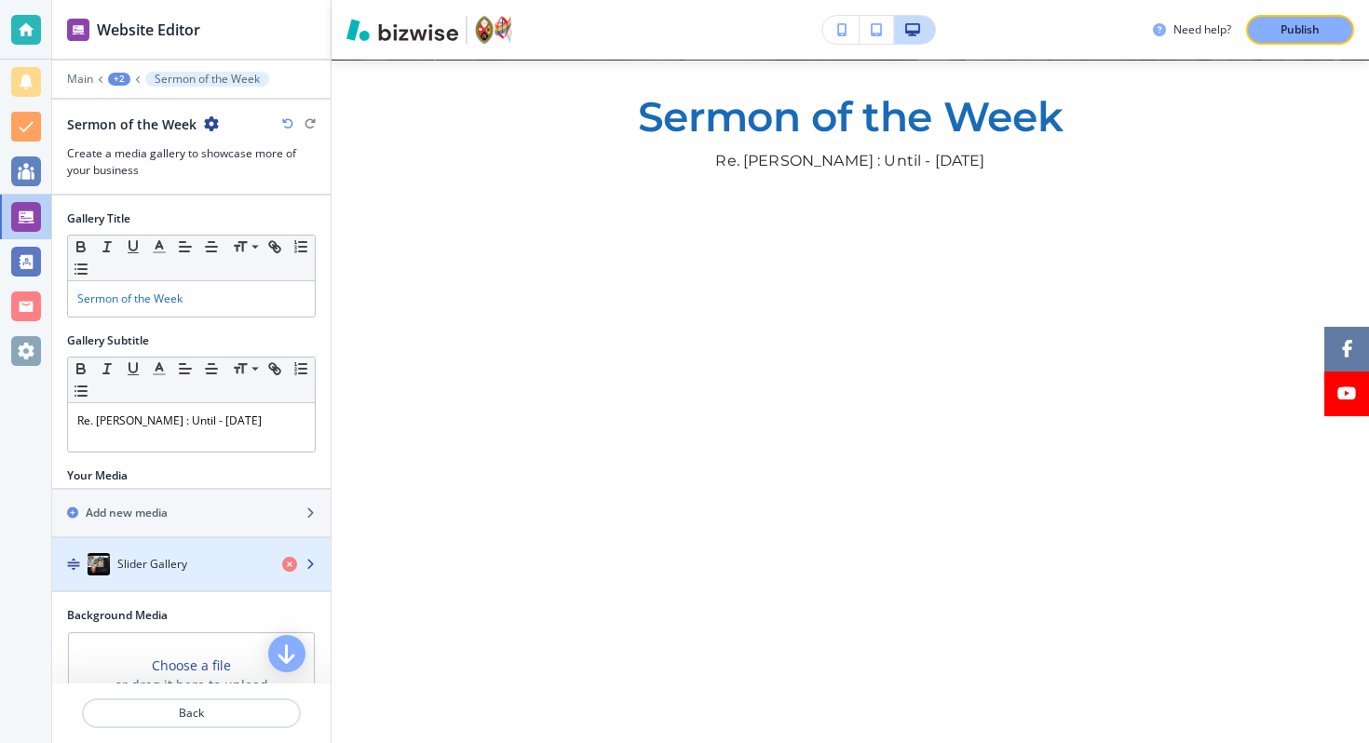
click at [170, 580] on div "button" at bounding box center [191, 582] width 278 height 15
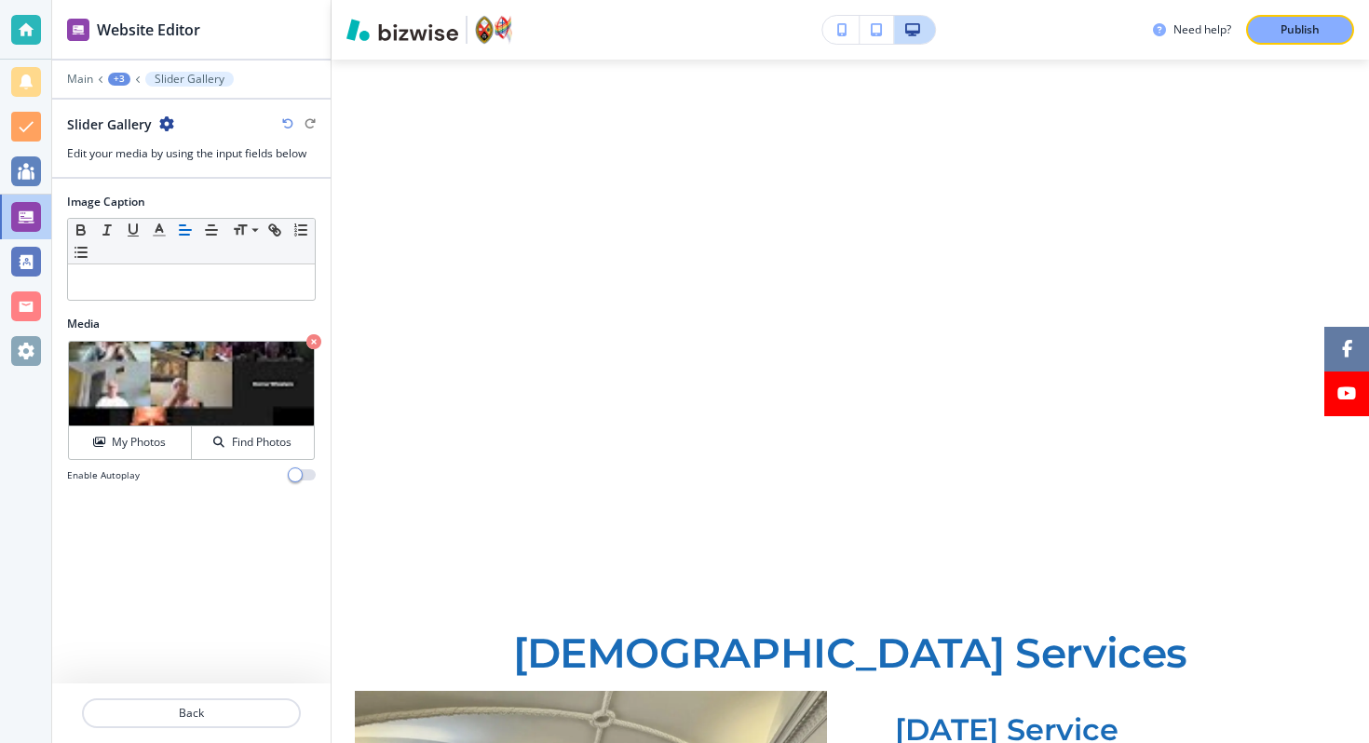
scroll to position [792, 0]
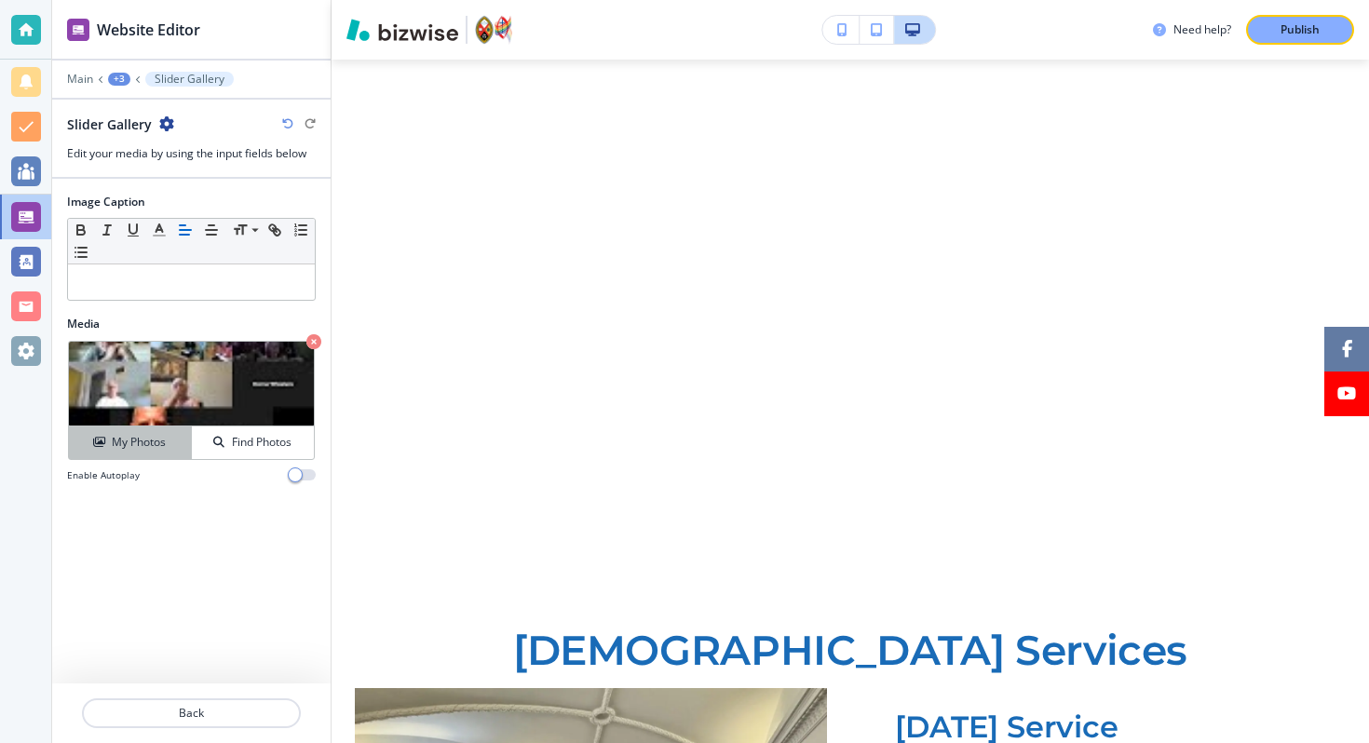
click at [140, 435] on h4 "My Photos" at bounding box center [139, 442] width 54 height 17
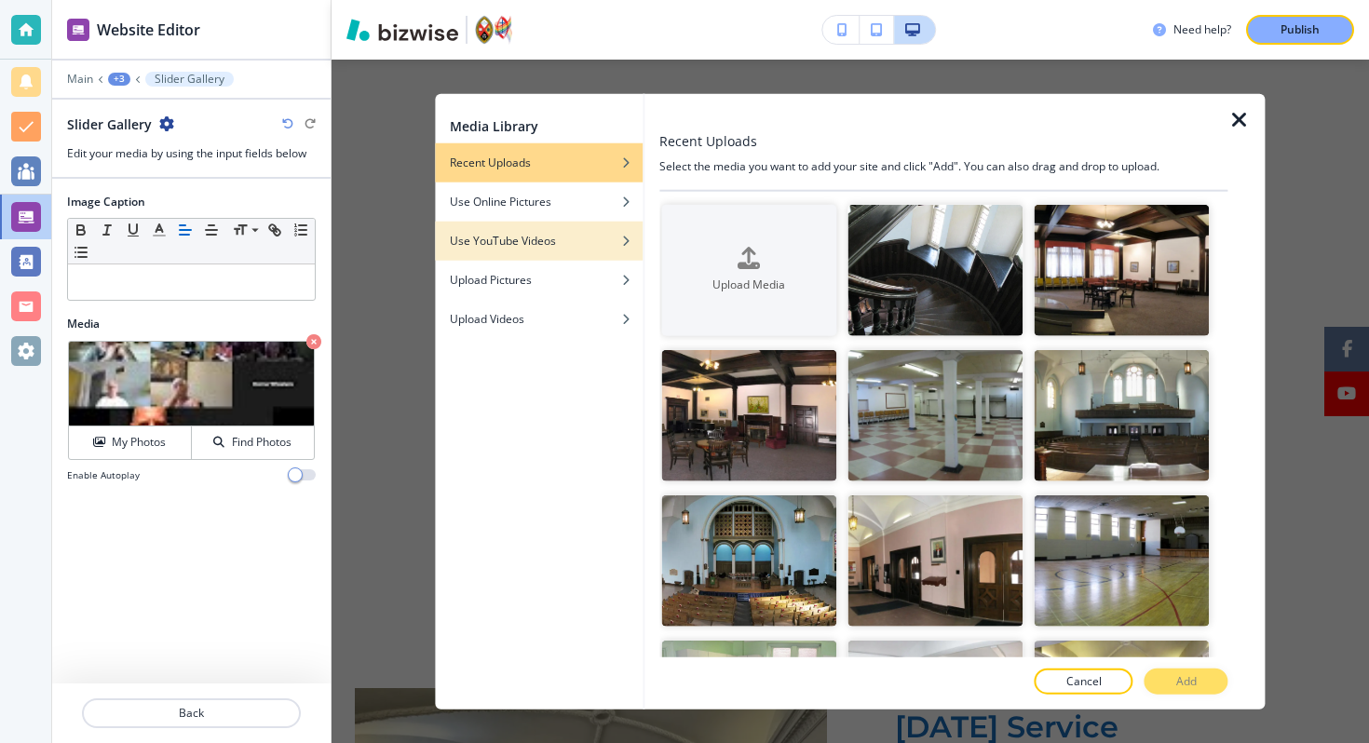
click at [472, 227] on div "button" at bounding box center [539, 227] width 208 height 11
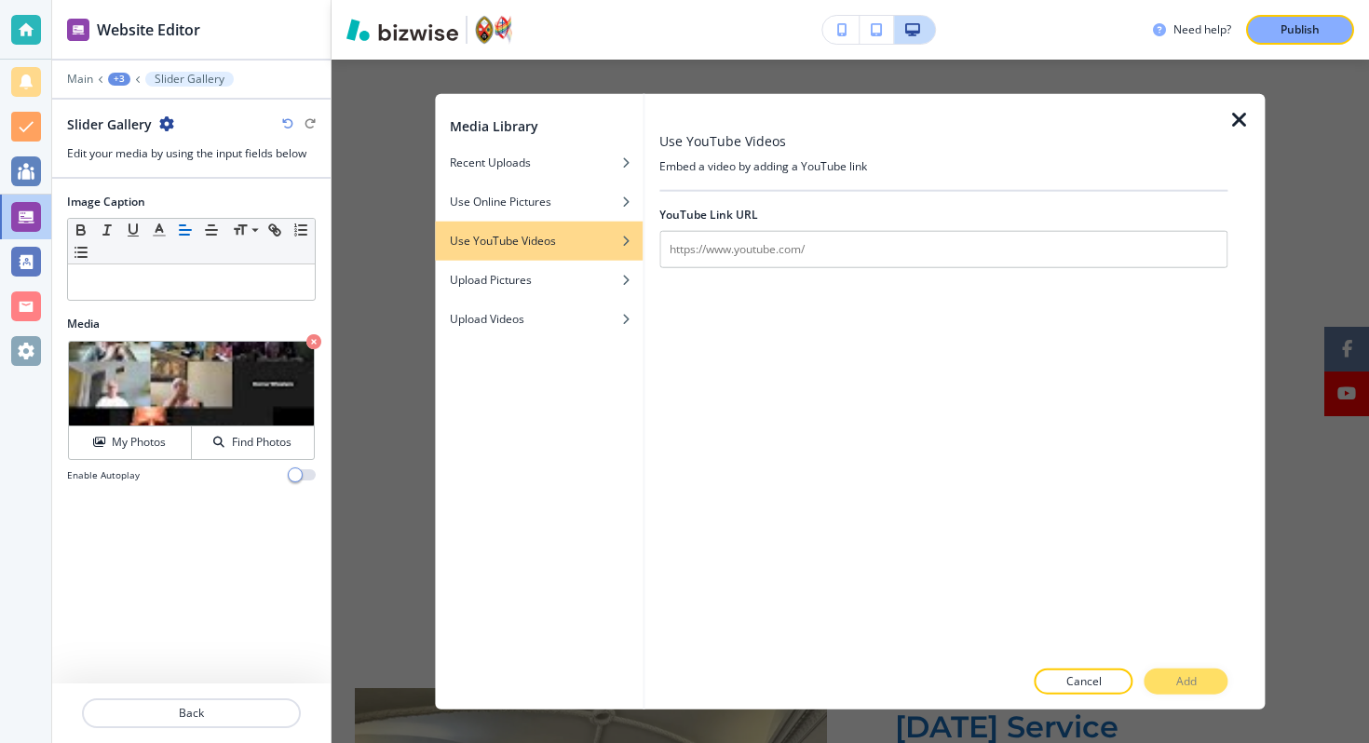
click at [705, 268] on div "YouTube Link URL" at bounding box center [943, 237] width 568 height 91
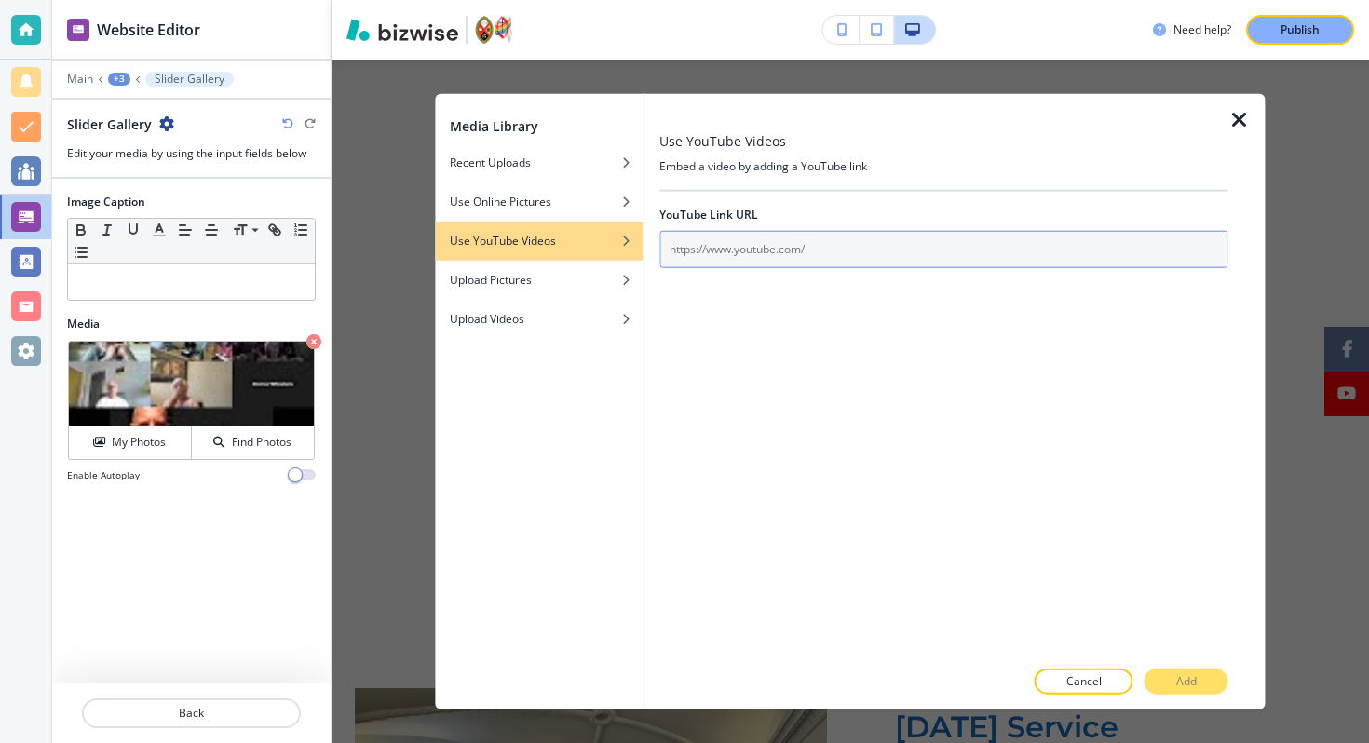
click at [711, 250] on input "text" at bounding box center [943, 249] width 568 height 37
paste input "https://www.youtube.com/watch?v=GoVlXU5Z7uE"
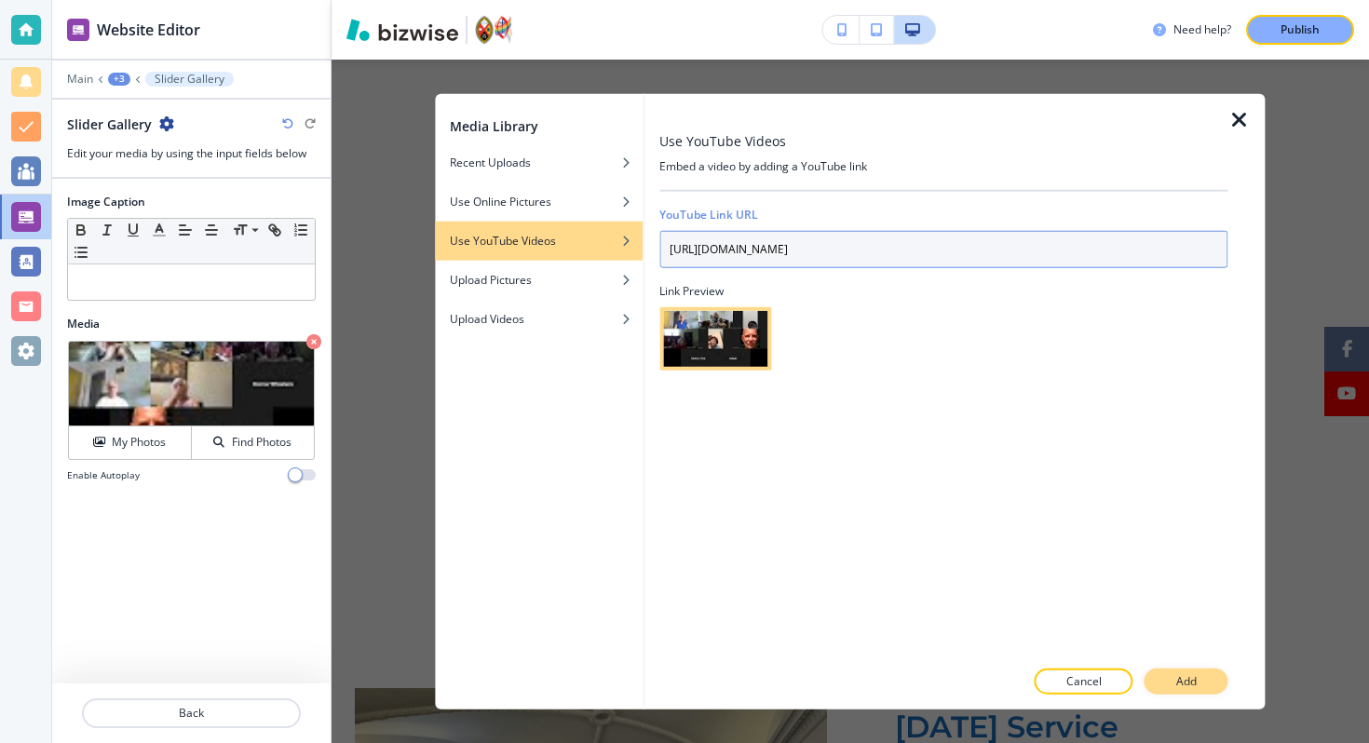
type input "https://www.youtube.com/watch?v=GoVlXU5Z7uE"
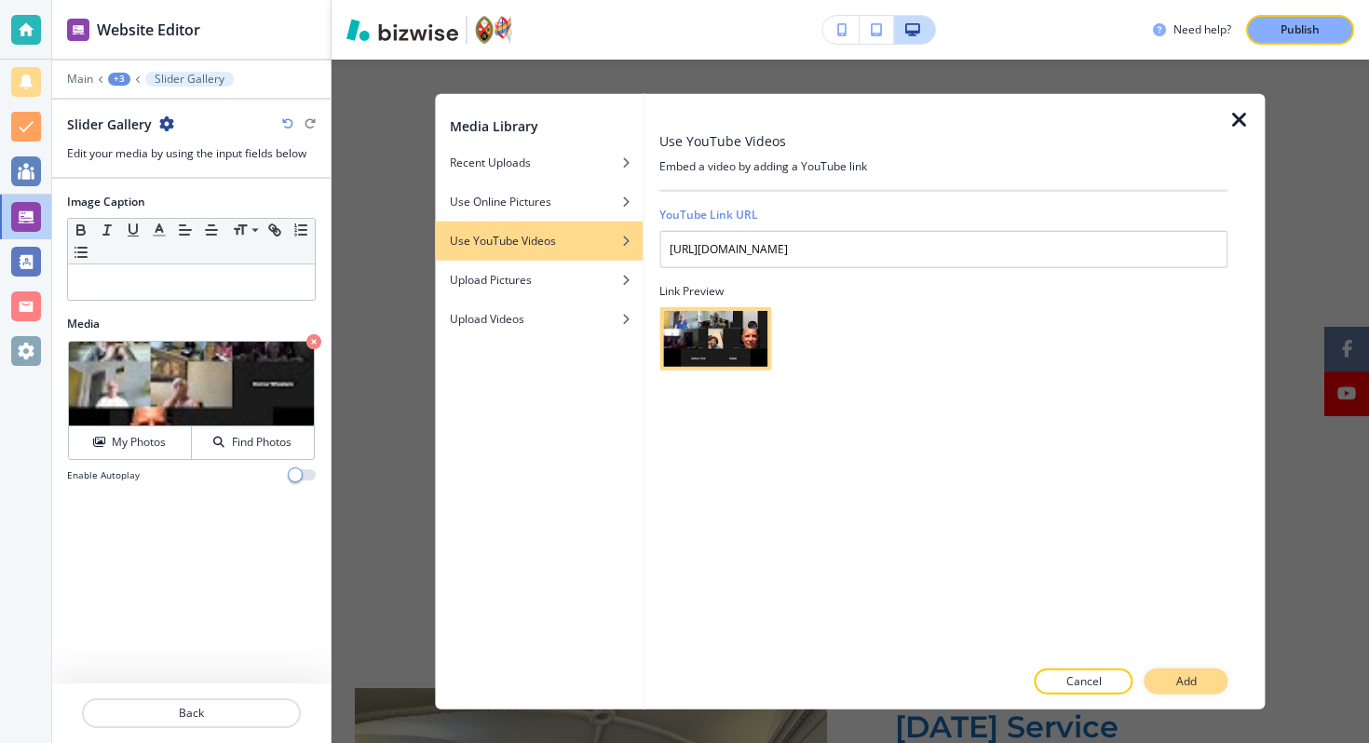
click at [1189, 676] on p "Add" at bounding box center [1186, 680] width 20 height 17
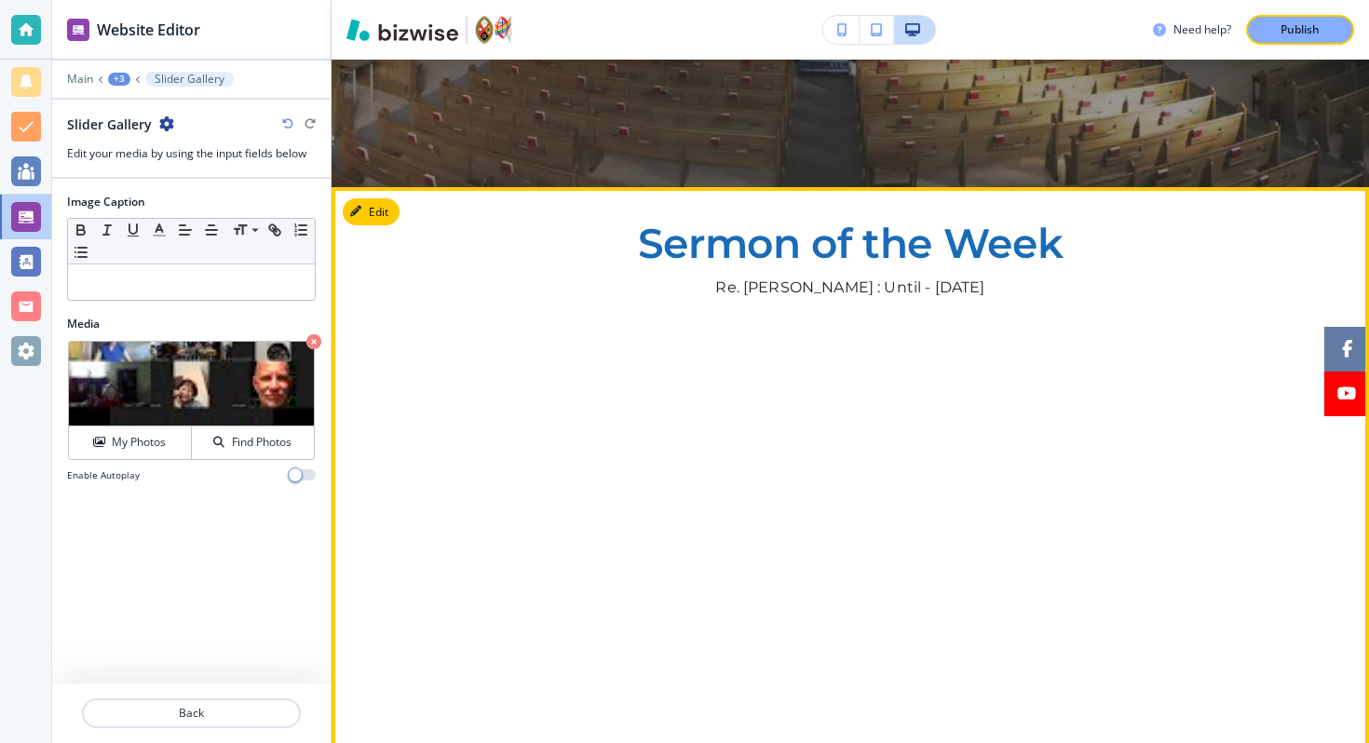
scroll to position [537, 0]
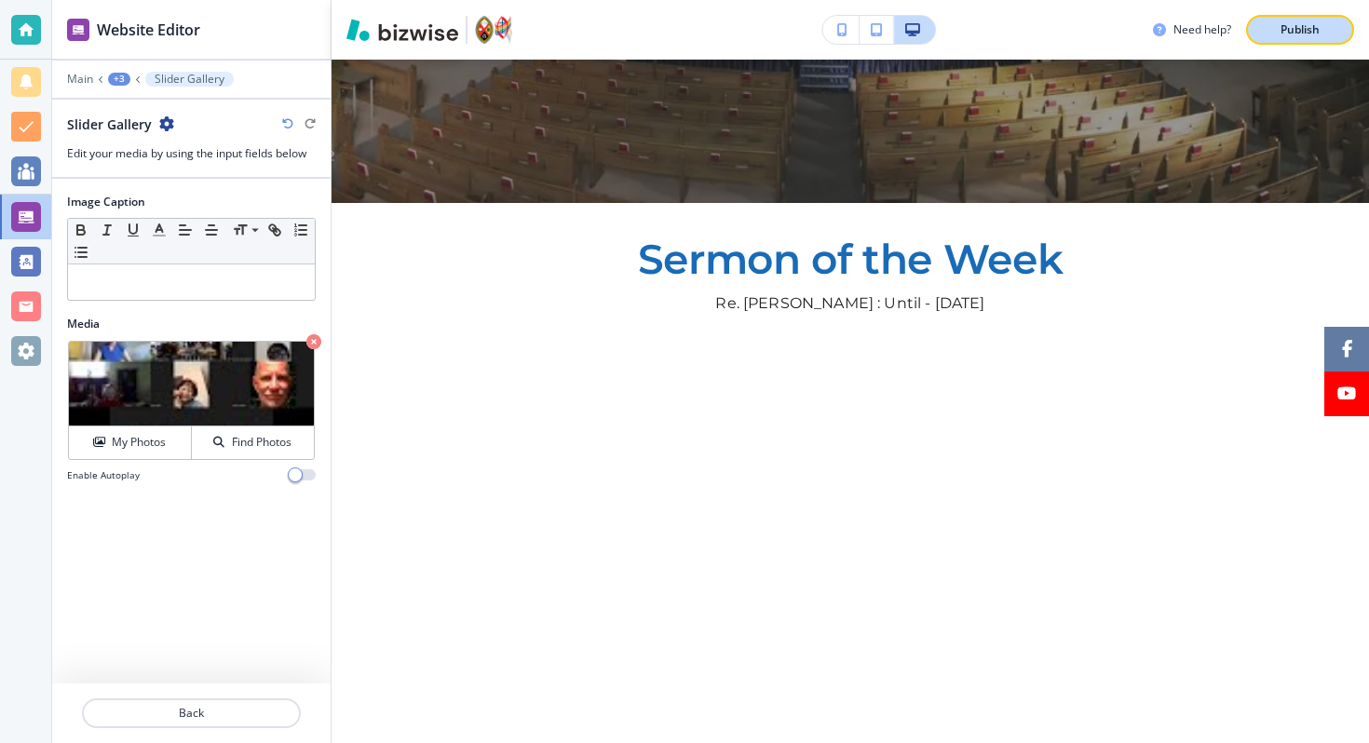
click at [1268, 40] on button "Publish" at bounding box center [1300, 30] width 108 height 30
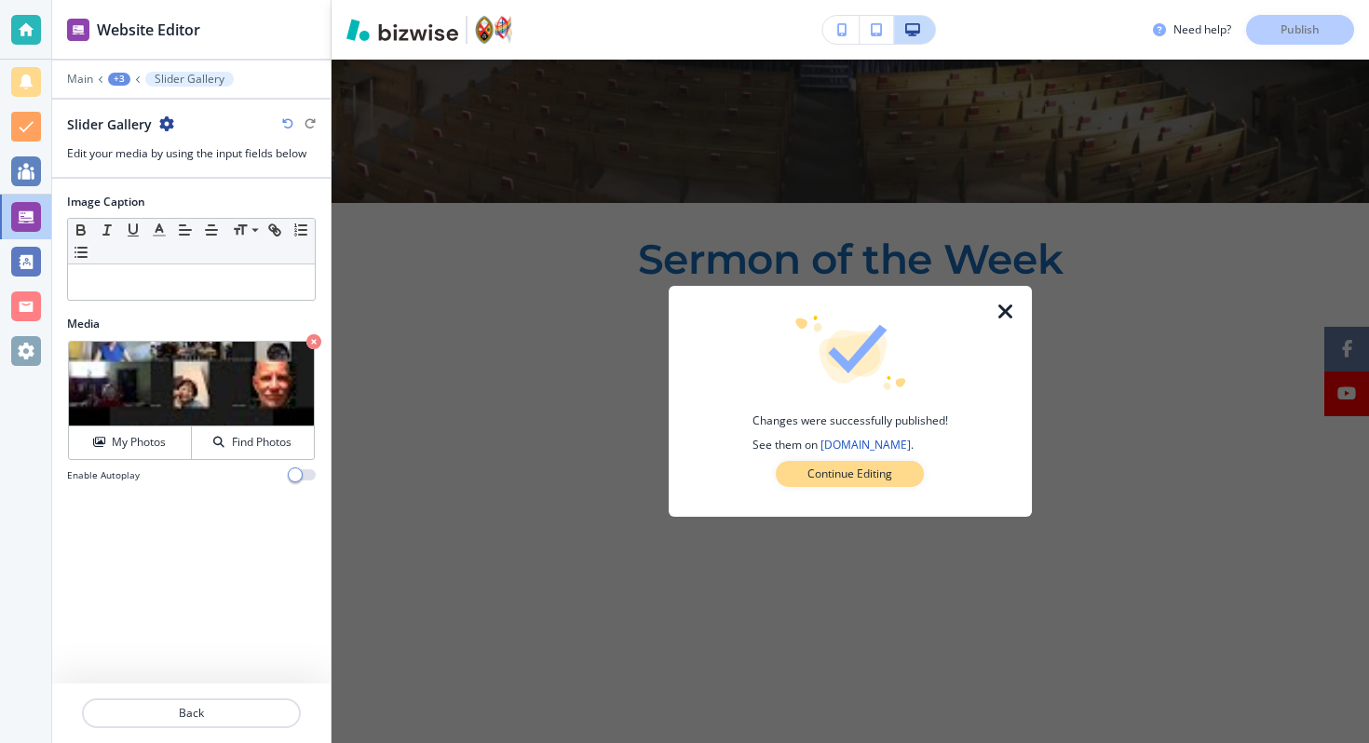
click at [859, 484] on button "Continue Editing" at bounding box center [850, 474] width 148 height 26
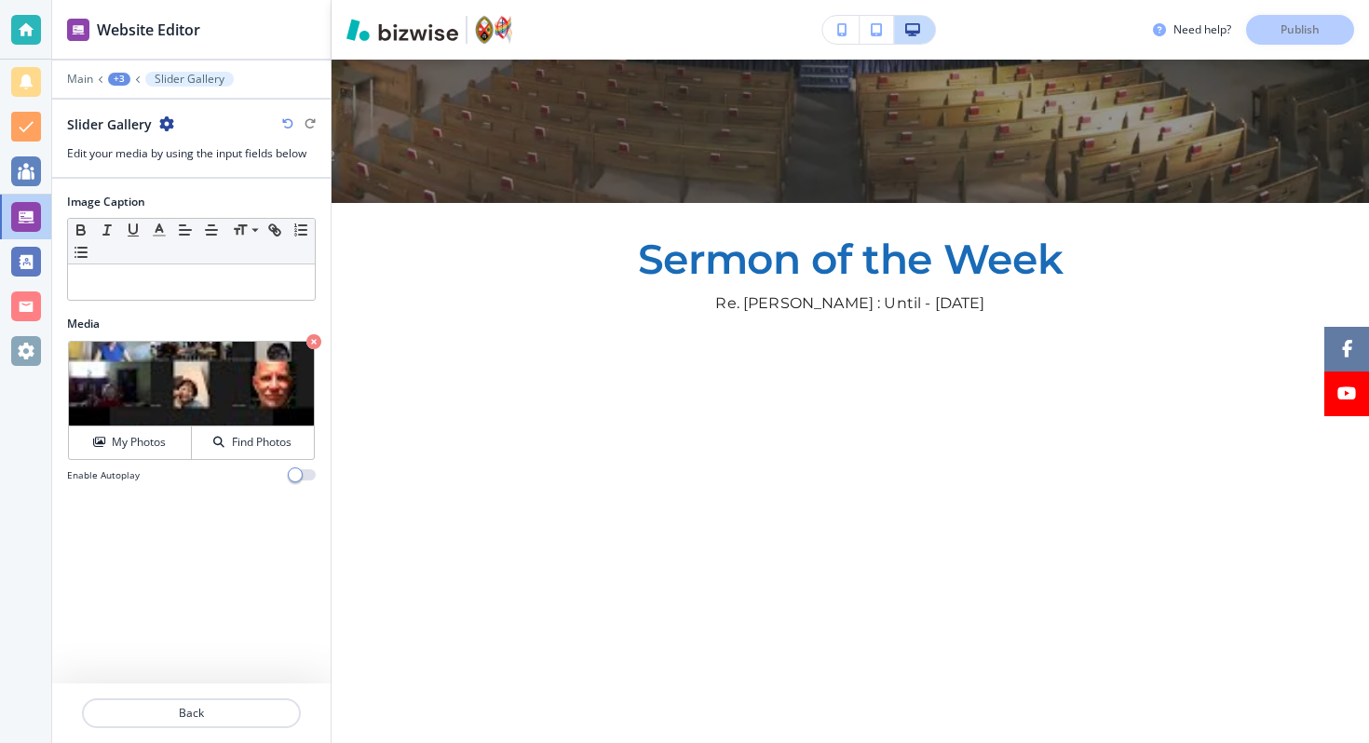
click at [498, 273] on p "Sermon of the Week" at bounding box center [850, 258] width 838 height 45
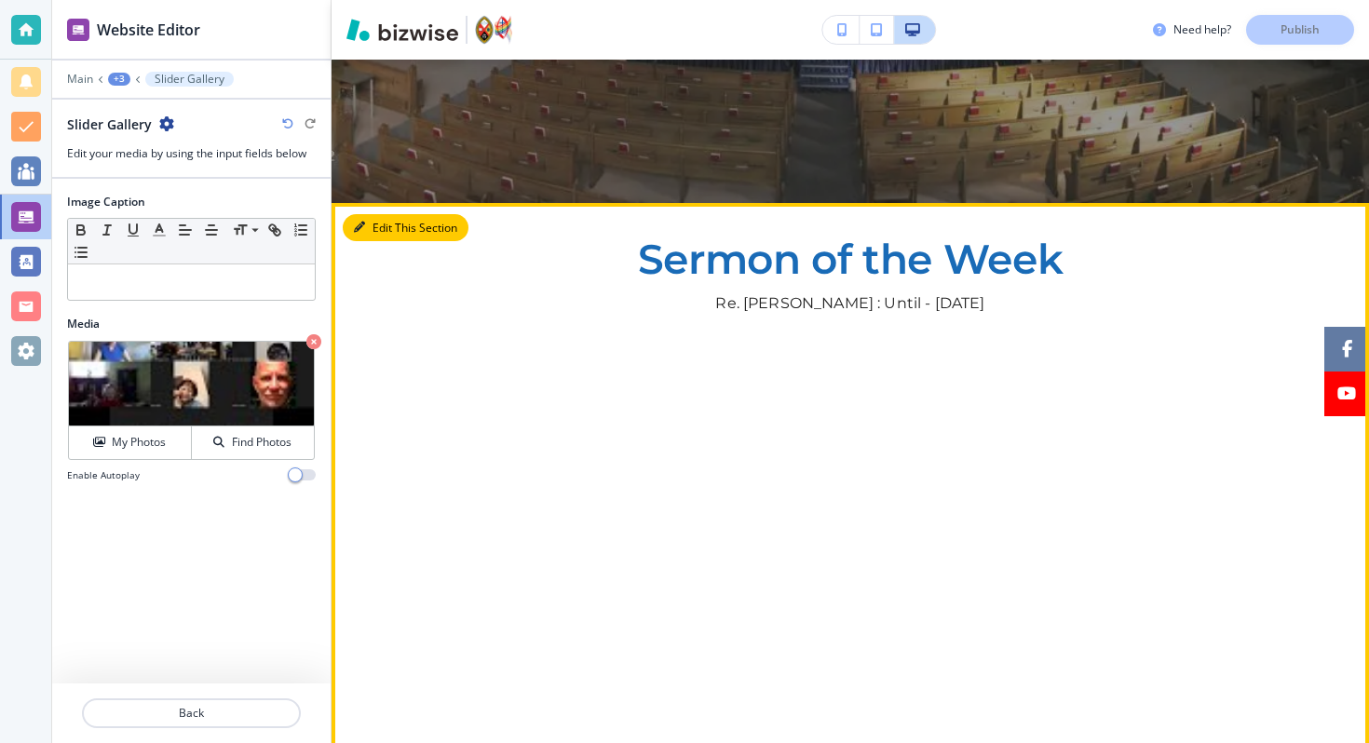
click at [396, 225] on button "Edit This Section" at bounding box center [406, 228] width 126 height 28
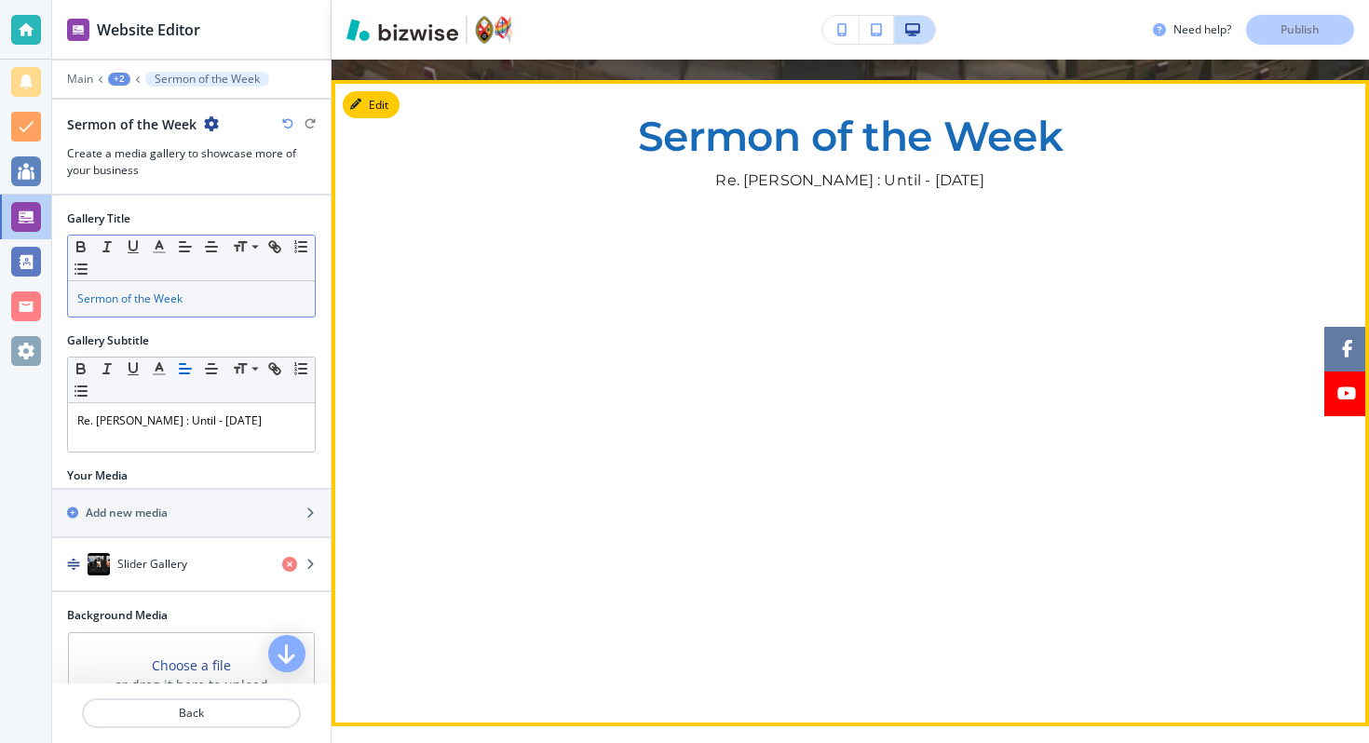
scroll to position [680, 0]
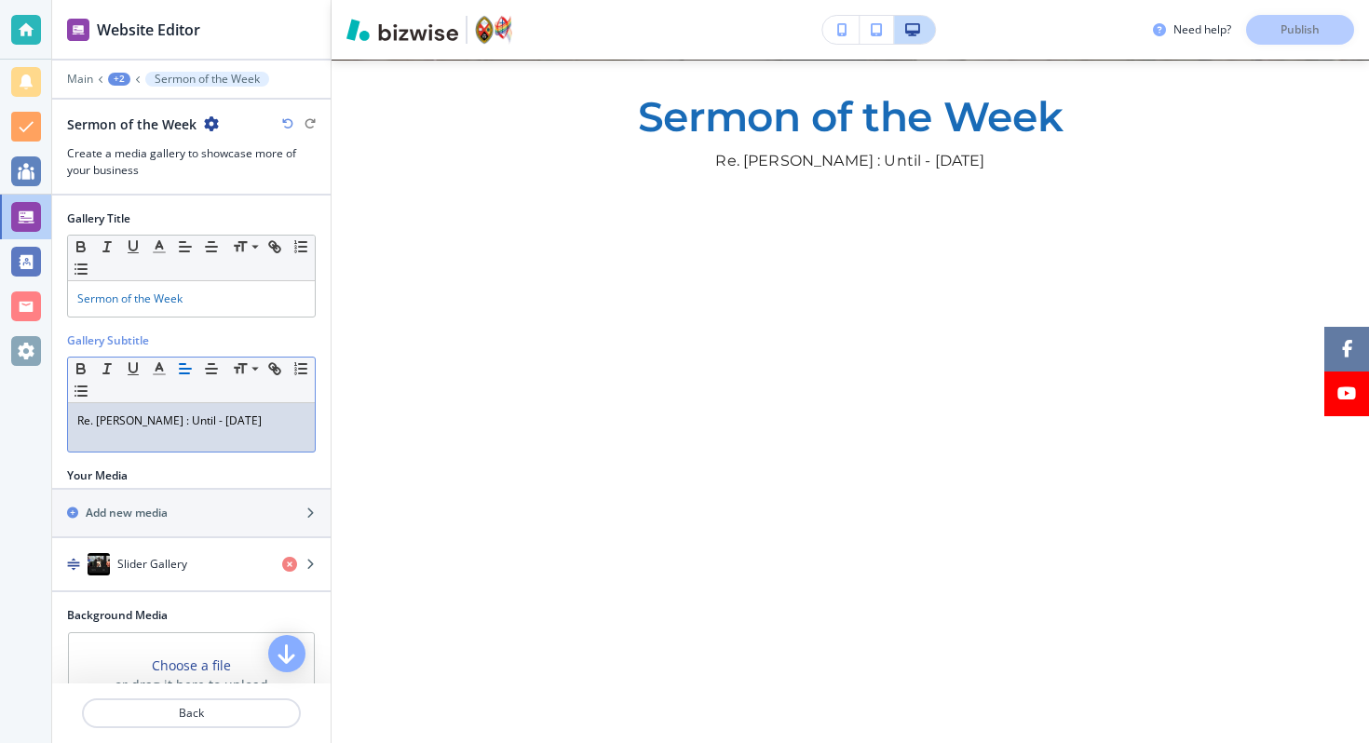
click at [182, 429] on p "Re. Jim Harbell : Until - September 14th 2025" at bounding box center [191, 420] width 228 height 17
click at [1256, 29] on button "Publish" at bounding box center [1300, 30] width 108 height 30
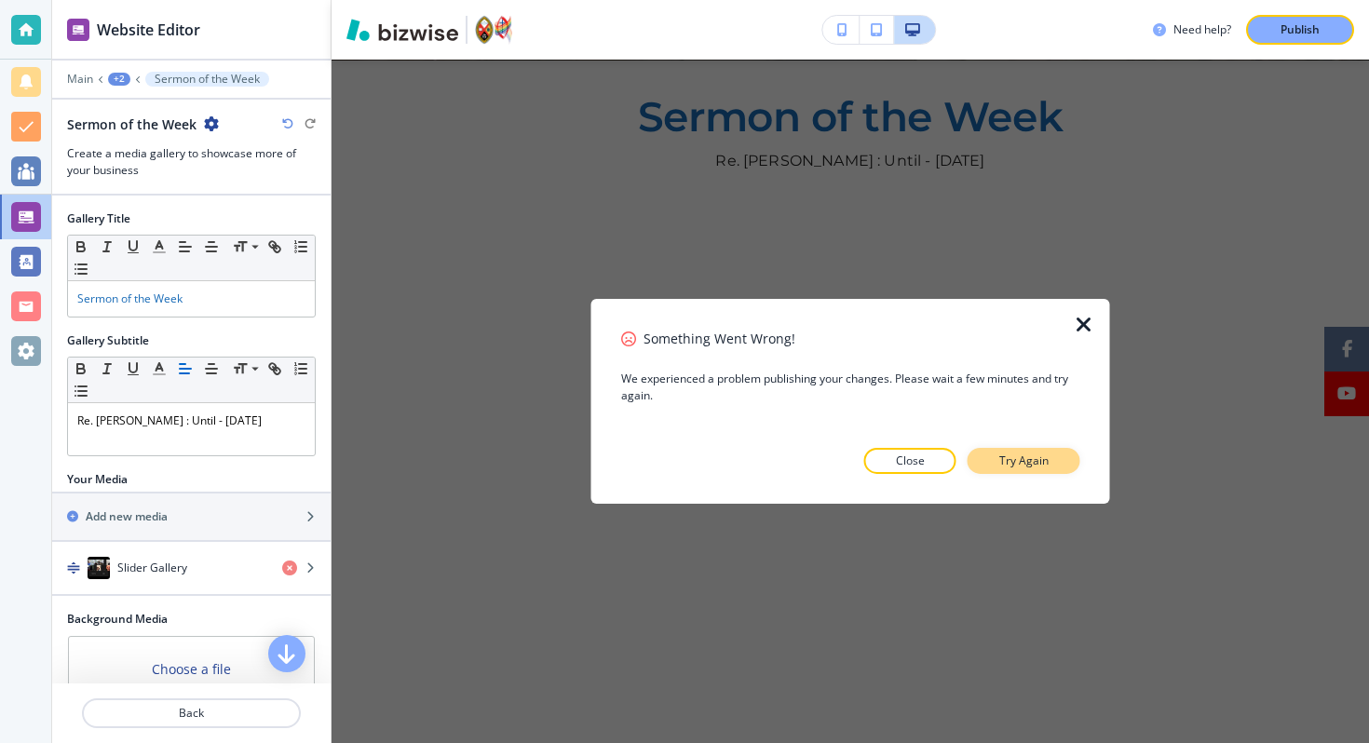
click at [1043, 472] on button "Try Again" at bounding box center [1023, 461] width 113 height 26
click at [1081, 316] on icon "button" at bounding box center [1084, 325] width 22 height 22
